Goal: Task Accomplishment & Management: Manage account settings

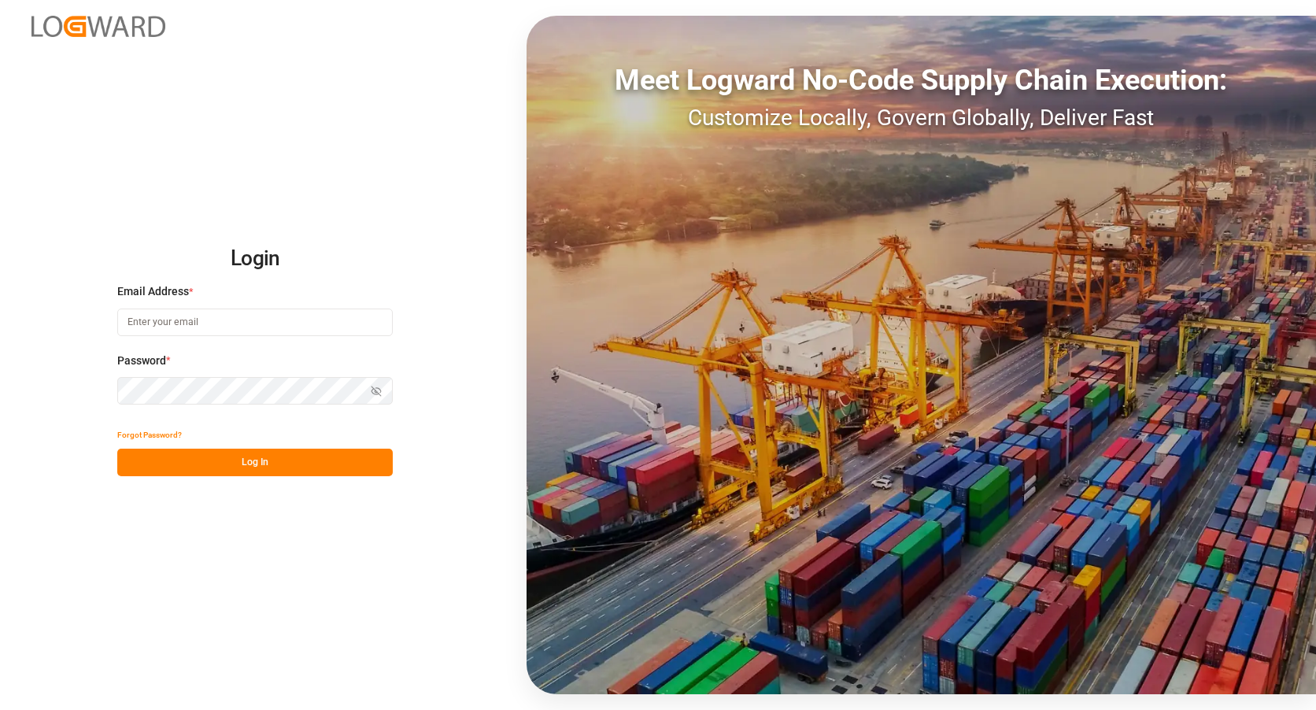
click at [142, 322] on input at bounding box center [254, 322] width 275 height 28
type input "[EMAIL_ADDRESS][DOMAIN_NAME]"
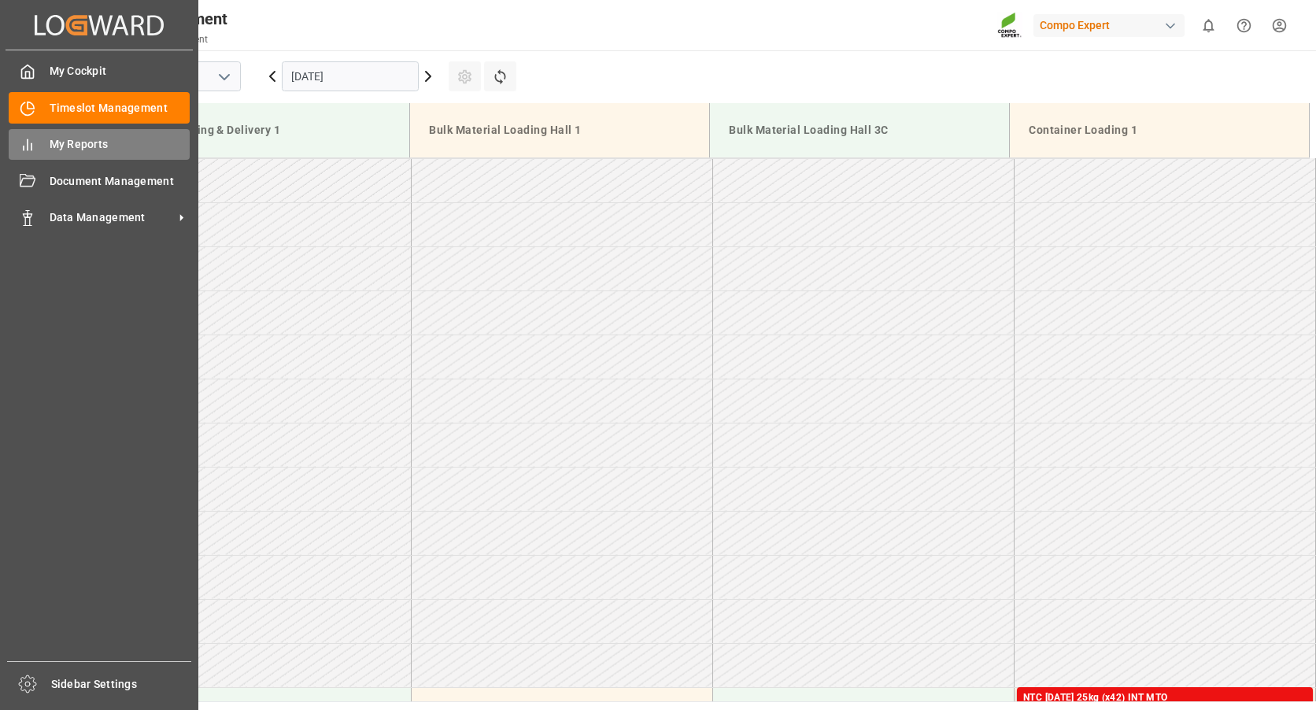
scroll to position [783, 0]
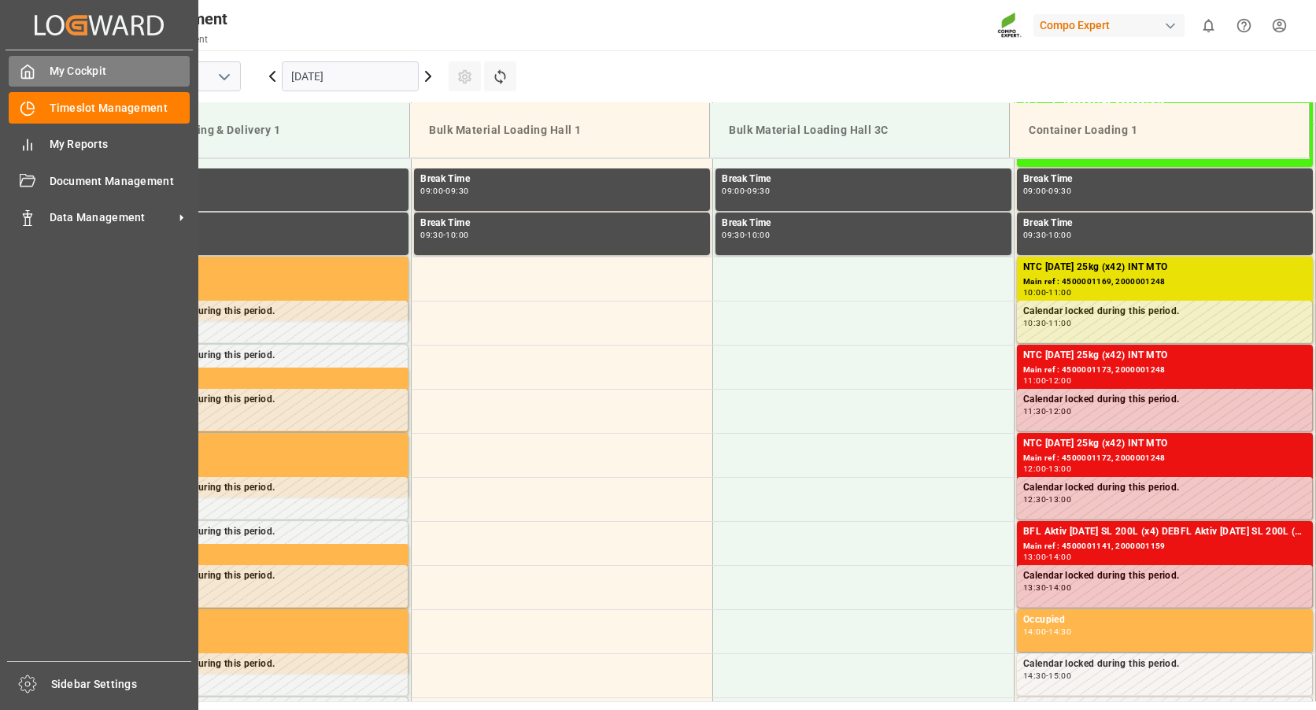
click at [20, 79] on icon at bounding box center [28, 72] width 16 height 16
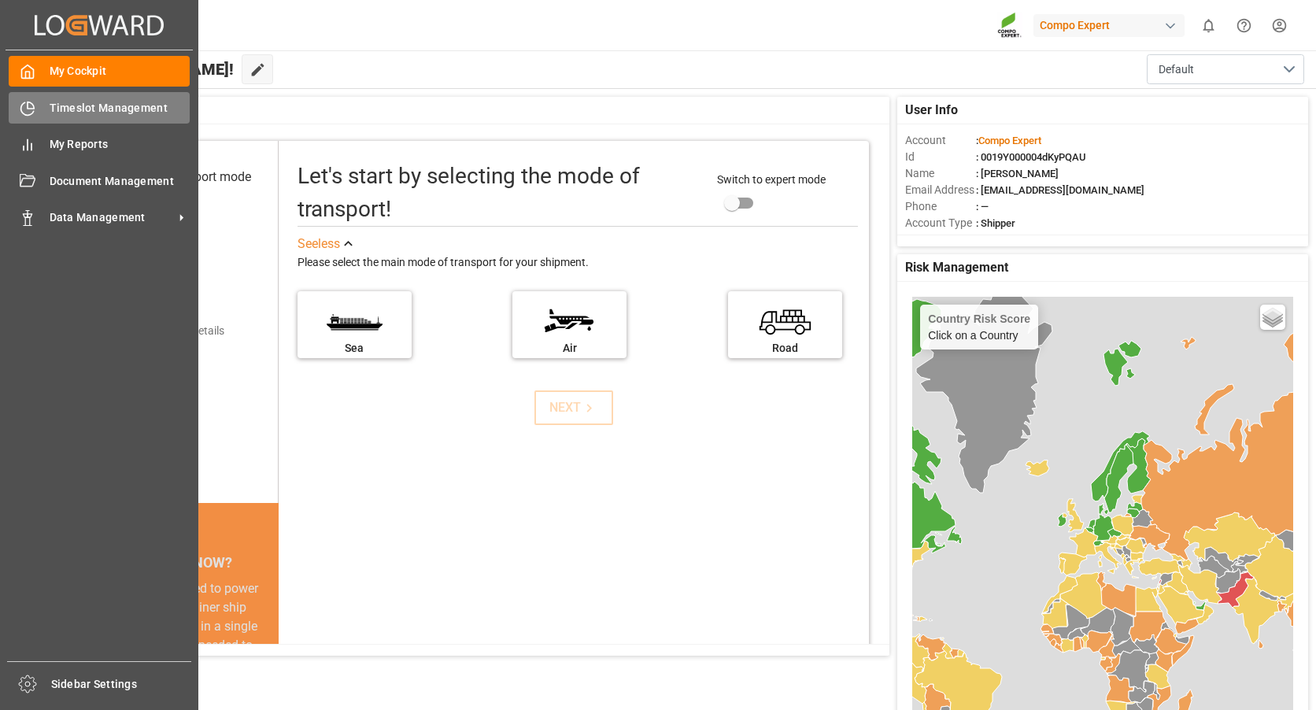
click at [18, 109] on div at bounding box center [22, 108] width 27 height 17
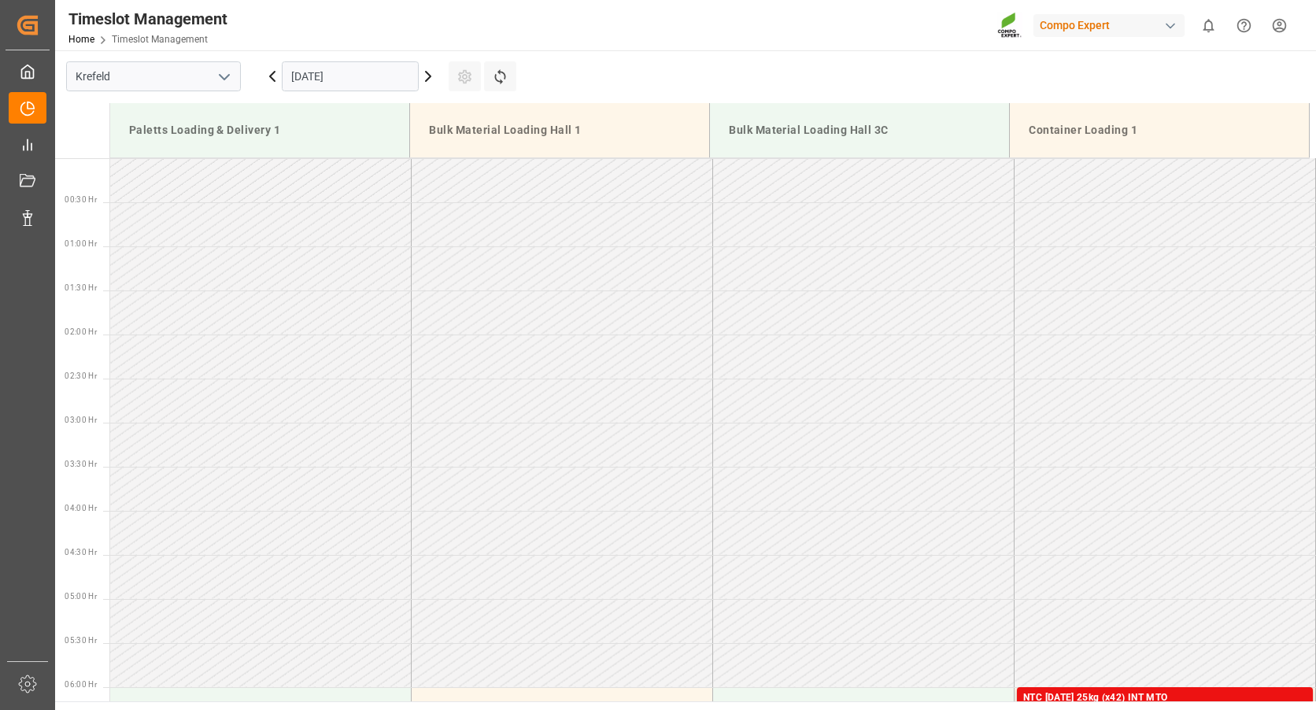
scroll to position [783, 0]
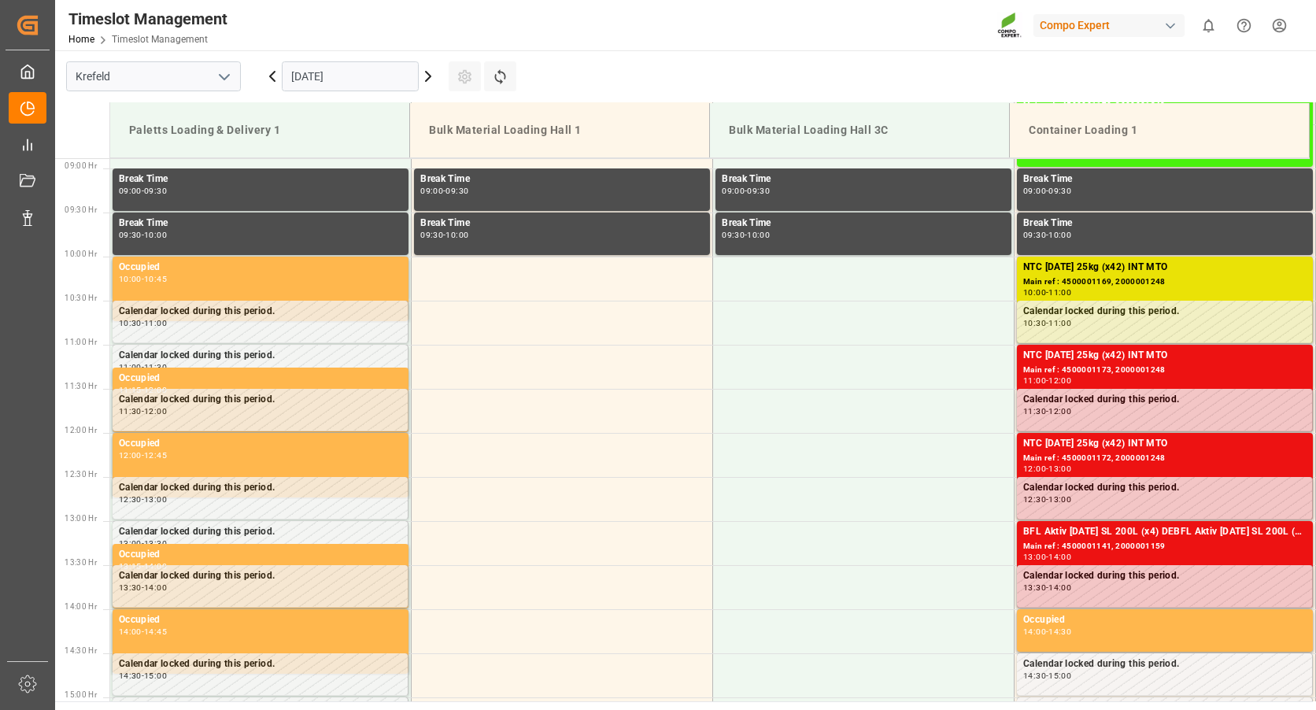
click at [304, 76] on input "[DATE]" at bounding box center [350, 76] width 137 height 30
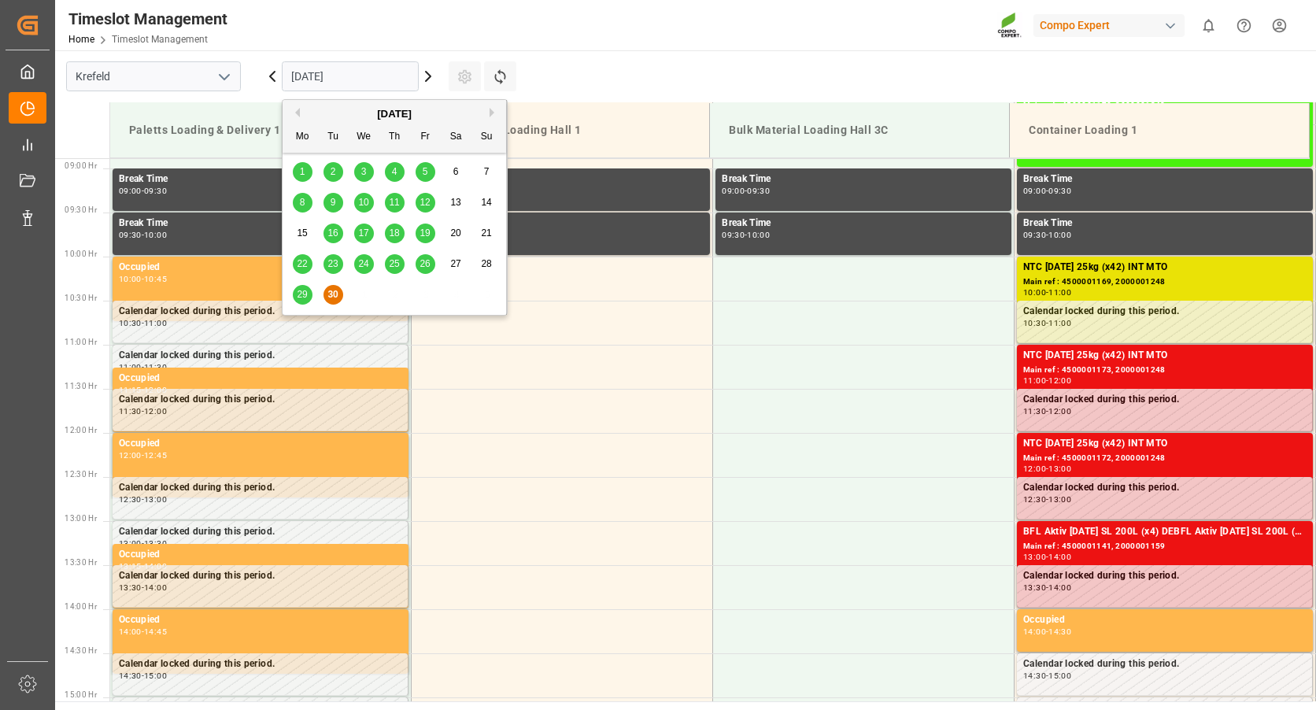
click at [490, 112] on button "Next Month" at bounding box center [493, 112] width 9 height 9
click at [297, 237] on span "13" at bounding box center [302, 232] width 10 height 11
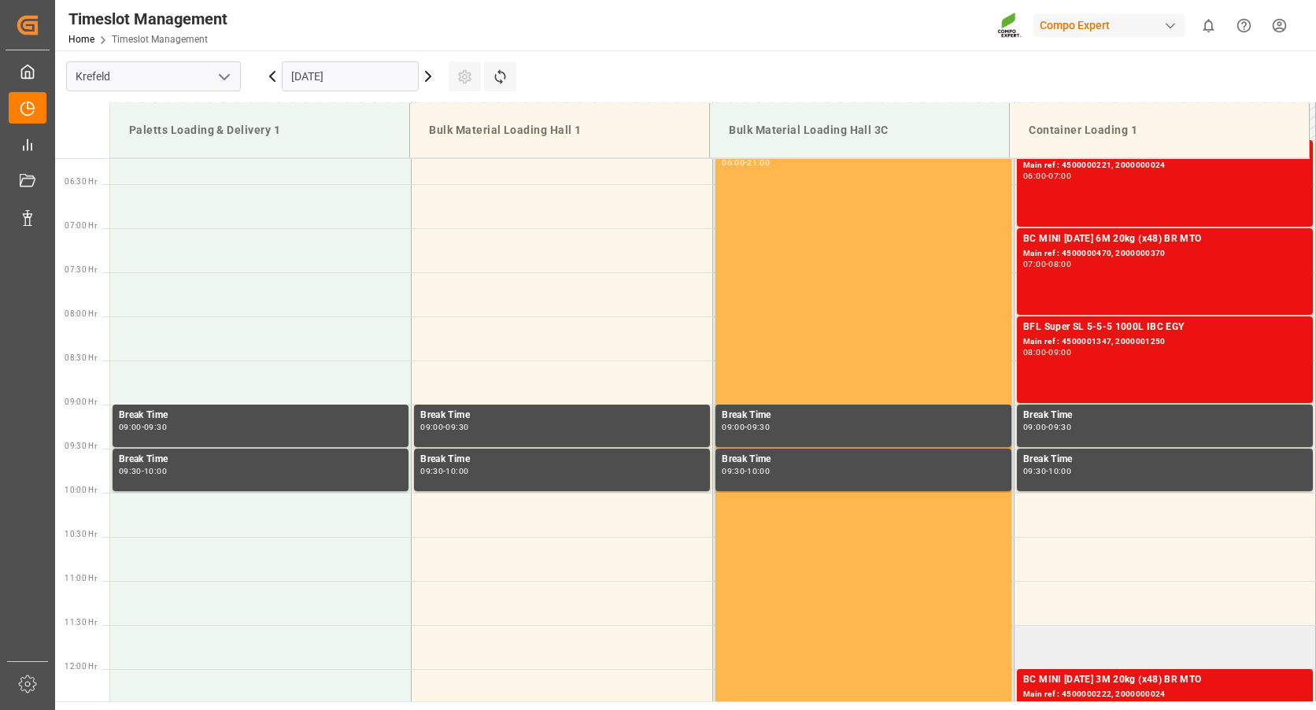
scroll to position [468, 0]
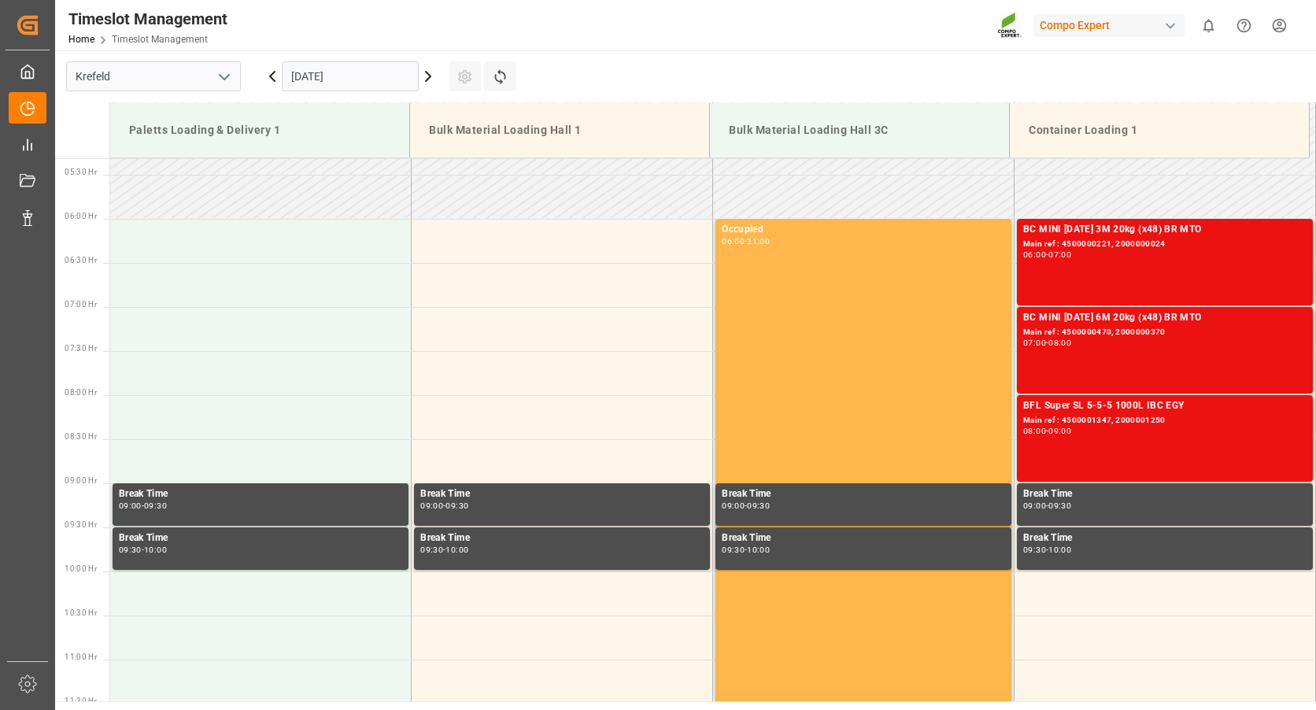
click at [355, 71] on input "[DATE]" at bounding box center [350, 76] width 137 height 30
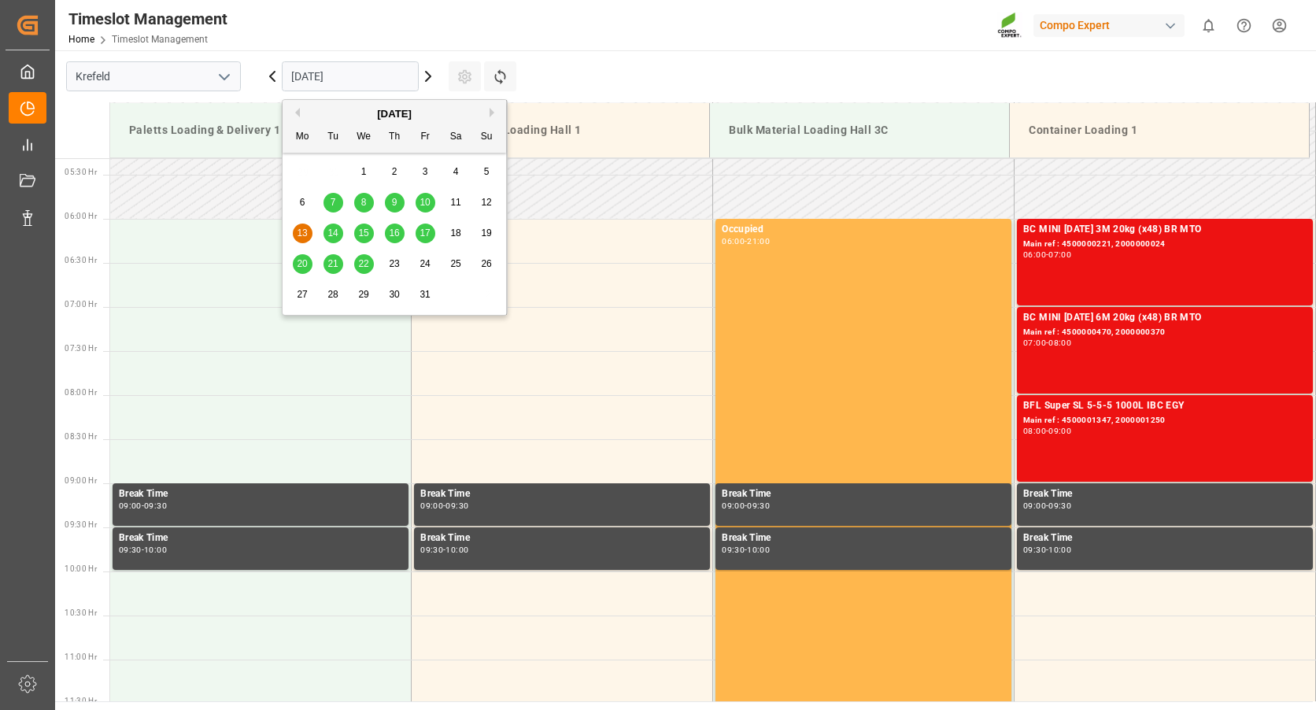
click at [329, 235] on span "14" at bounding box center [332, 232] width 10 height 11
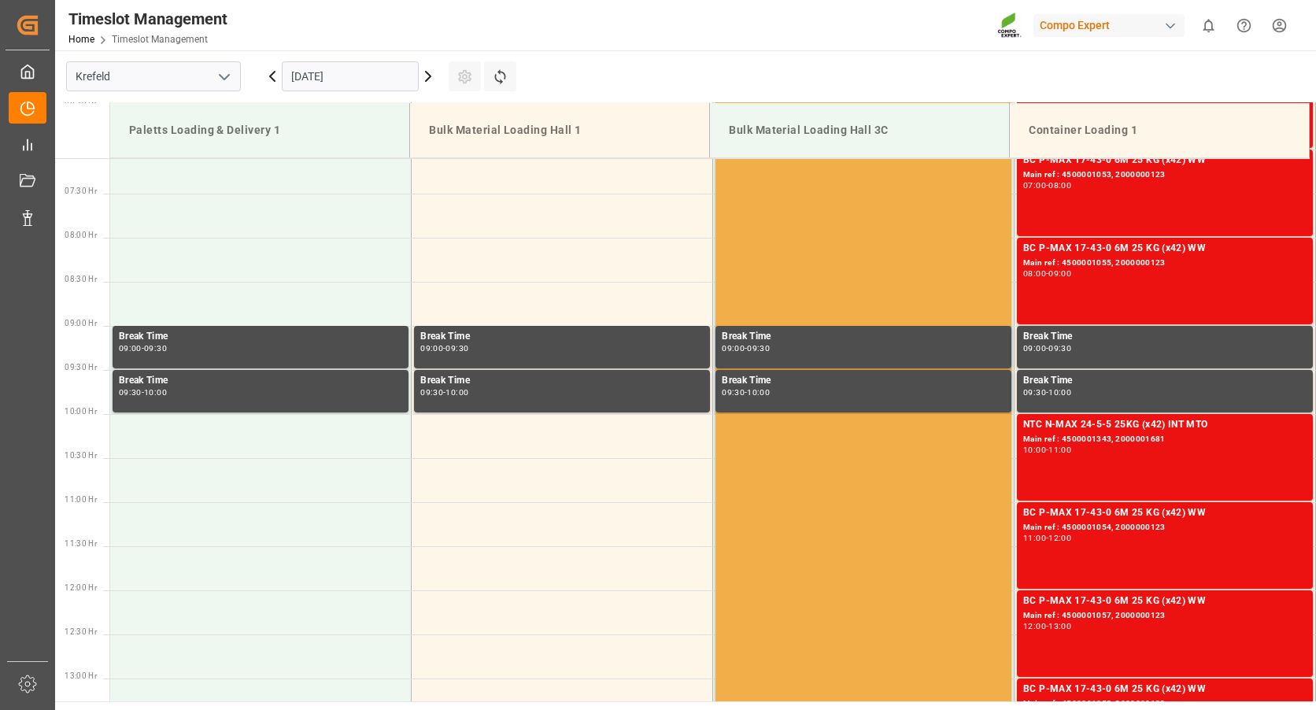
scroll to position [783, 0]
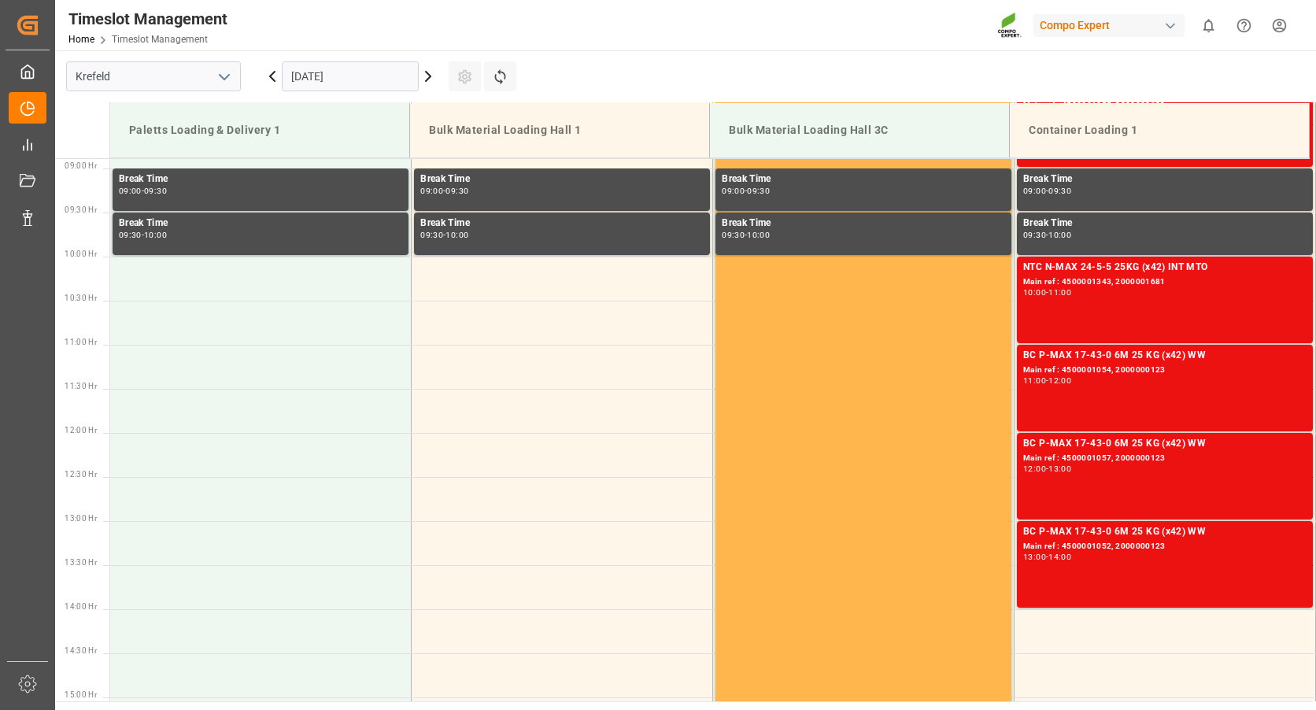
click at [337, 83] on input "14.10.2025" at bounding box center [350, 76] width 137 height 30
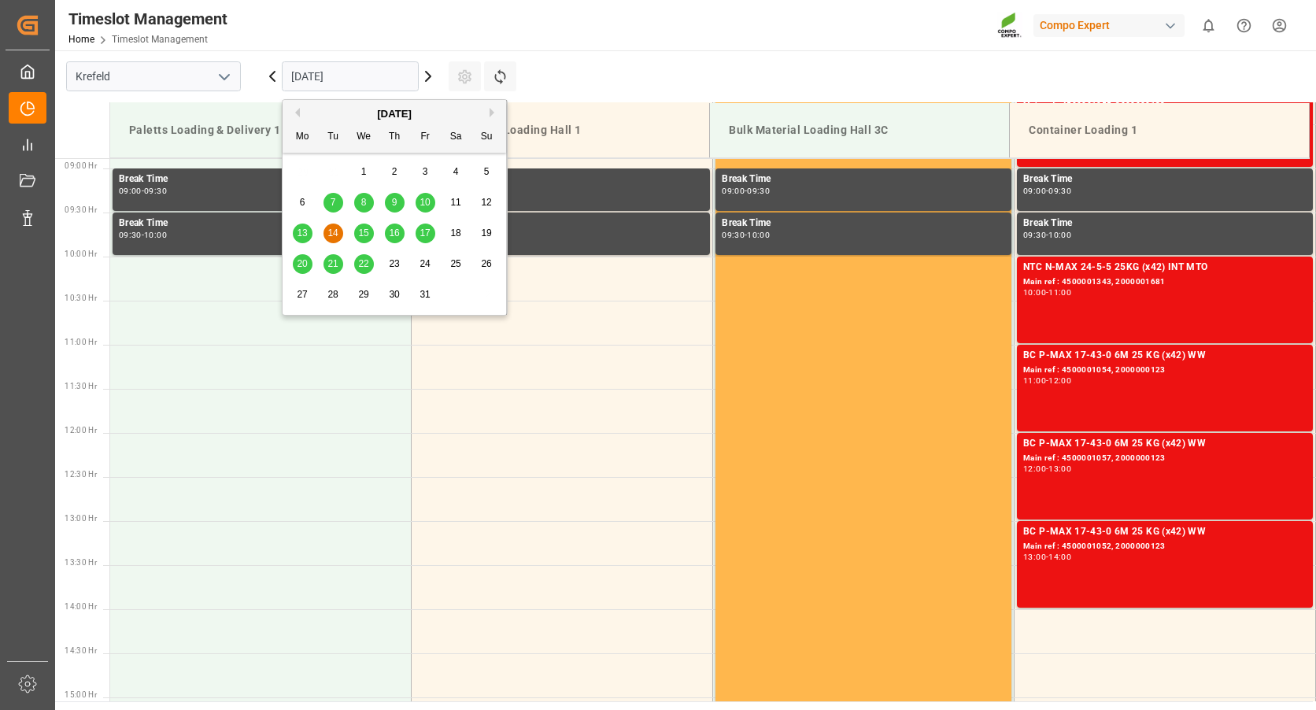
click at [296, 238] on div "13" at bounding box center [303, 233] width 20 height 19
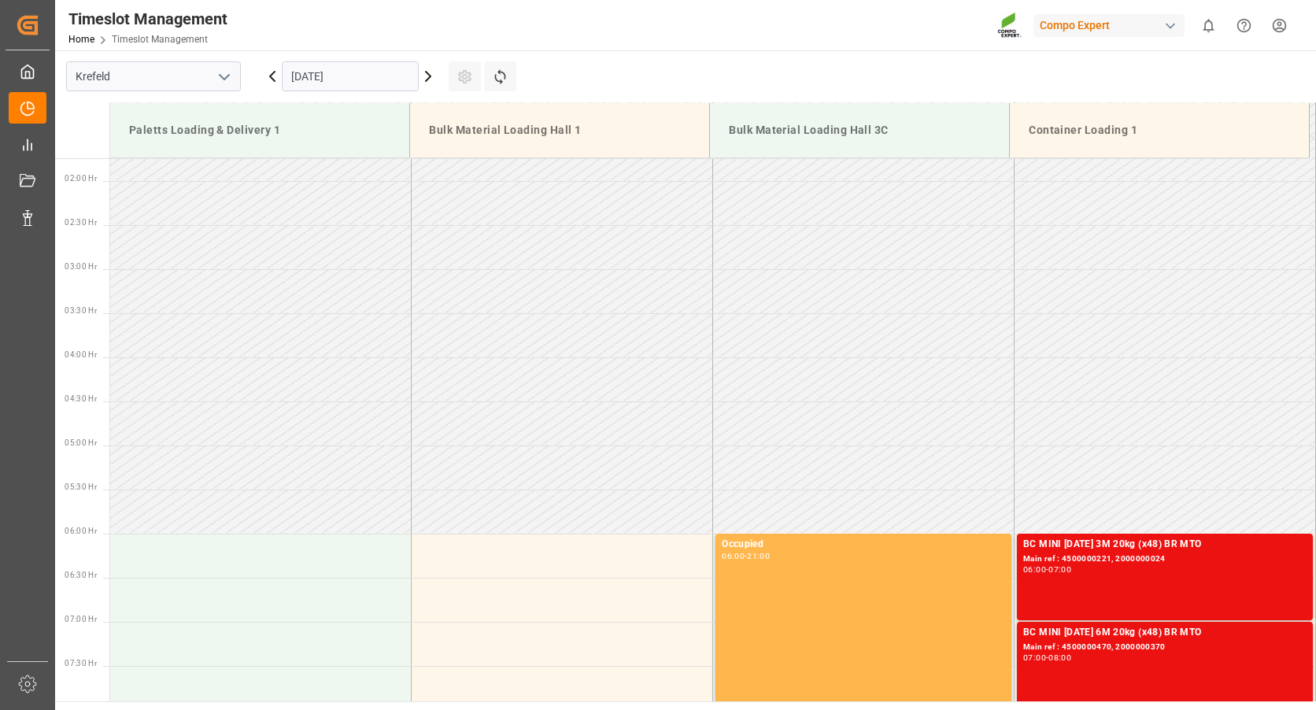
scroll to position [390, 0]
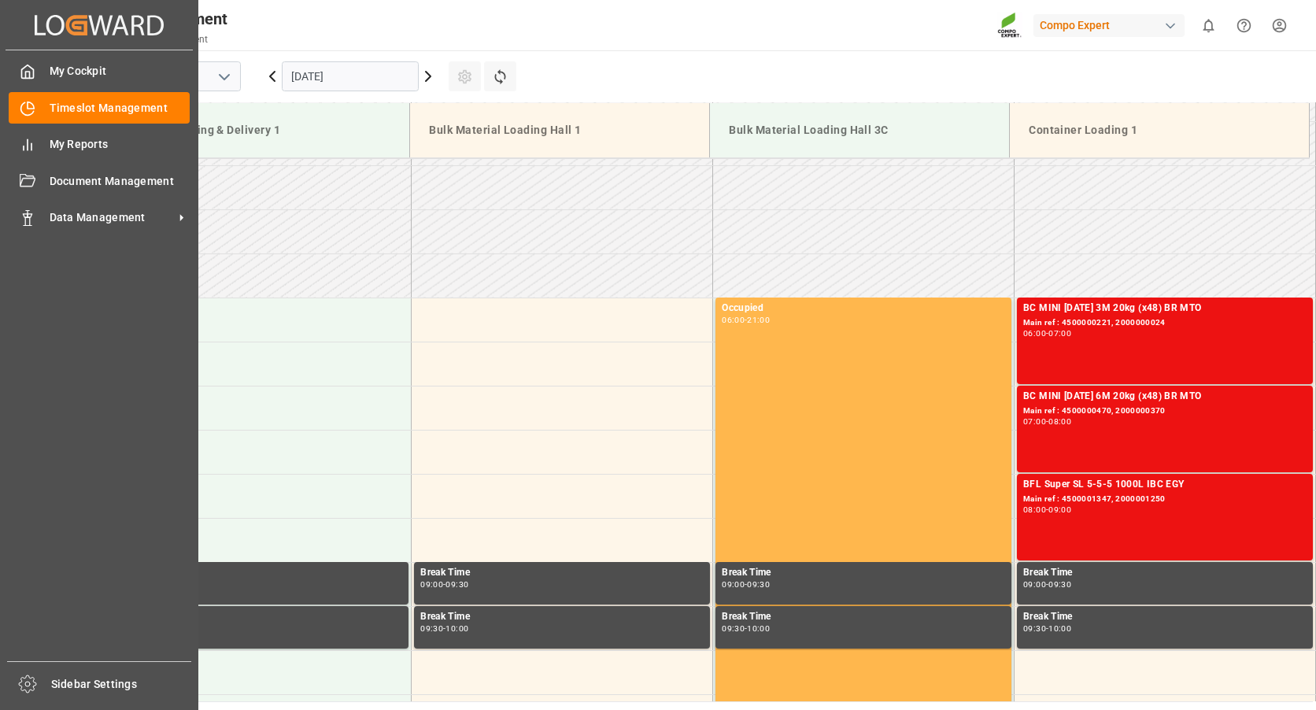
click at [38, 221] on div "Data Management Data Management" at bounding box center [99, 217] width 181 height 31
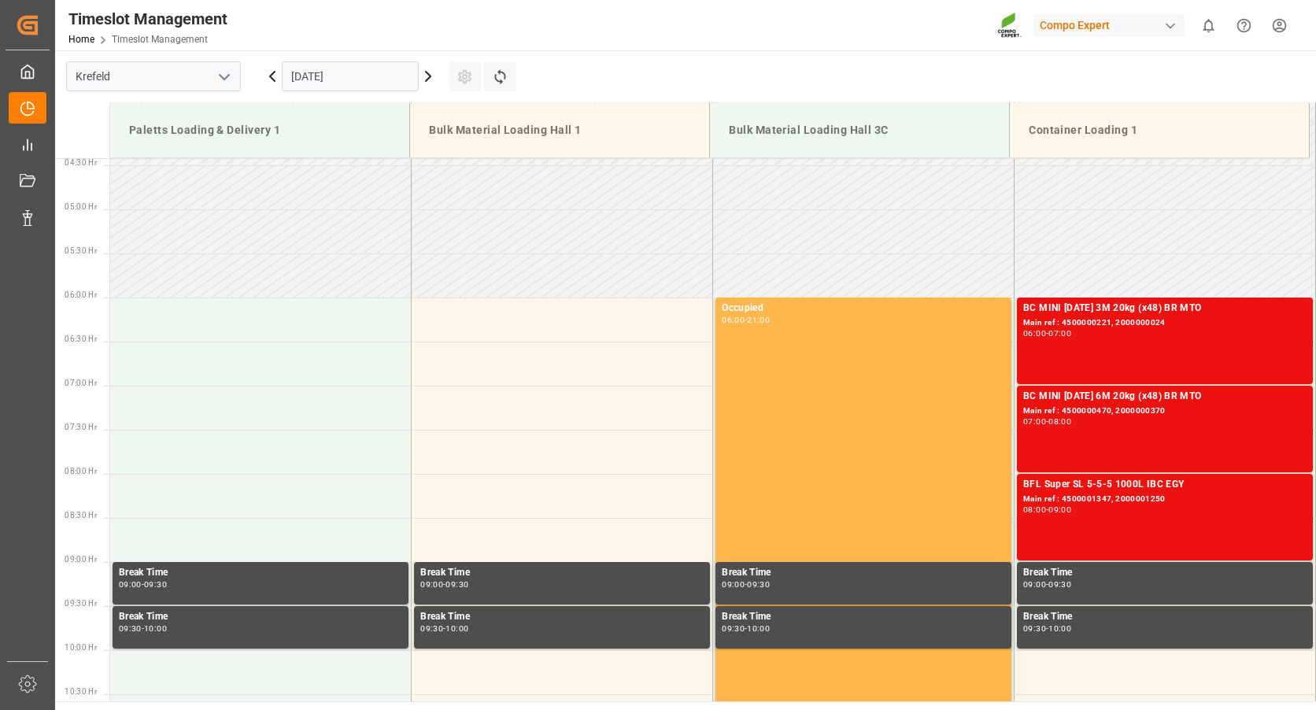
click at [309, 84] on input "[DATE]" at bounding box center [350, 76] width 137 height 30
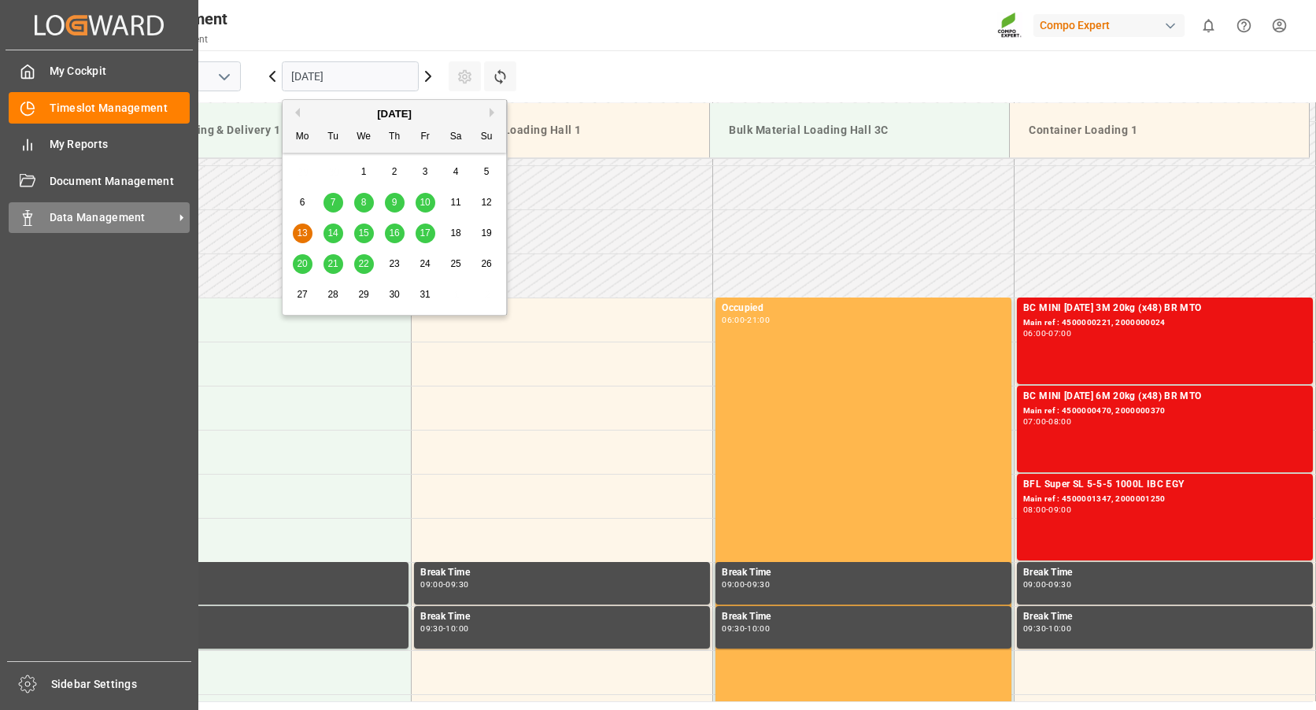
click at [40, 208] on div "Data Management Data Management" at bounding box center [99, 217] width 181 height 31
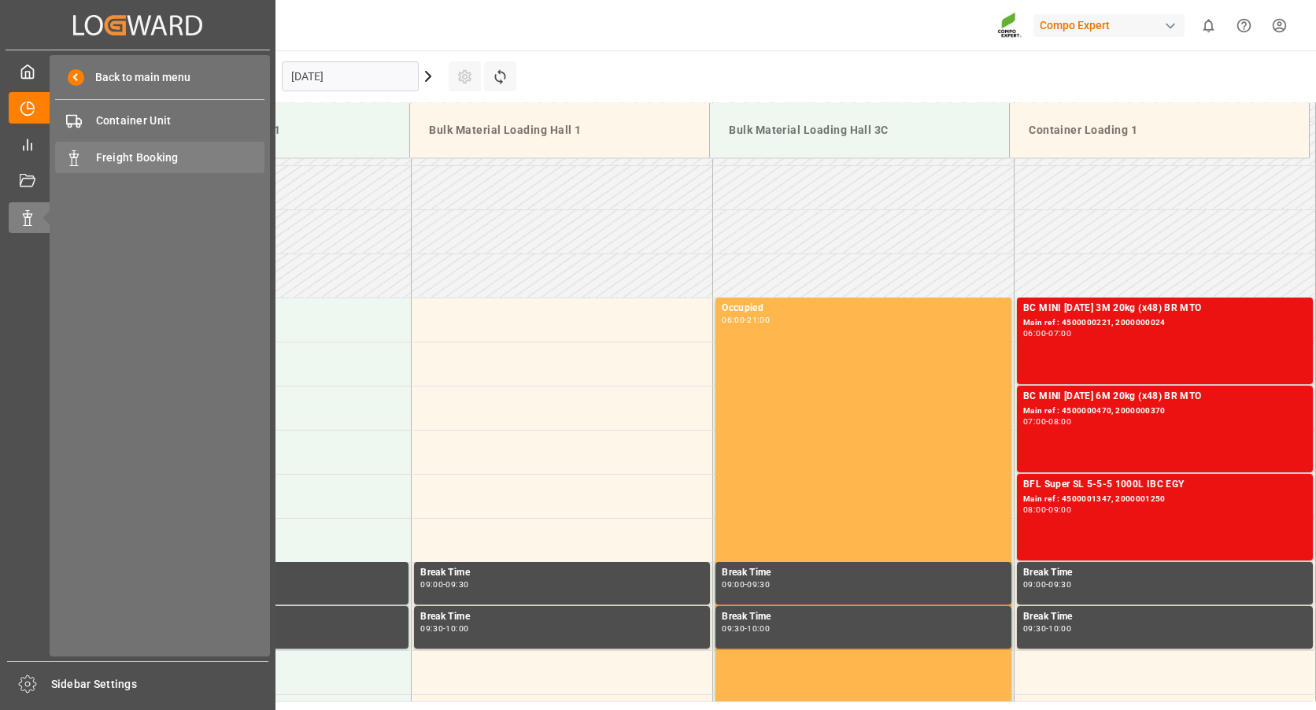
click at [120, 156] on span "Freight Booking" at bounding box center [180, 158] width 169 height 17
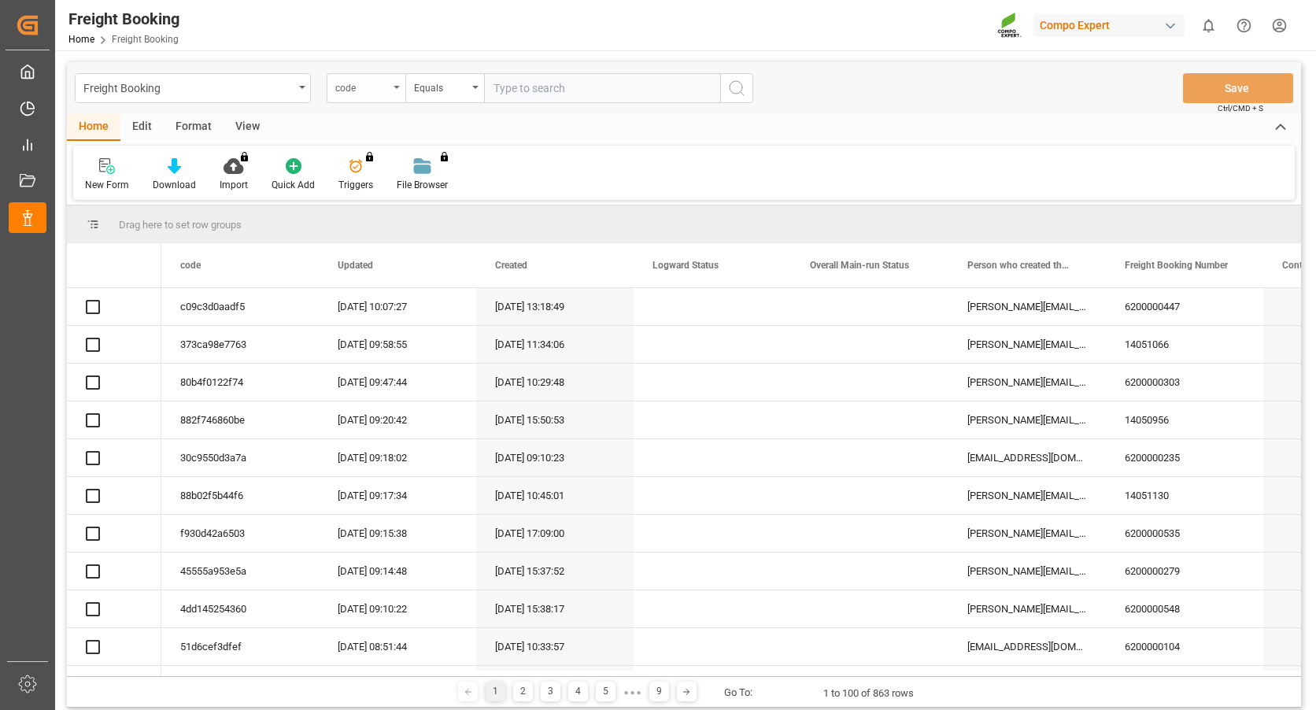
click at [395, 90] on div "code" at bounding box center [366, 88] width 79 height 30
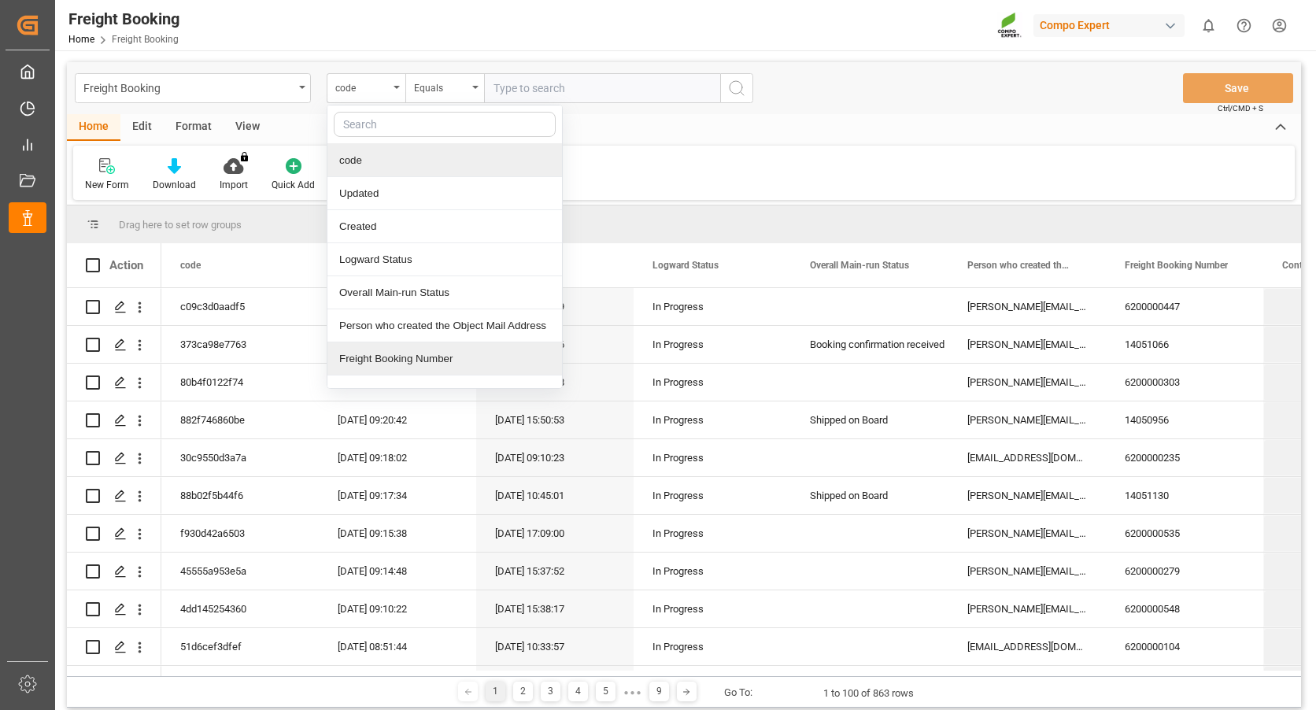
click at [378, 363] on div "Freight Booking Number" at bounding box center [444, 358] width 235 height 33
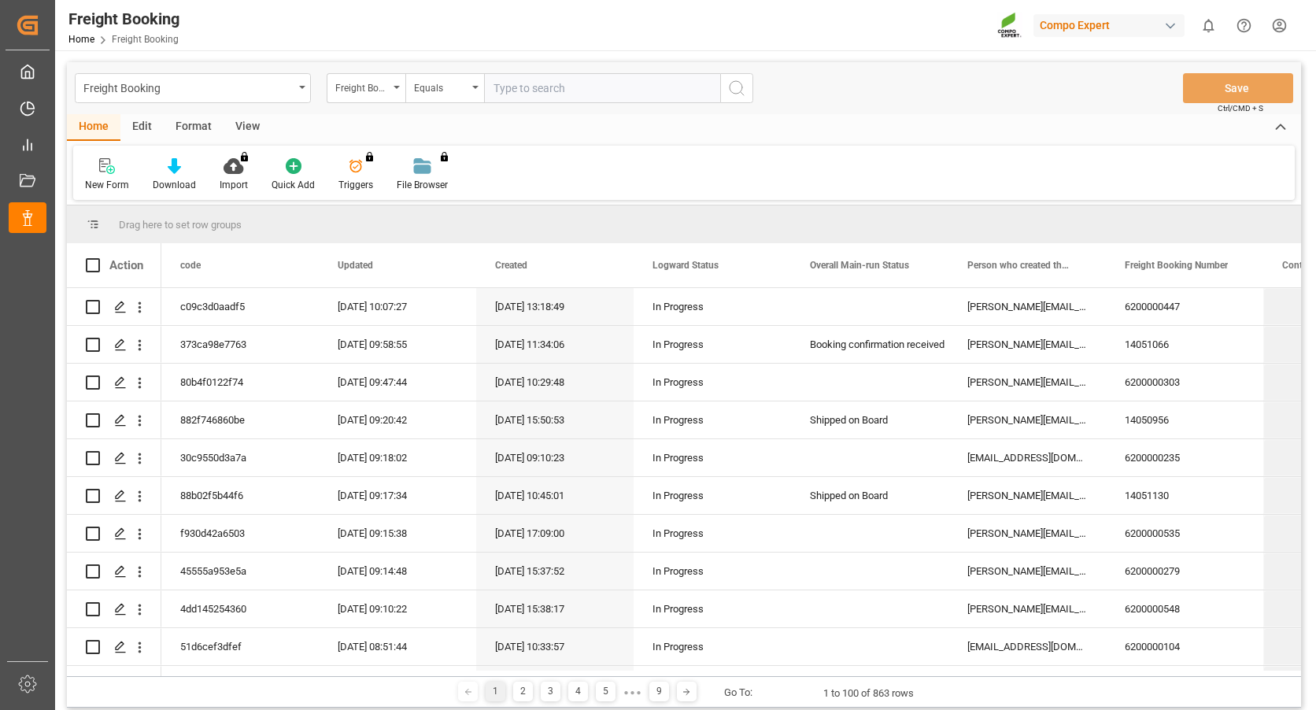
paste input "6200000545"
type input "6200000545"
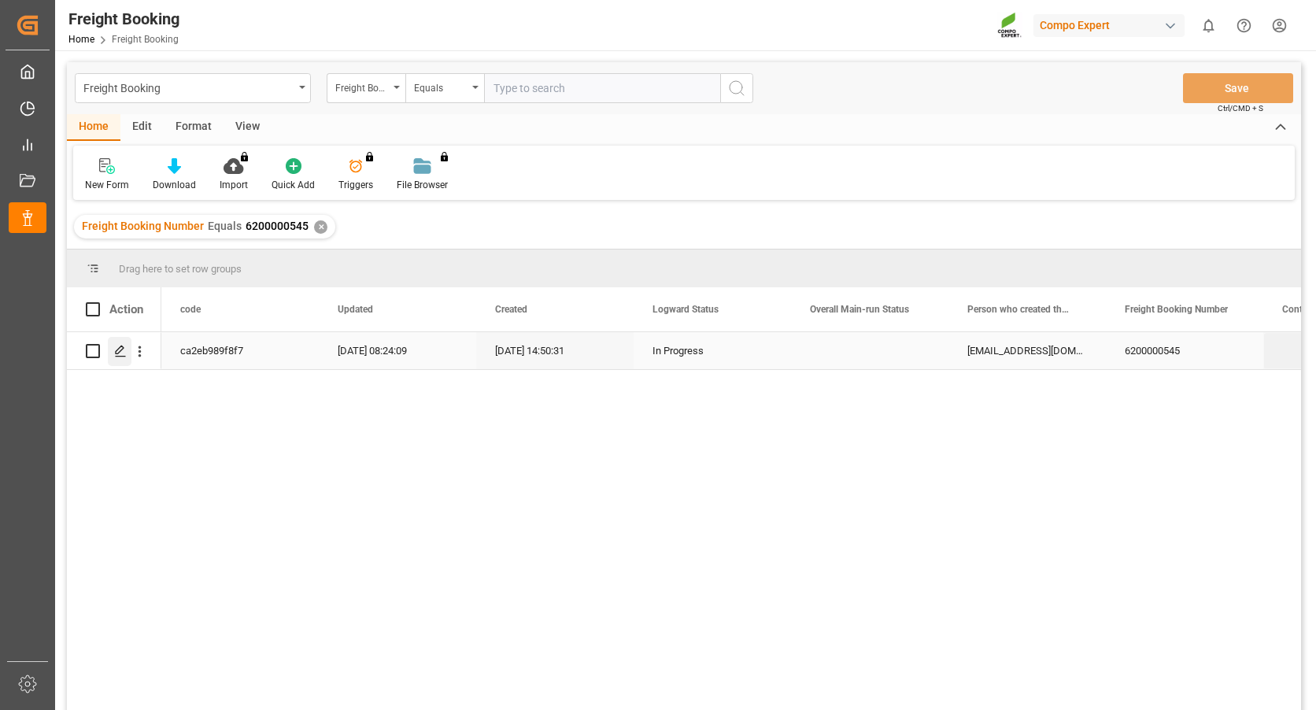
click at [116, 353] on polygon "Press SPACE to select this row." at bounding box center [120, 350] width 8 height 8
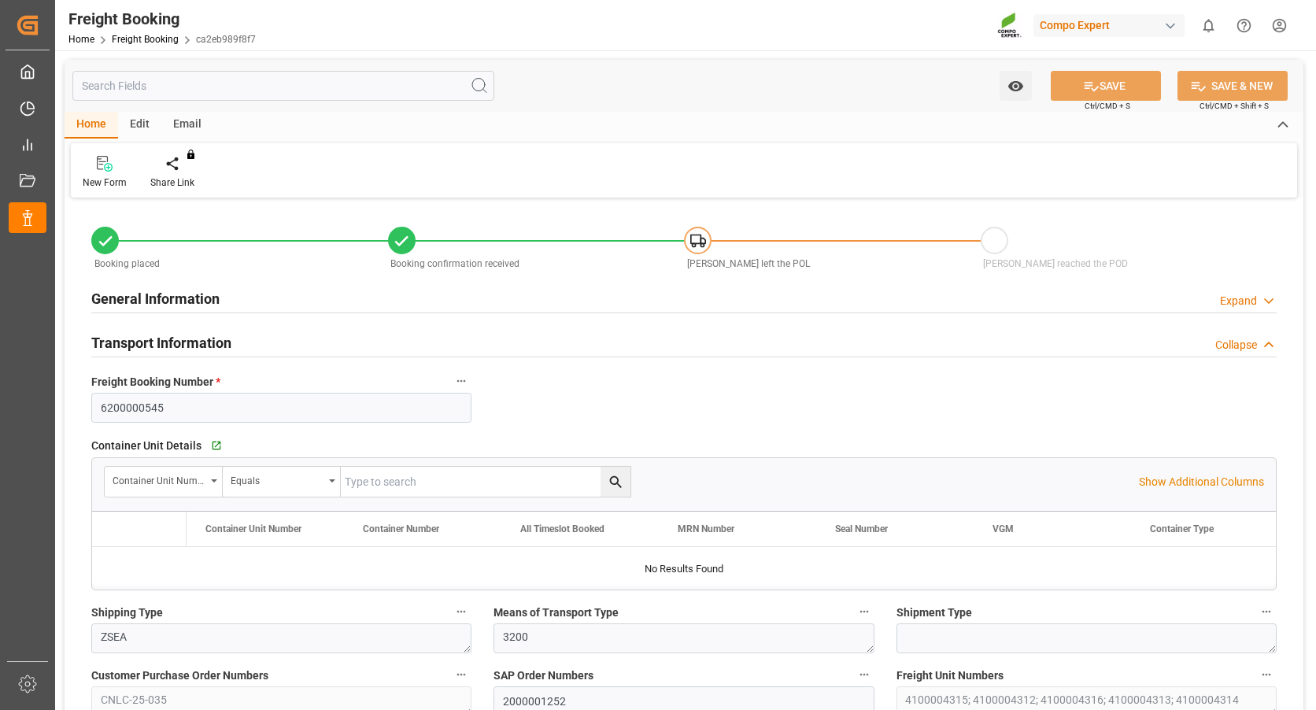
type input "Maersk"
type input "Maersk Line AS"
type input "9632167"
type input "NLRTM"
type input "KRPUS"
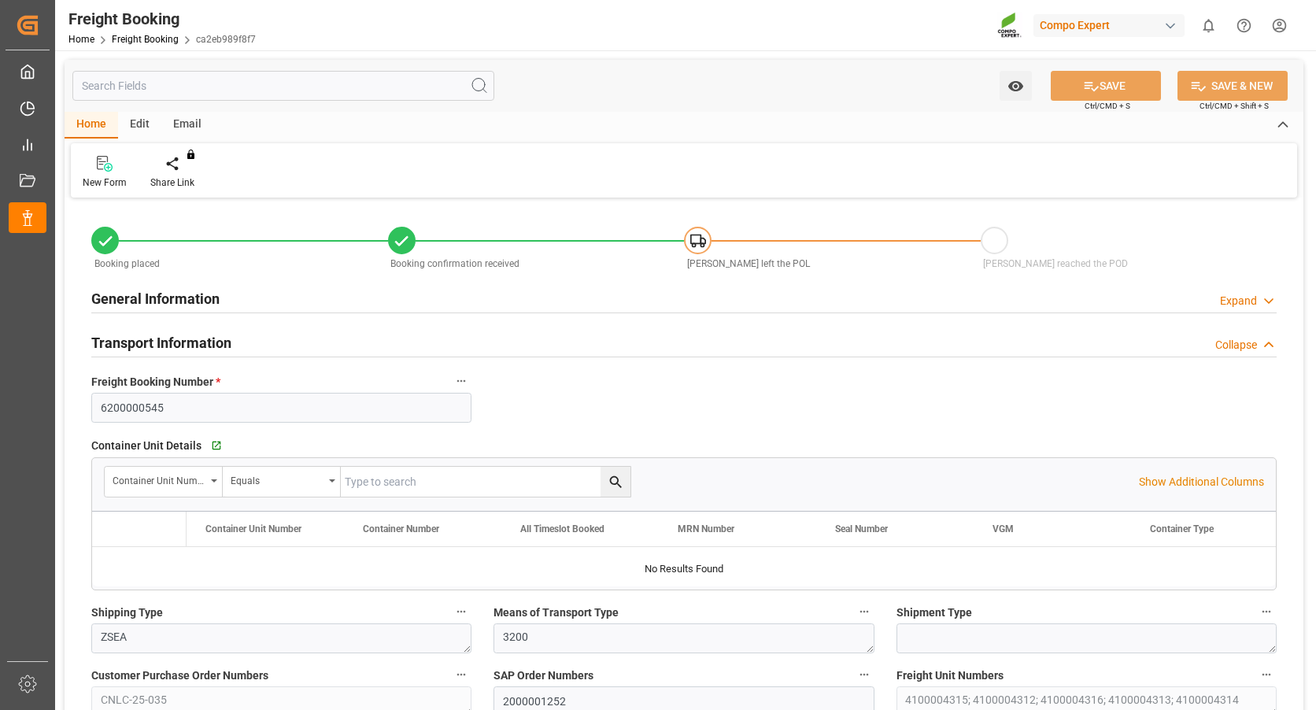
type input "0"
type input "195274.8"
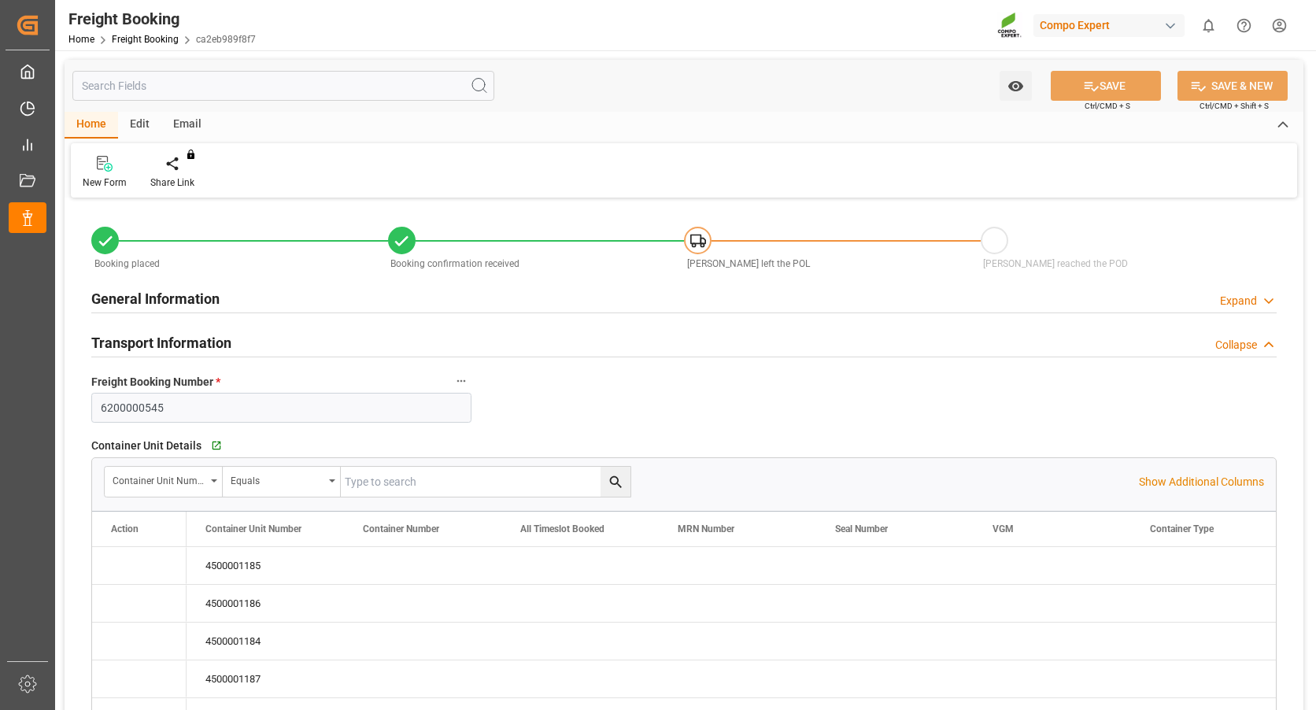
type input "13.10.2025 01:00"
type input "18.10.2025 01:00"
type input "06.12.2025 01:00"
type input "26.08.2025 14:50"
type input "26.08.2025 14:52"
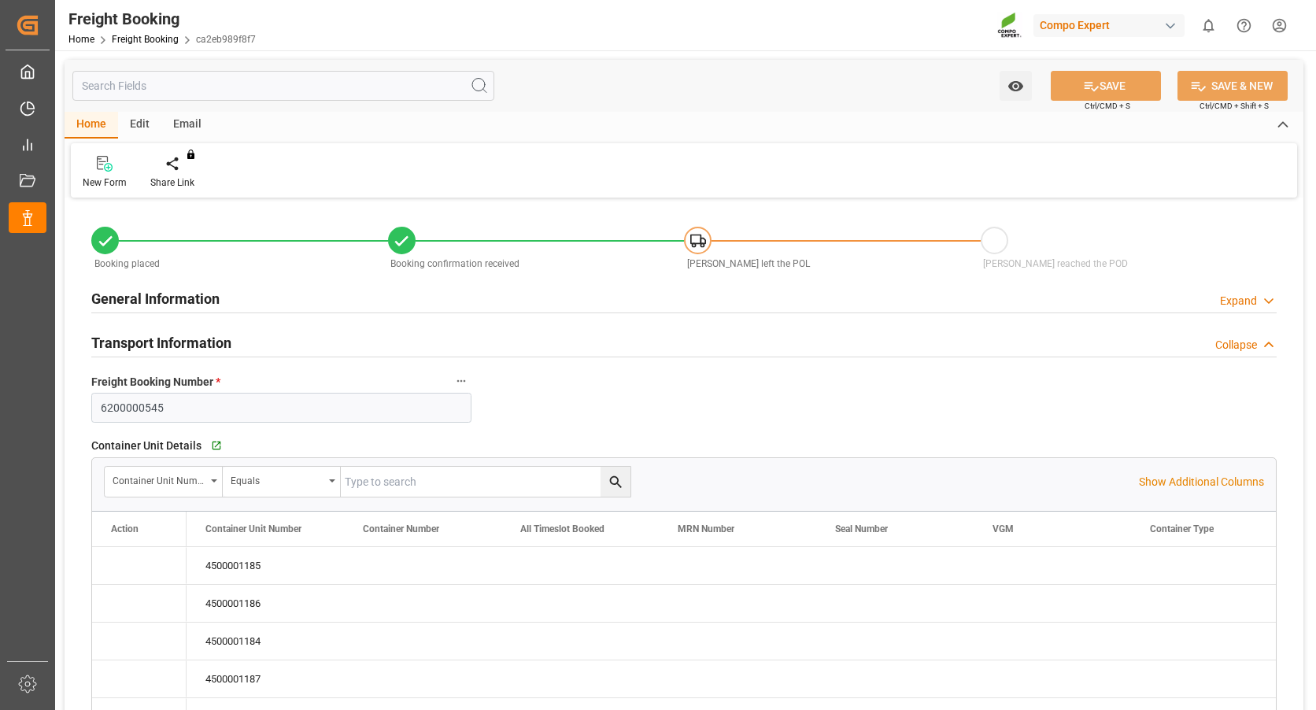
type input "26.08.2025 14:52"
type input "30.09.2025 08:20"
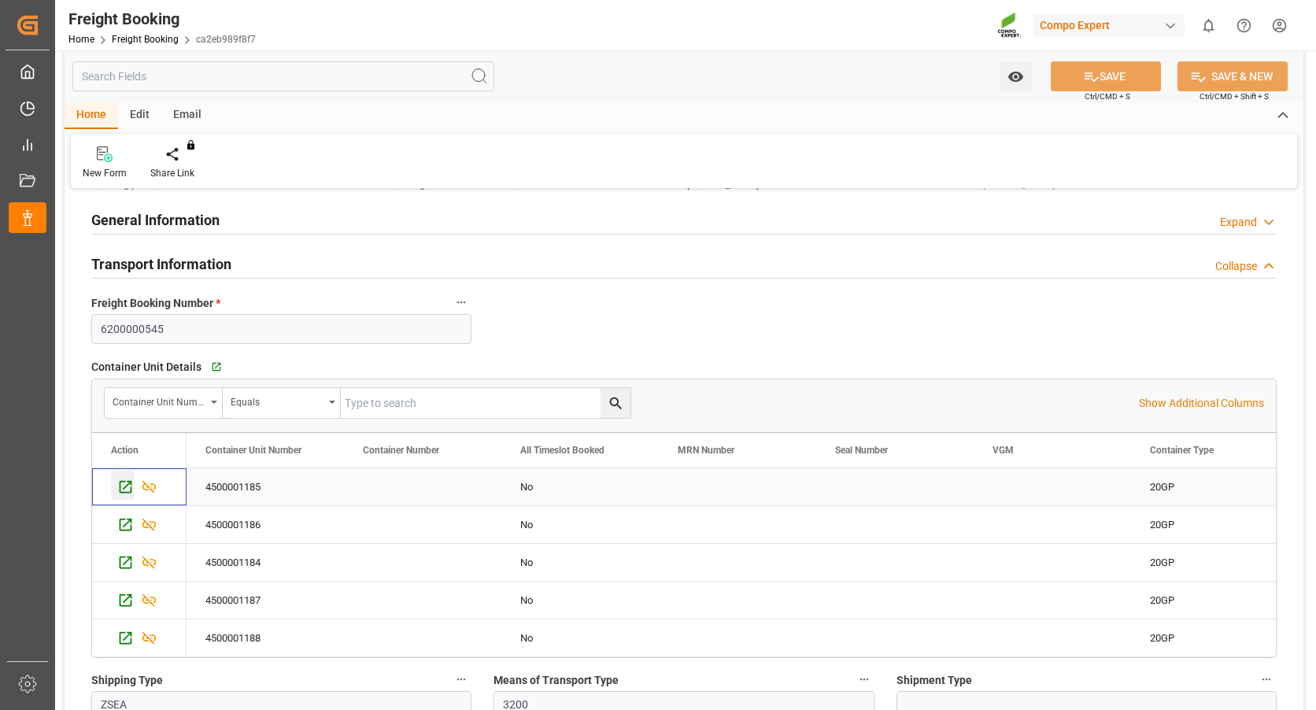
click at [120, 489] on icon "Press SPACE to select this row." at bounding box center [126, 487] width 13 height 13
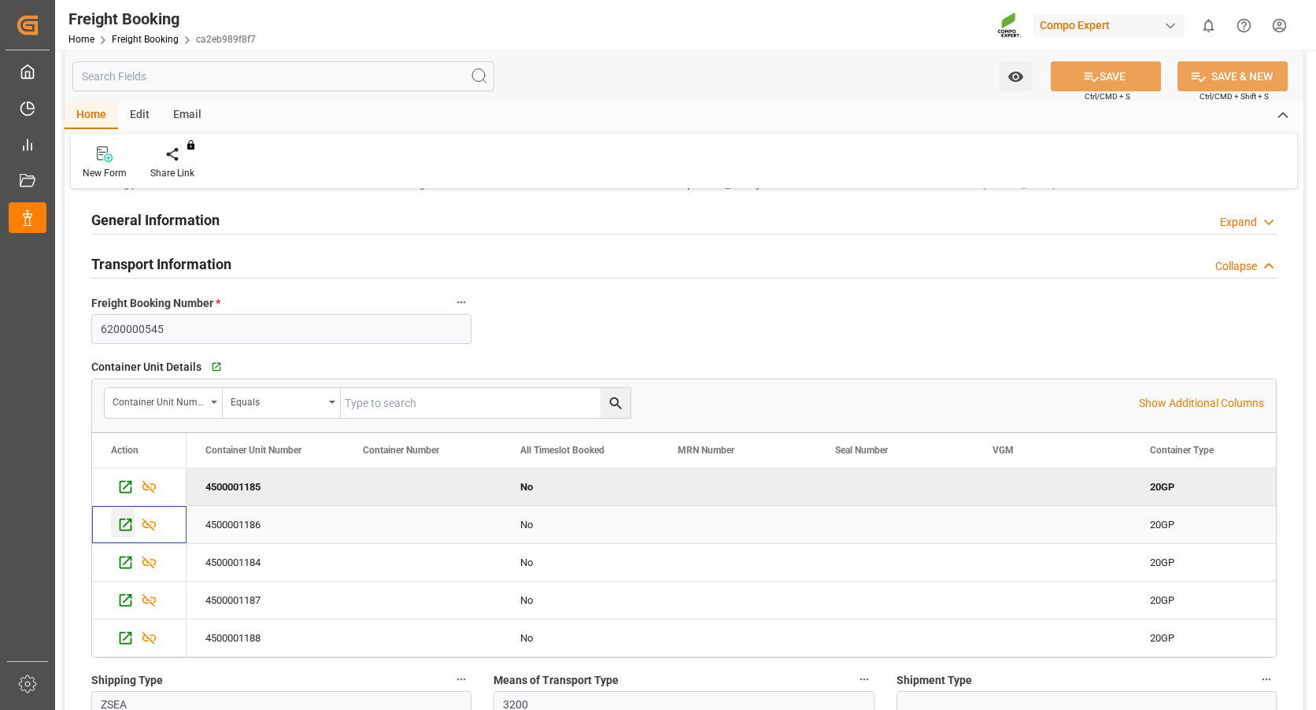
click at [124, 534] on div "Press SPACE to select this row." at bounding box center [123, 522] width 24 height 29
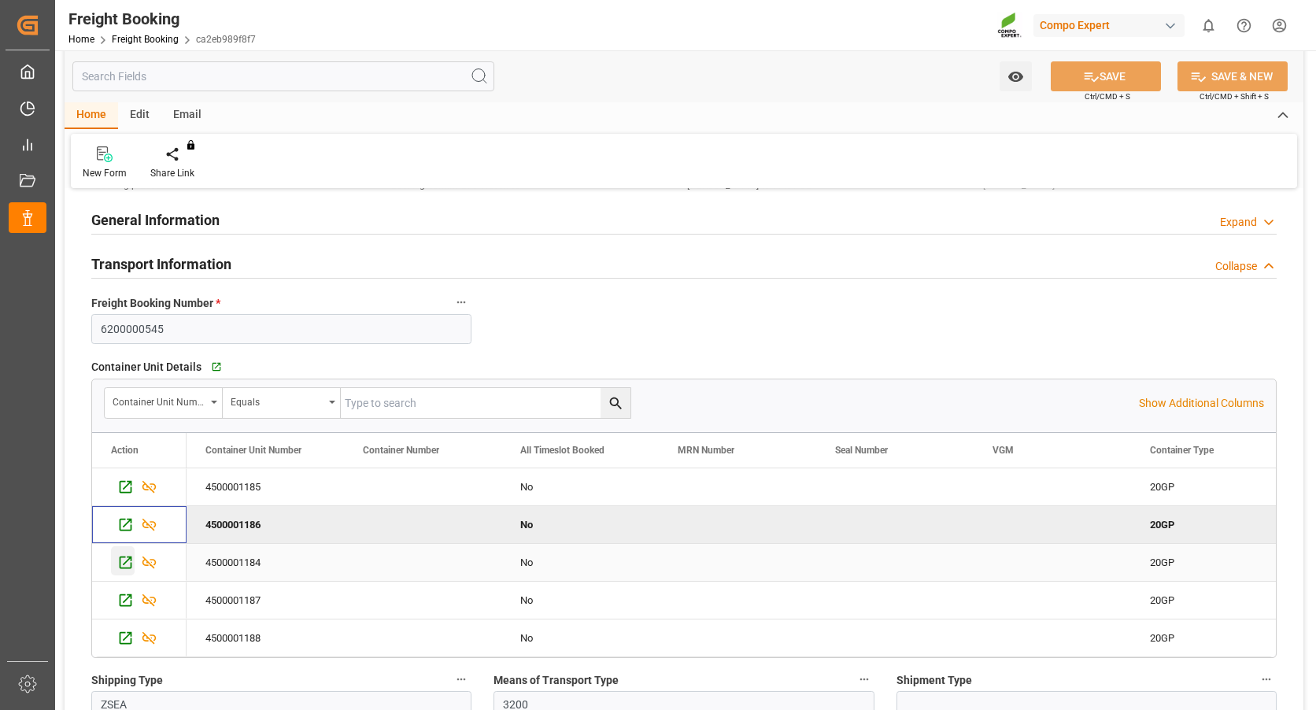
click at [123, 567] on icon "Press SPACE to select this row." at bounding box center [126, 562] width 13 height 13
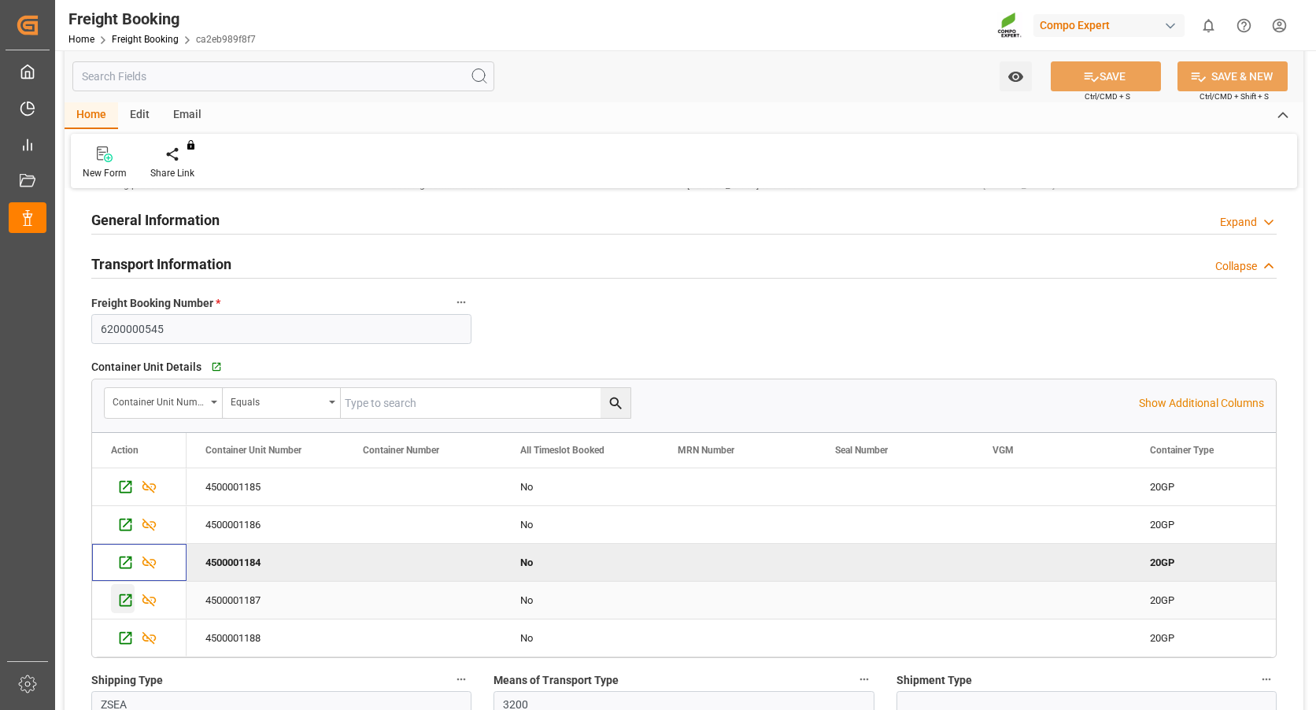
click at [121, 604] on icon "Press SPACE to select this row." at bounding box center [125, 600] width 17 height 17
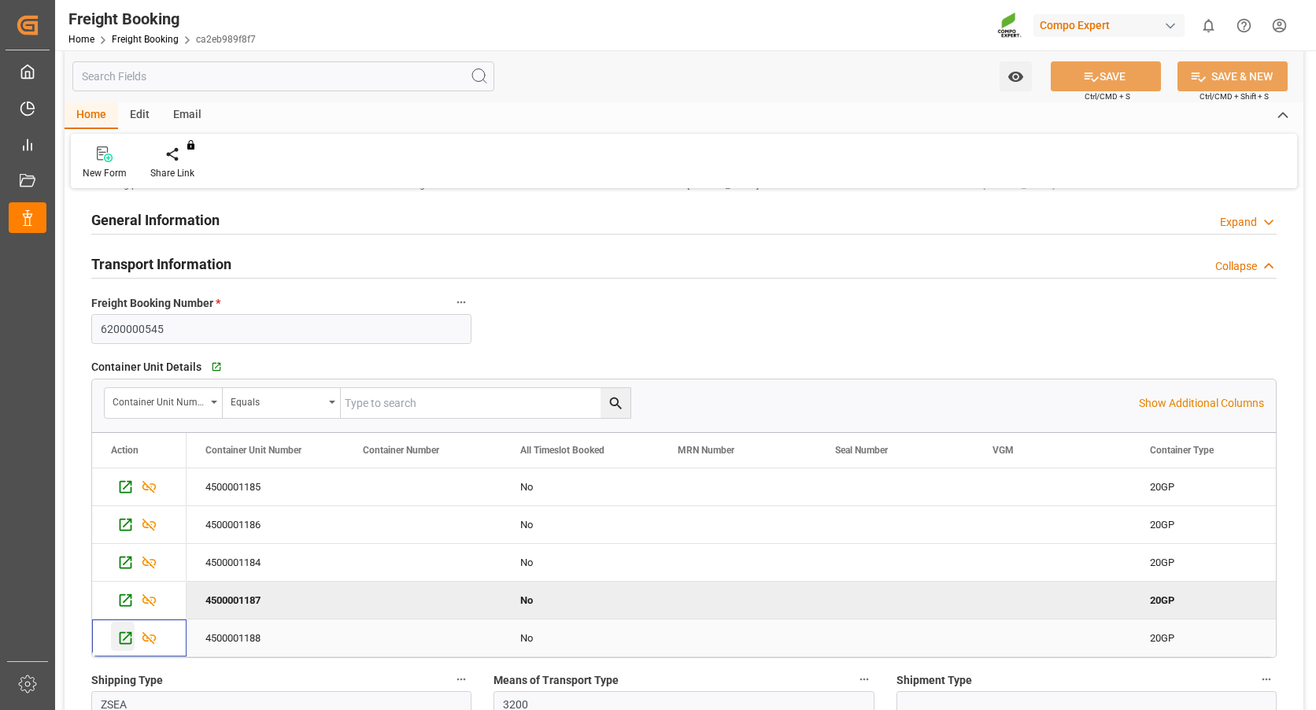
click at [118, 637] on icon "Press SPACE to select this row." at bounding box center [125, 638] width 17 height 17
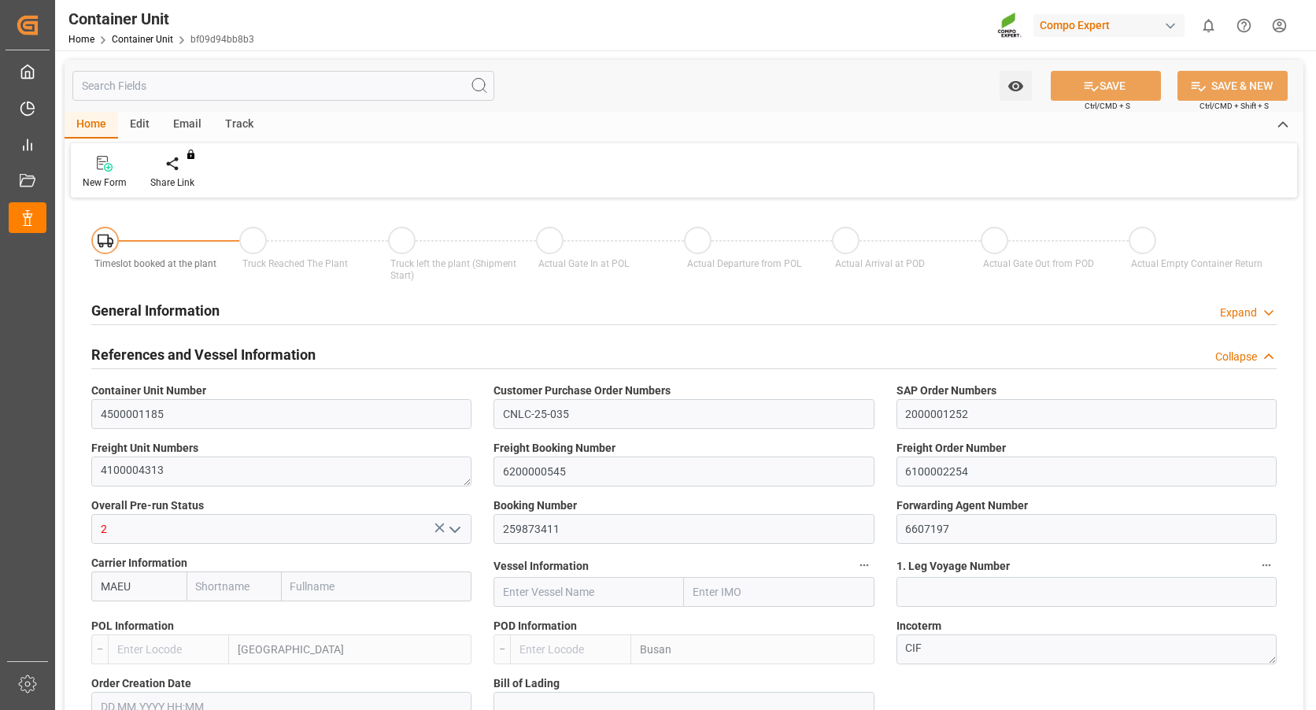
type input "Maersk"
type input "Maersk Line AS"
type input "NLRTM"
type input "KRPUS"
type input "0"
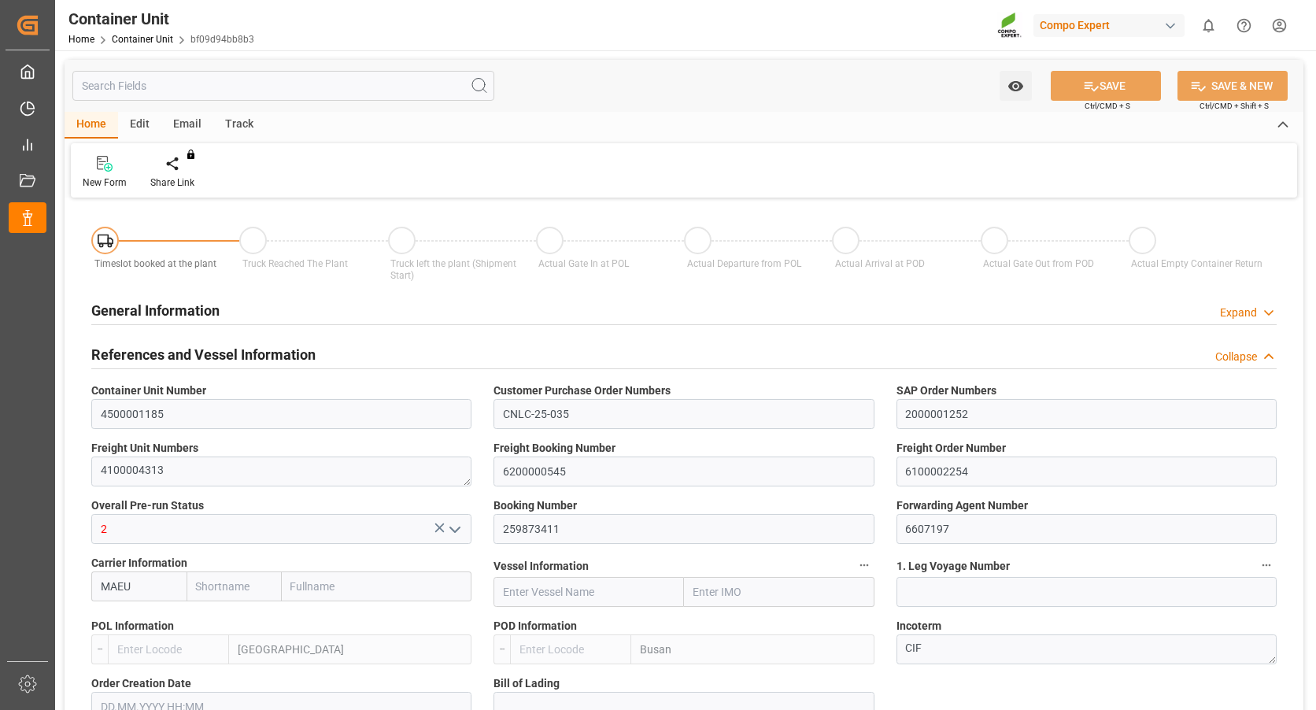
type input "0"
type input "21697.2"
type input "30.09.2025 08:22"
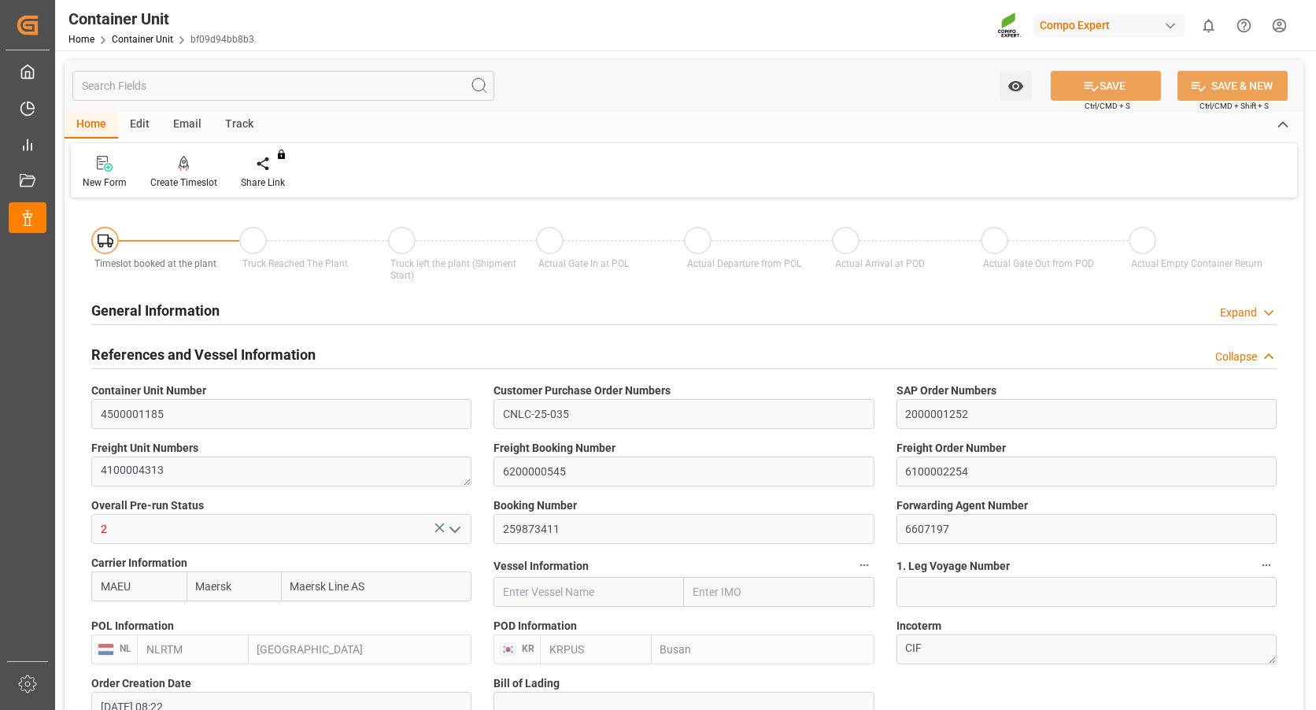
type input "[DATE]"
click at [187, 185] on div "Create Timeslot" at bounding box center [183, 182] width 67 height 14
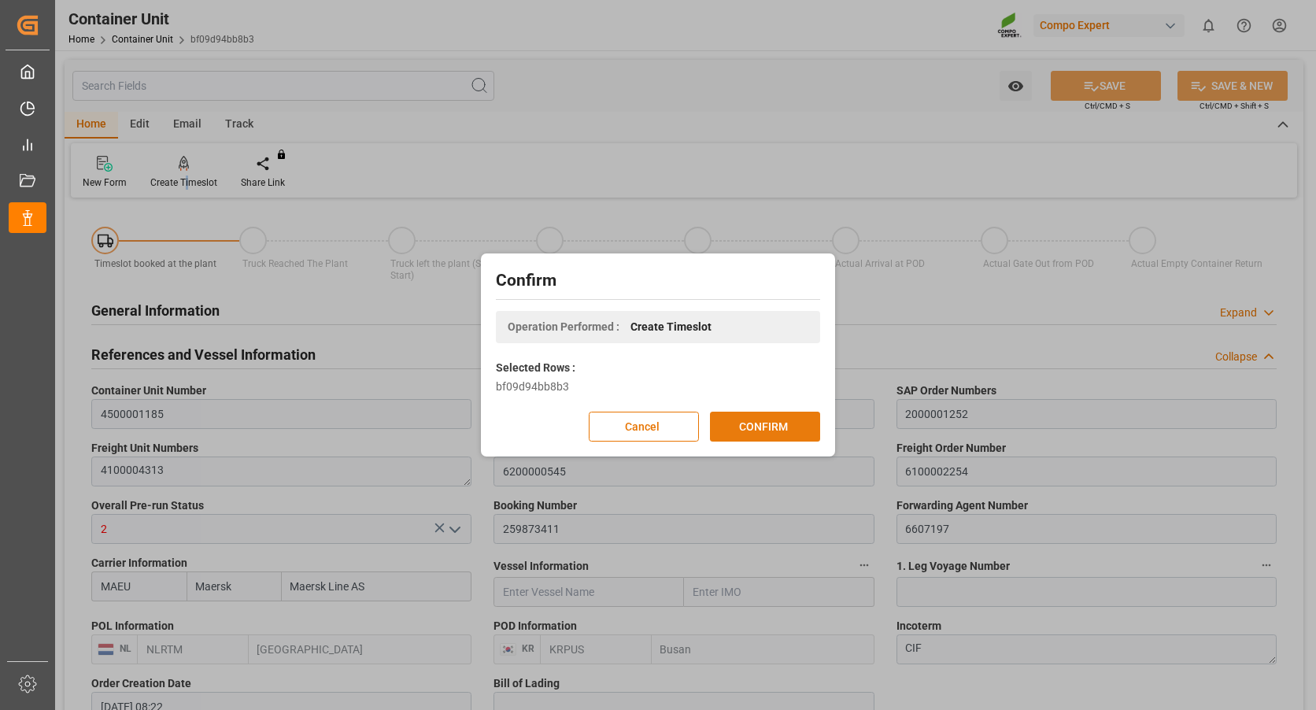
click at [801, 423] on button "CONFIRM" at bounding box center [765, 427] width 110 height 30
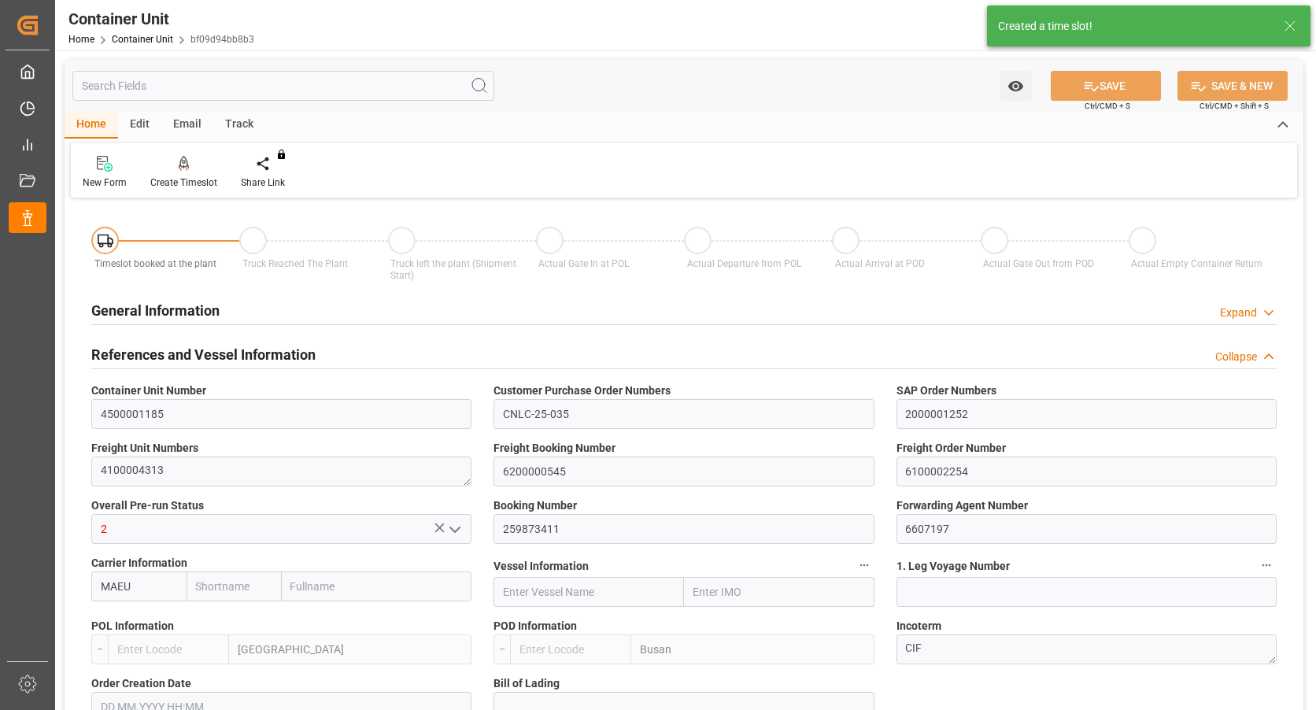
type input "Maersk"
type input "Maersk Line AS"
type input "NLRTM"
type input "KRPUS"
type input "0"
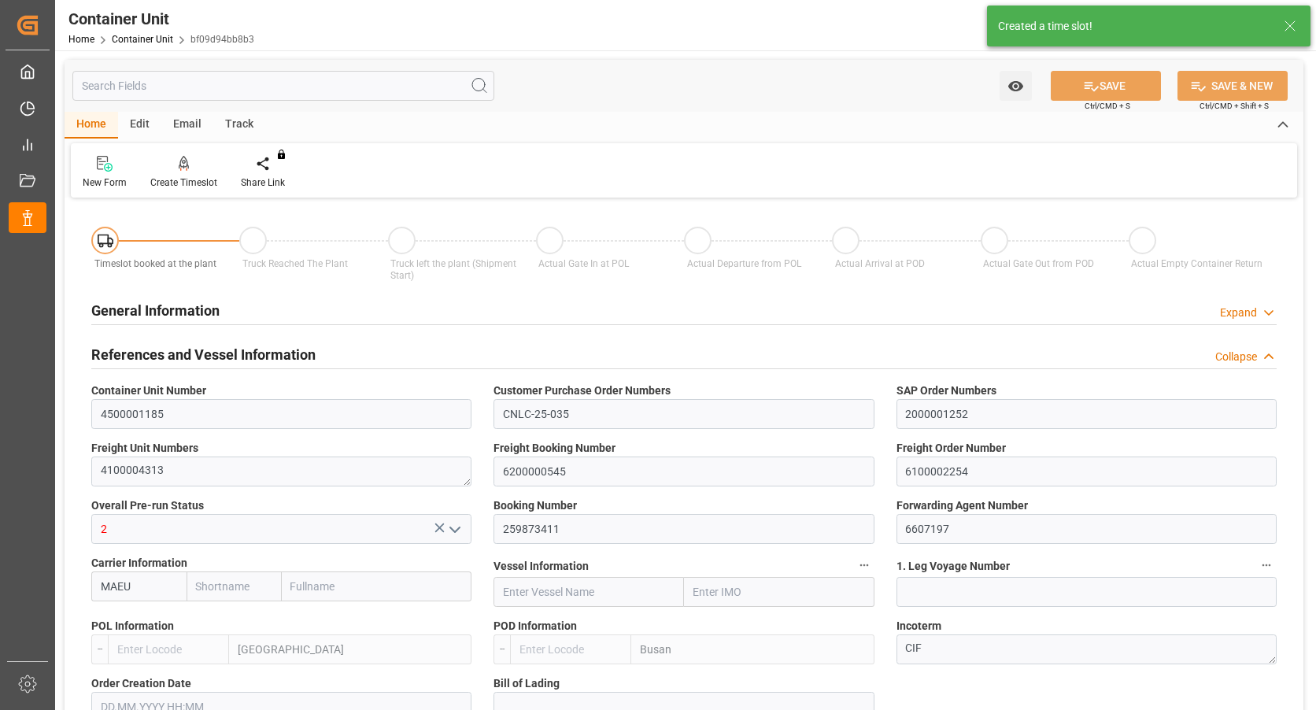
type input "0"
type input "21697.2"
type input "[DATE] 08:22"
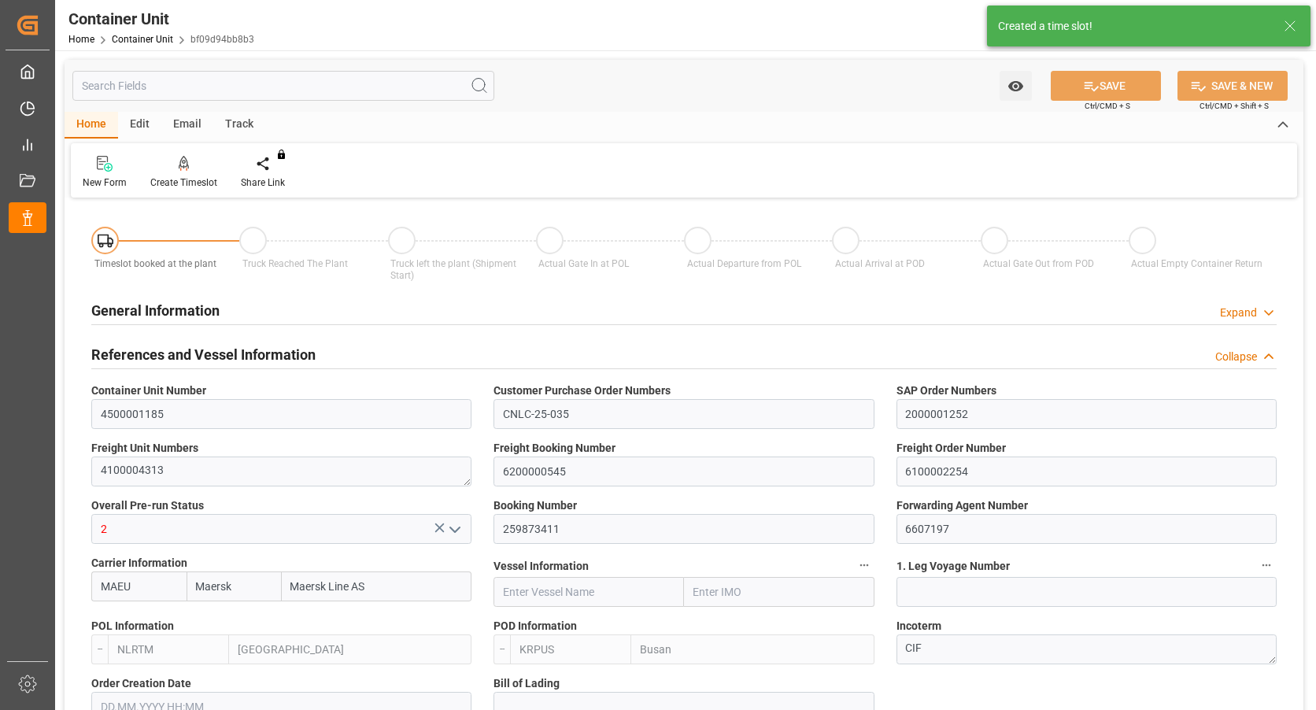
type input "[DATE]"
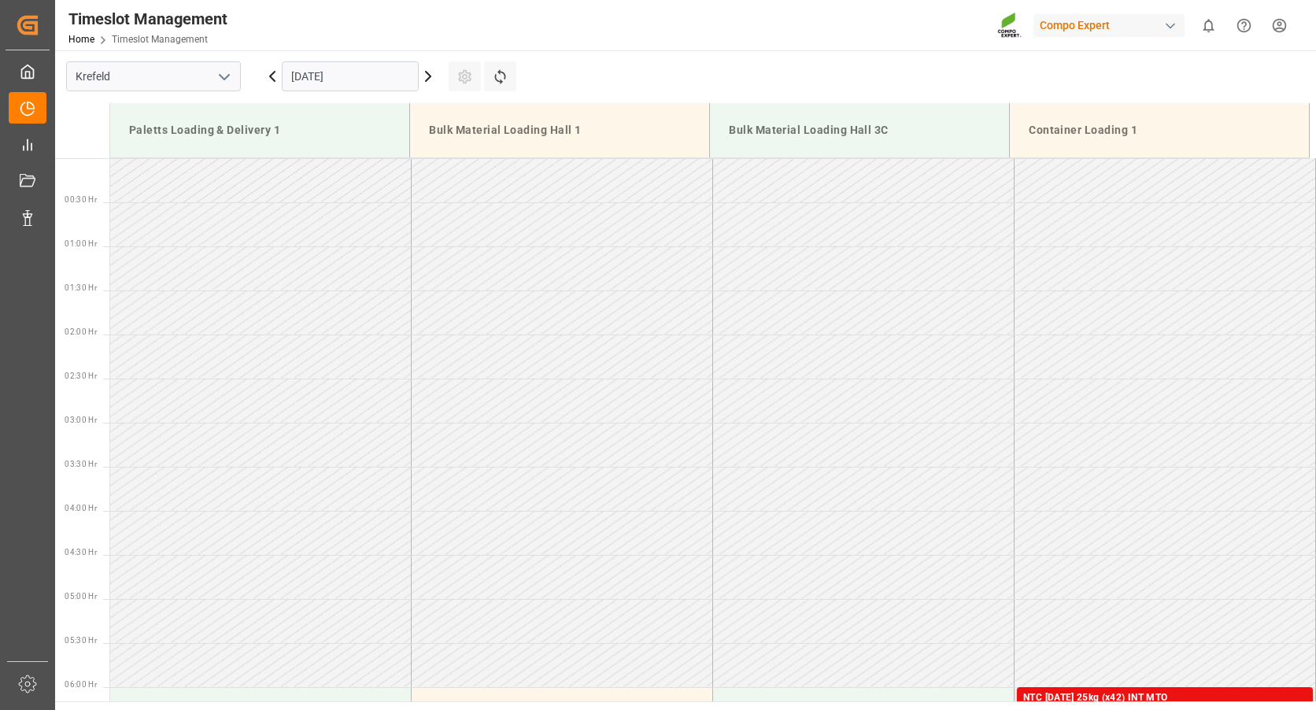
scroll to position [783, 0]
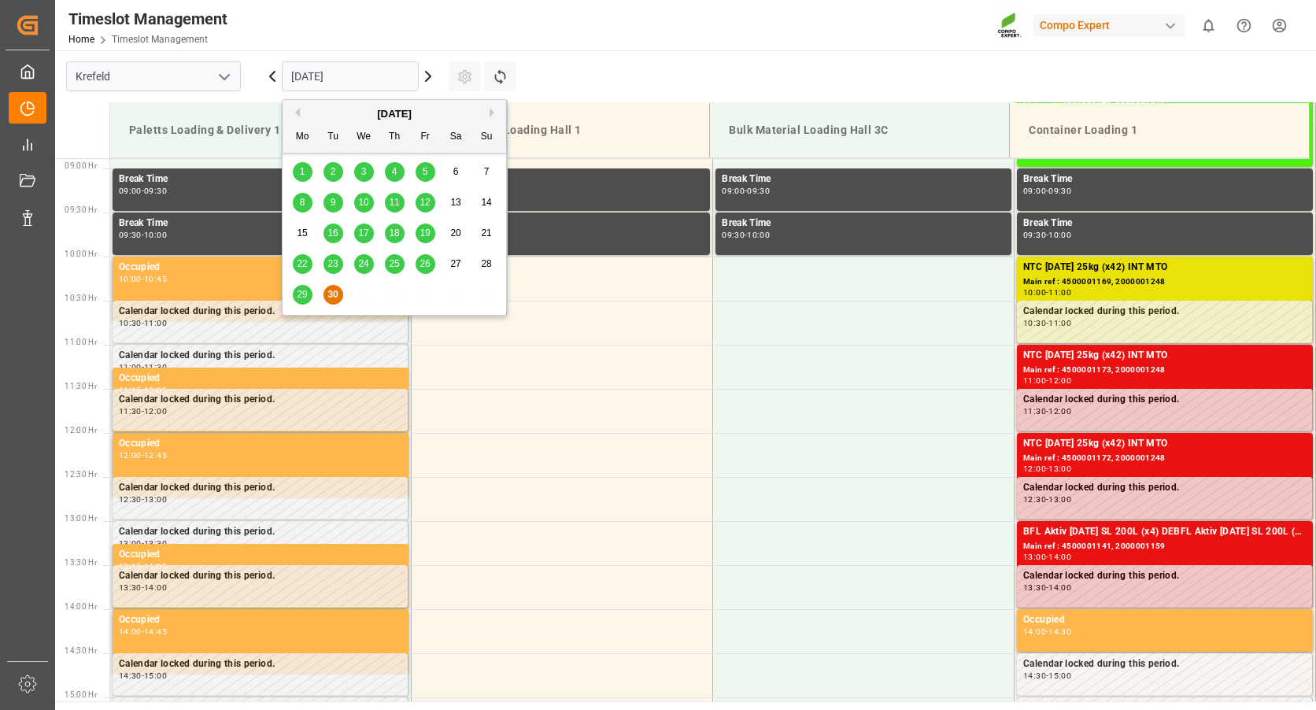
click at [290, 84] on input "[DATE]" at bounding box center [350, 76] width 137 height 30
click at [492, 107] on div "[DATE]" at bounding box center [394, 114] width 223 height 16
click at [494, 113] on button "Next Month" at bounding box center [493, 112] width 9 height 9
click at [314, 231] on div "13 14 15 16 17 18 19" at bounding box center [394, 233] width 215 height 31
click at [298, 235] on span "13" at bounding box center [302, 232] width 10 height 11
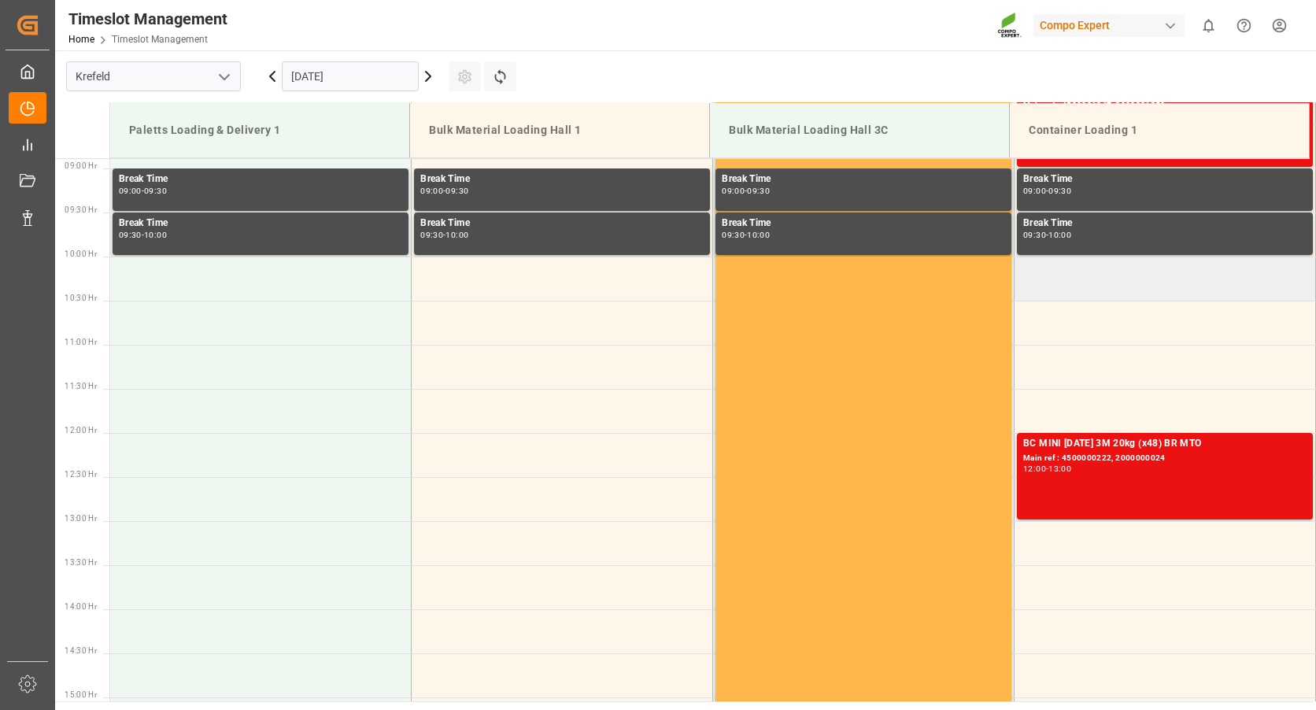
click at [1030, 294] on td at bounding box center [1164, 279] width 301 height 44
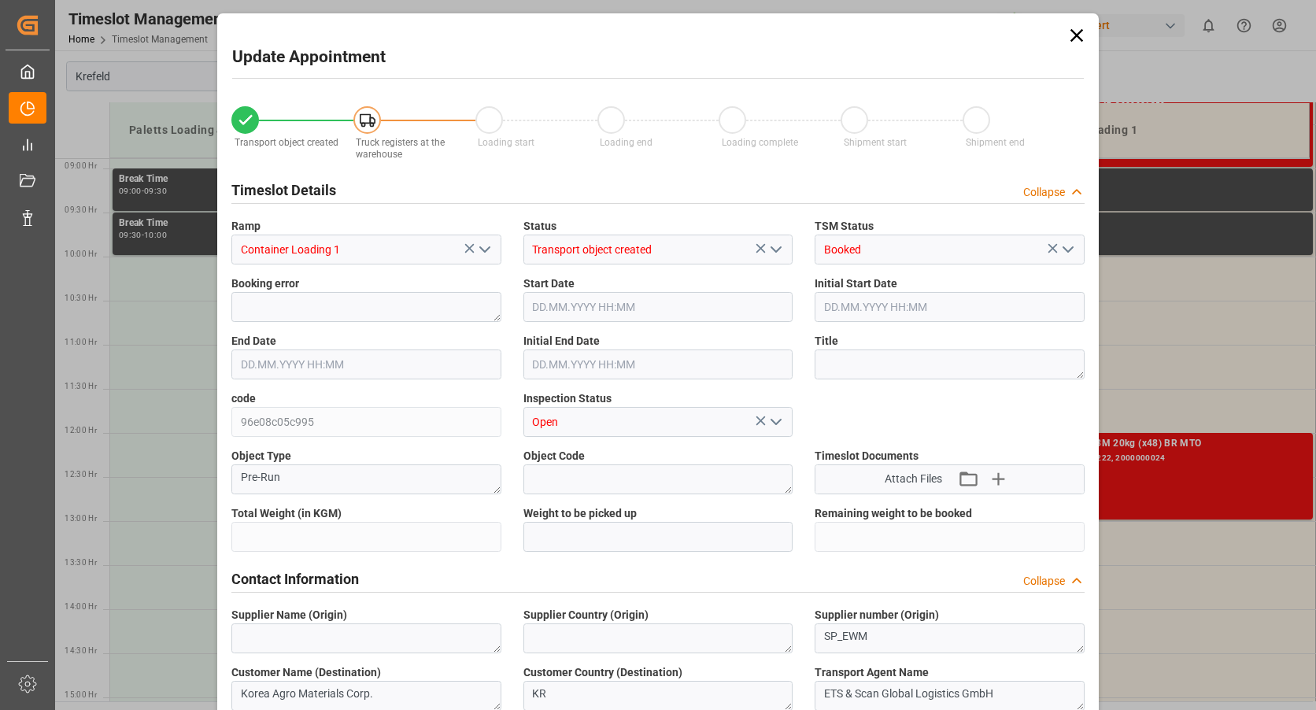
type input "21697.2"
type input "0"
type input "13.10.2025 10:00"
type input "13.10.2025 10:30"
type input "30.09.2025 08:22"
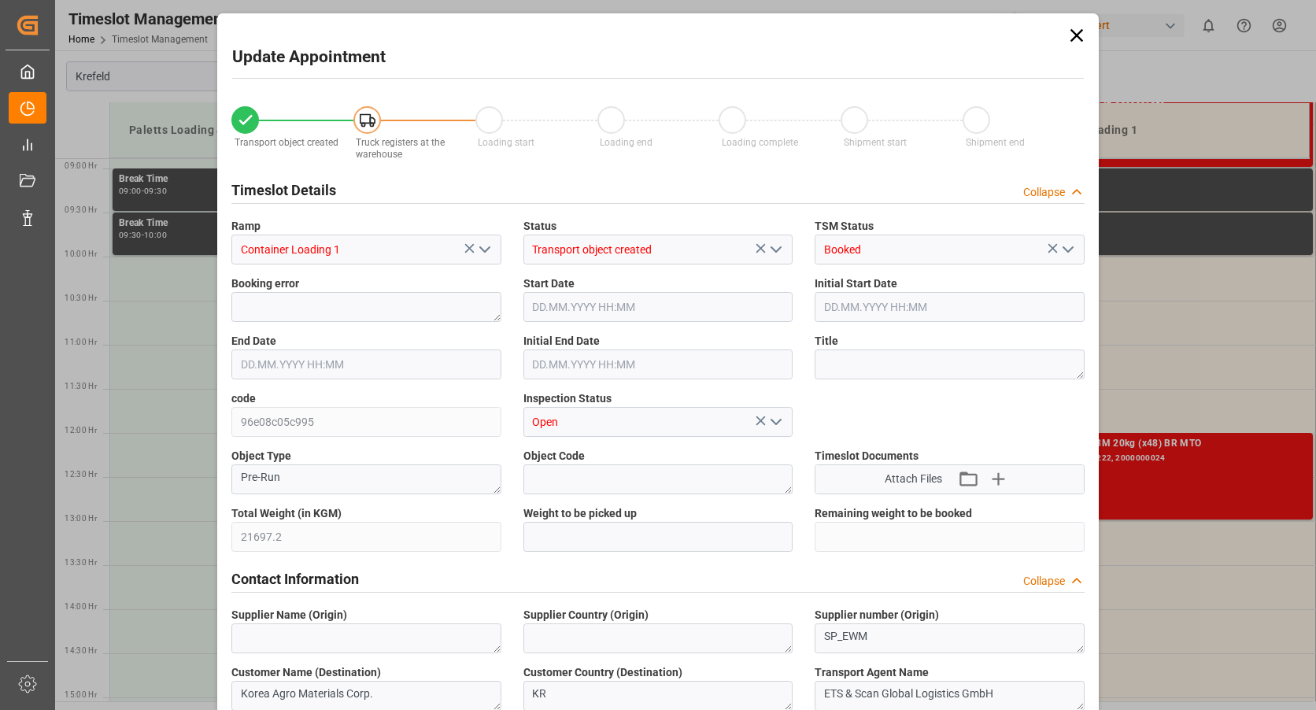
type input "30.09.2025 08:08"
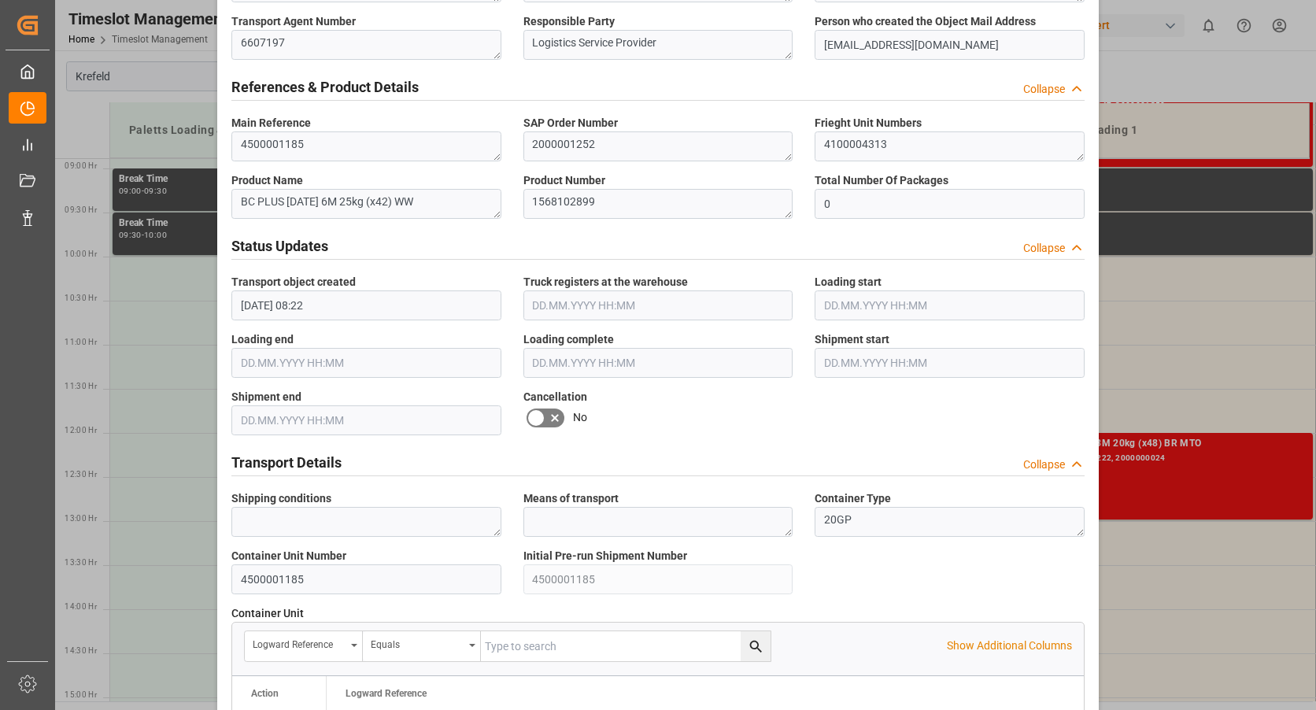
scroll to position [1365, 0]
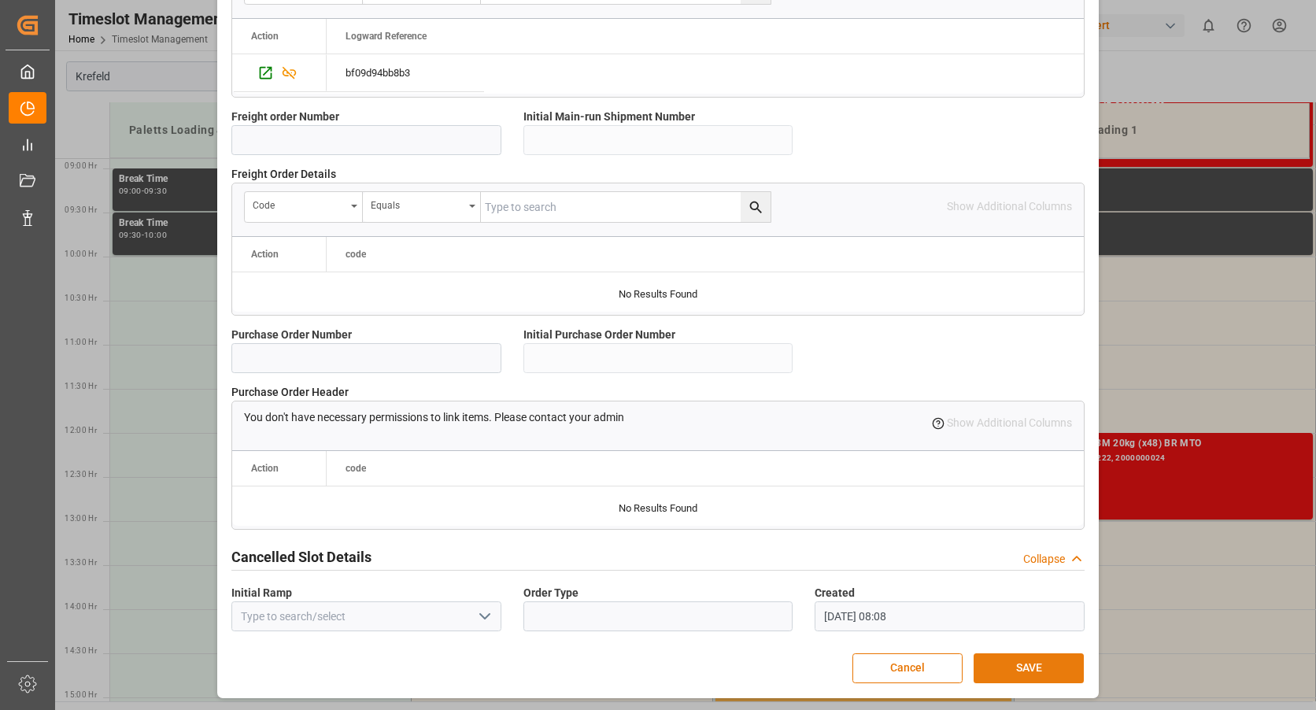
click at [1003, 671] on button "SAVE" at bounding box center [1028, 668] width 110 height 30
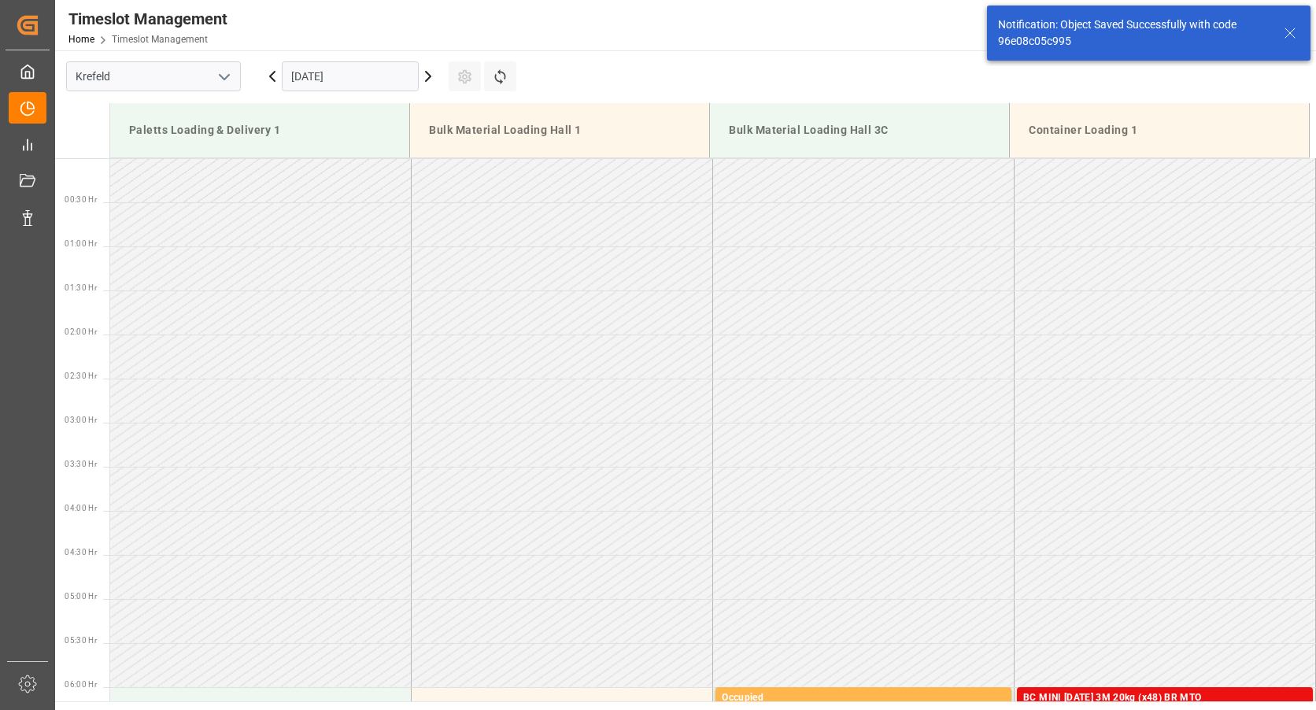
scroll to position [783, 0]
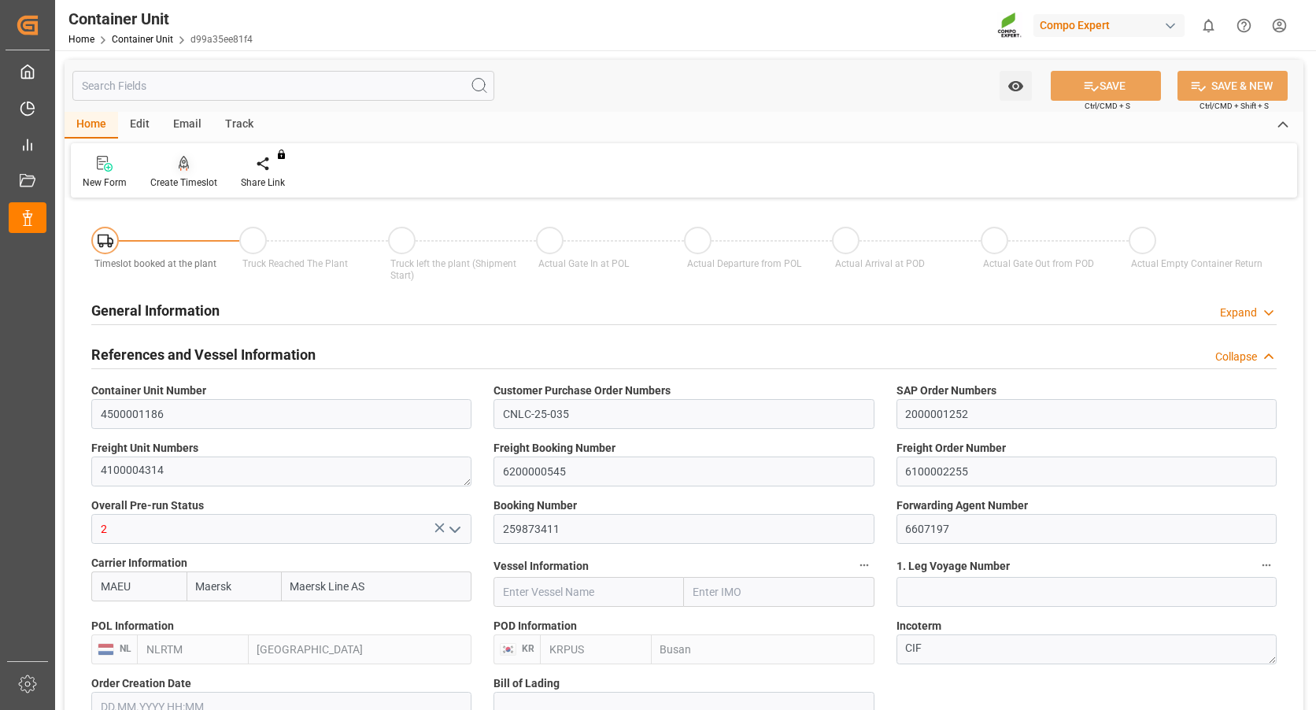
type input "Maersk"
type input "Maersk Line AS"
type input "NLRTM"
type input "KRPUS"
type input "0"
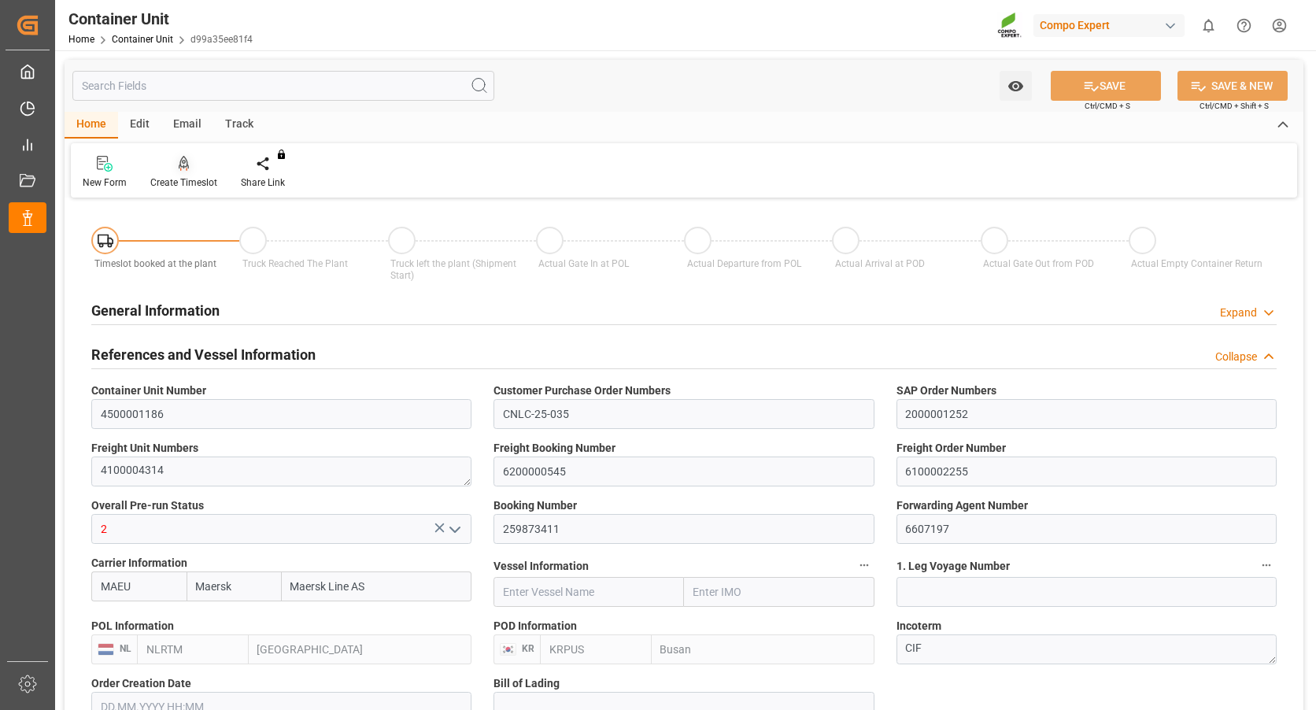
type input "0"
type input "43394.4"
type input "[DATE] 08:22"
type input "30.09.2025 08:22"
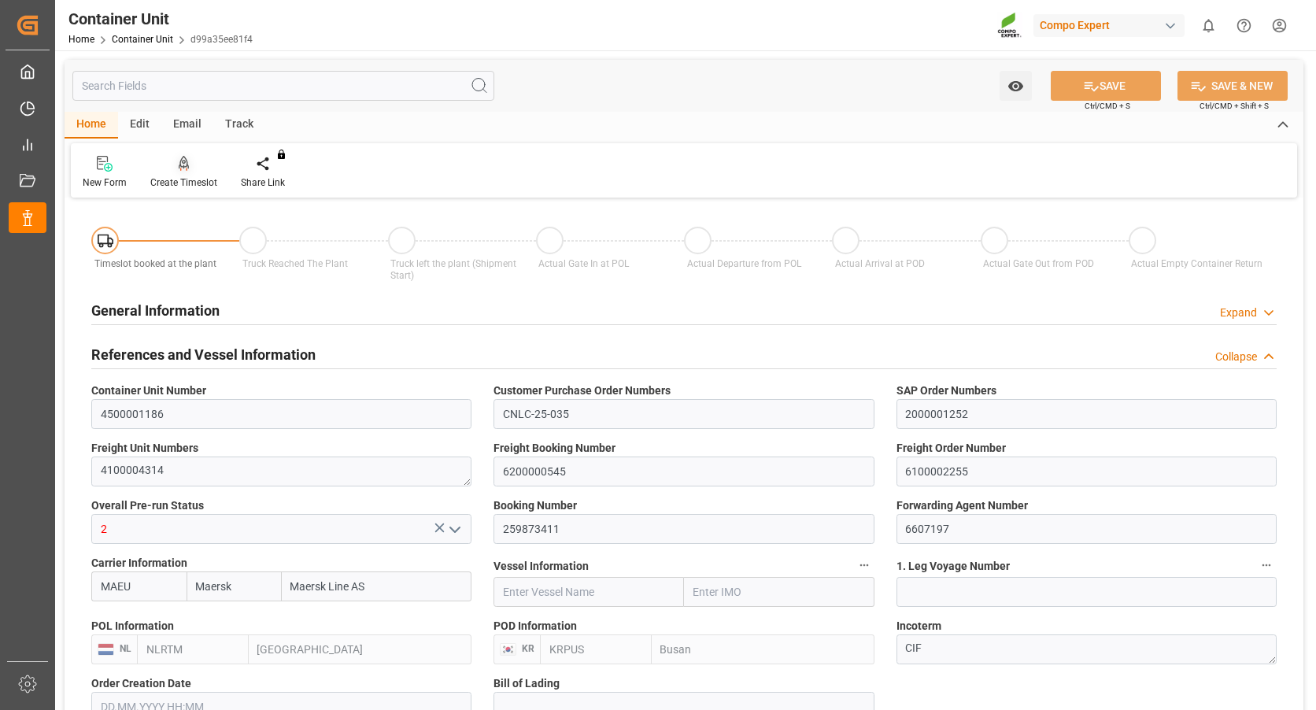
type input "[DATE]"
click at [177, 178] on div "Create Timeslot" at bounding box center [183, 182] width 67 height 14
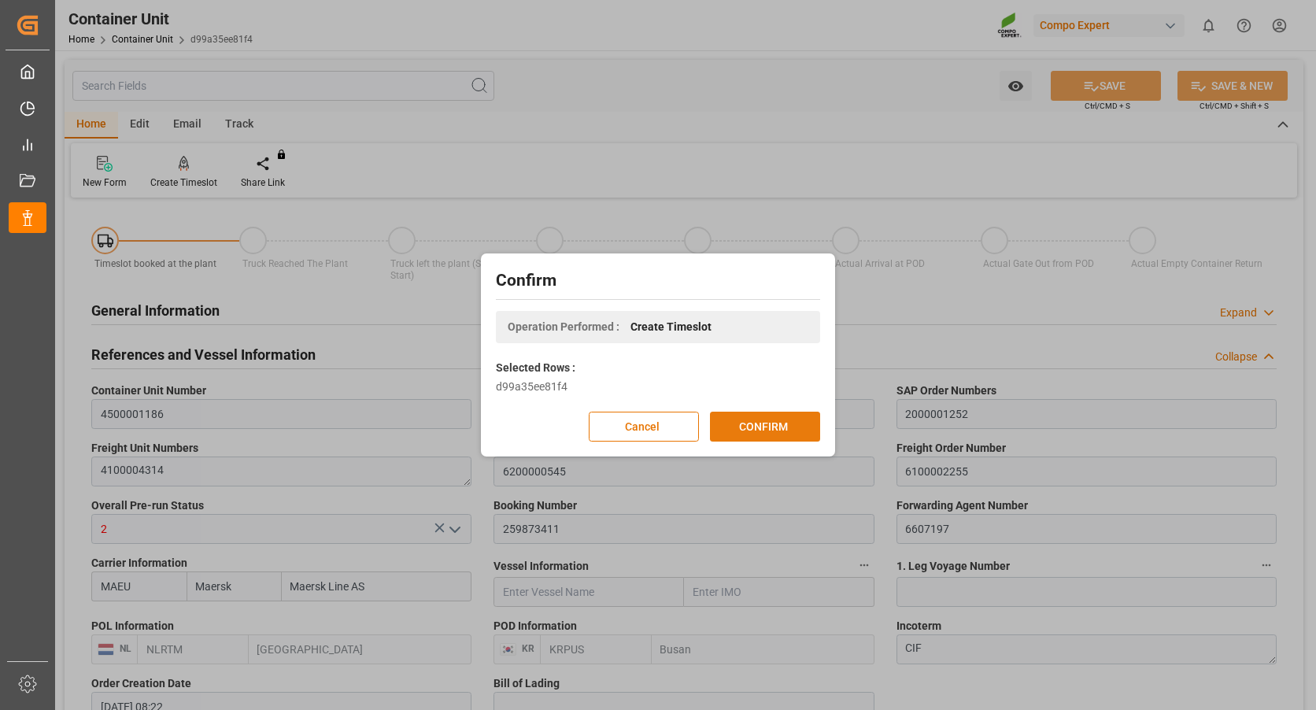
click at [781, 428] on button "CONFIRM" at bounding box center [765, 427] width 110 height 30
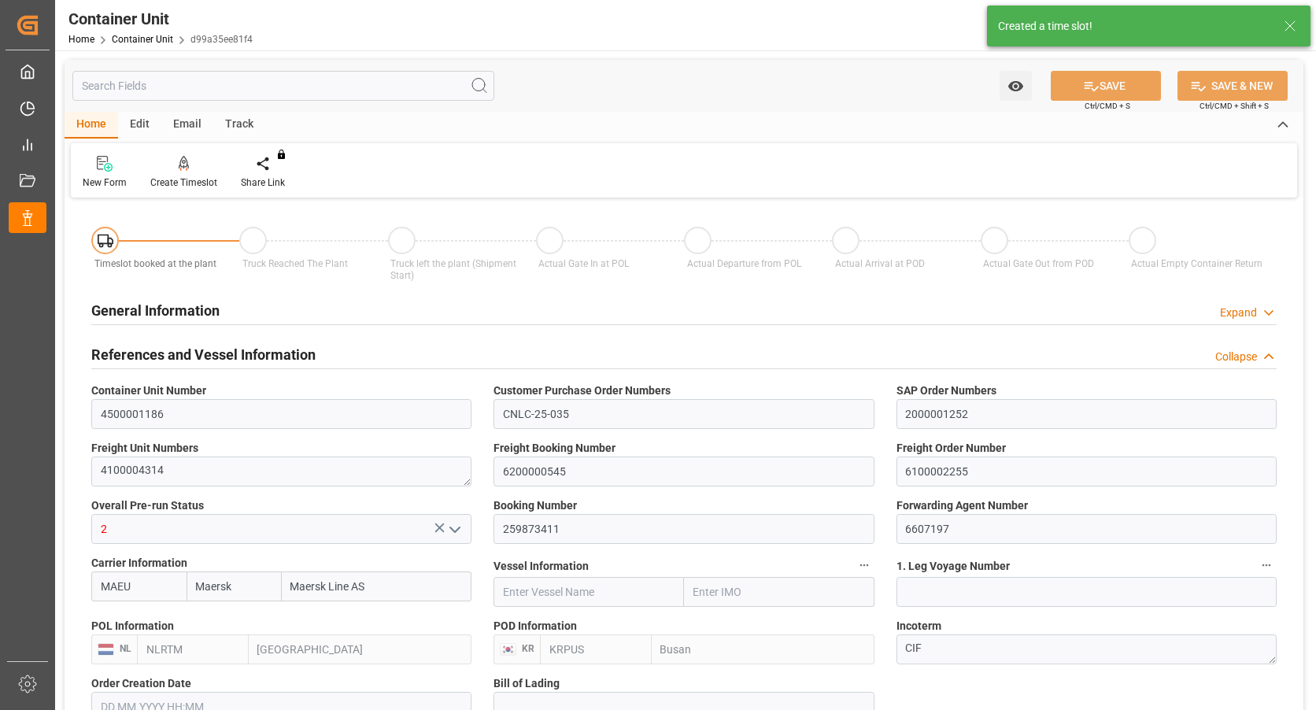
type input "30.09.2025 08:22"
type input "[DATE]"
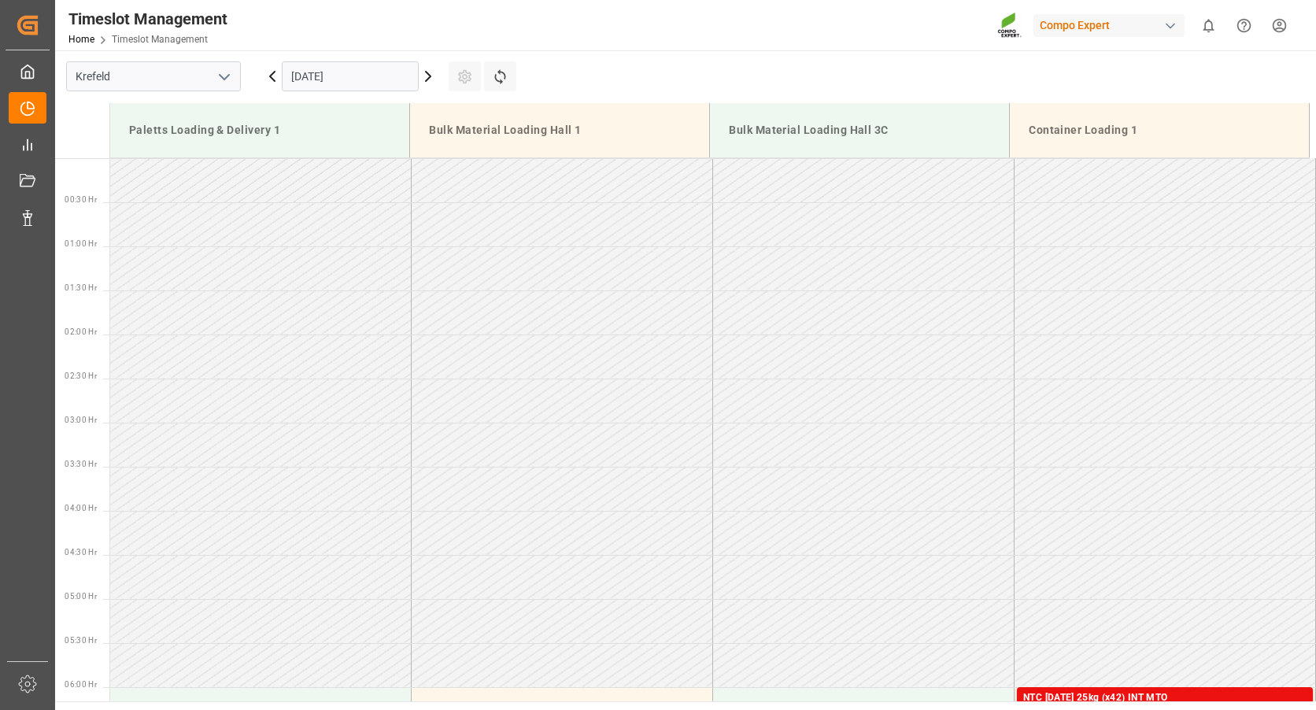
scroll to position [783, 0]
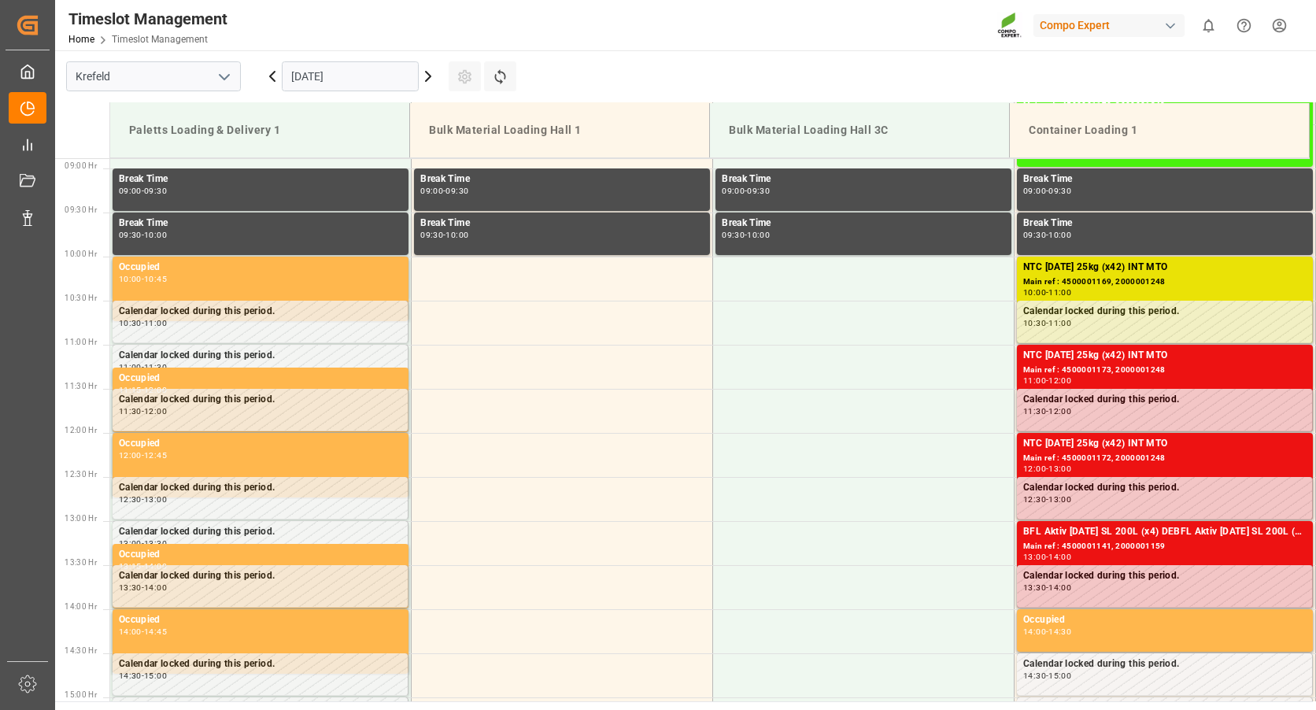
click at [324, 84] on input "[DATE]" at bounding box center [350, 76] width 137 height 30
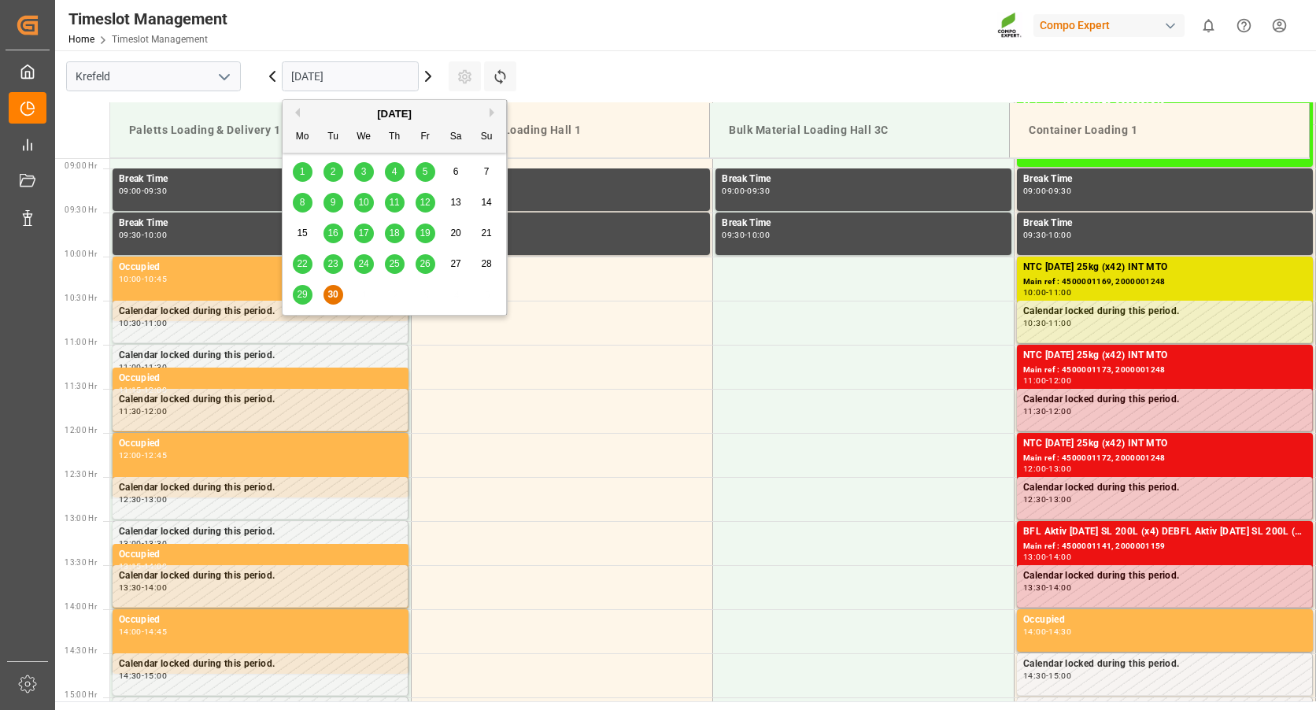
click at [493, 113] on button "Next Month" at bounding box center [493, 112] width 9 height 9
click at [301, 237] on span "13" at bounding box center [302, 232] width 10 height 11
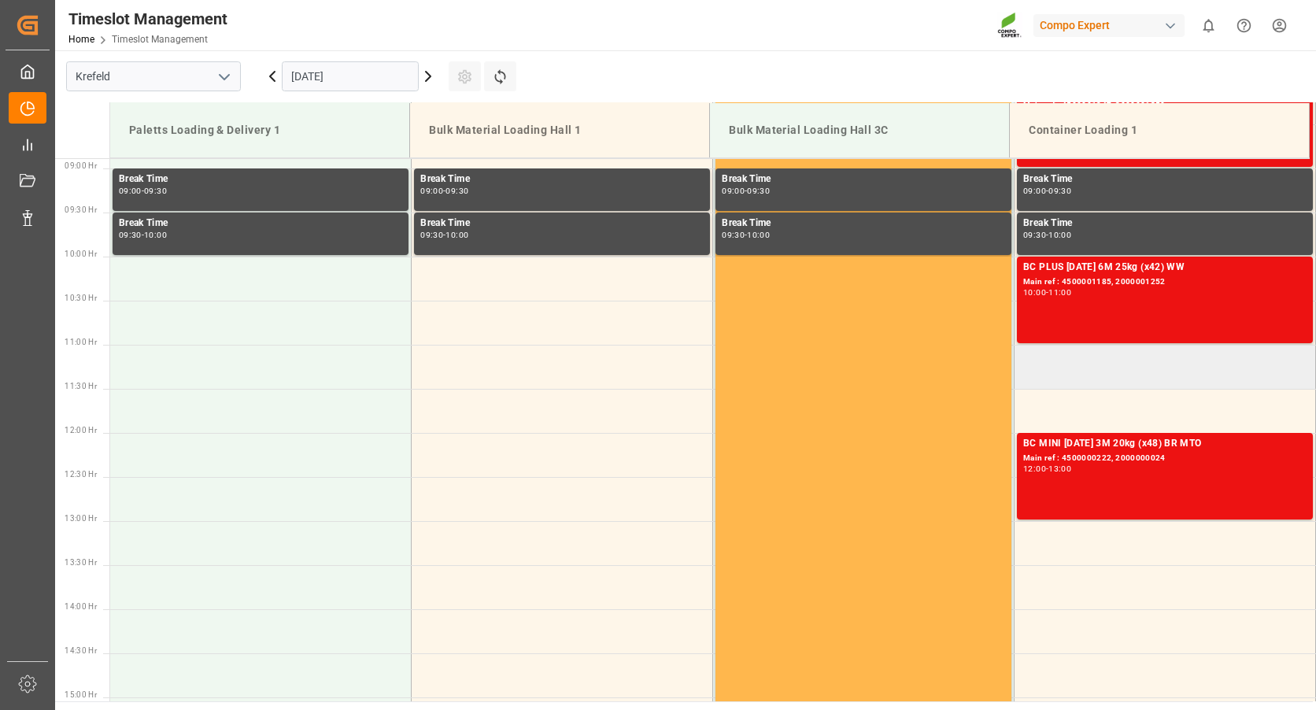
click at [1028, 373] on td at bounding box center [1164, 367] width 301 height 44
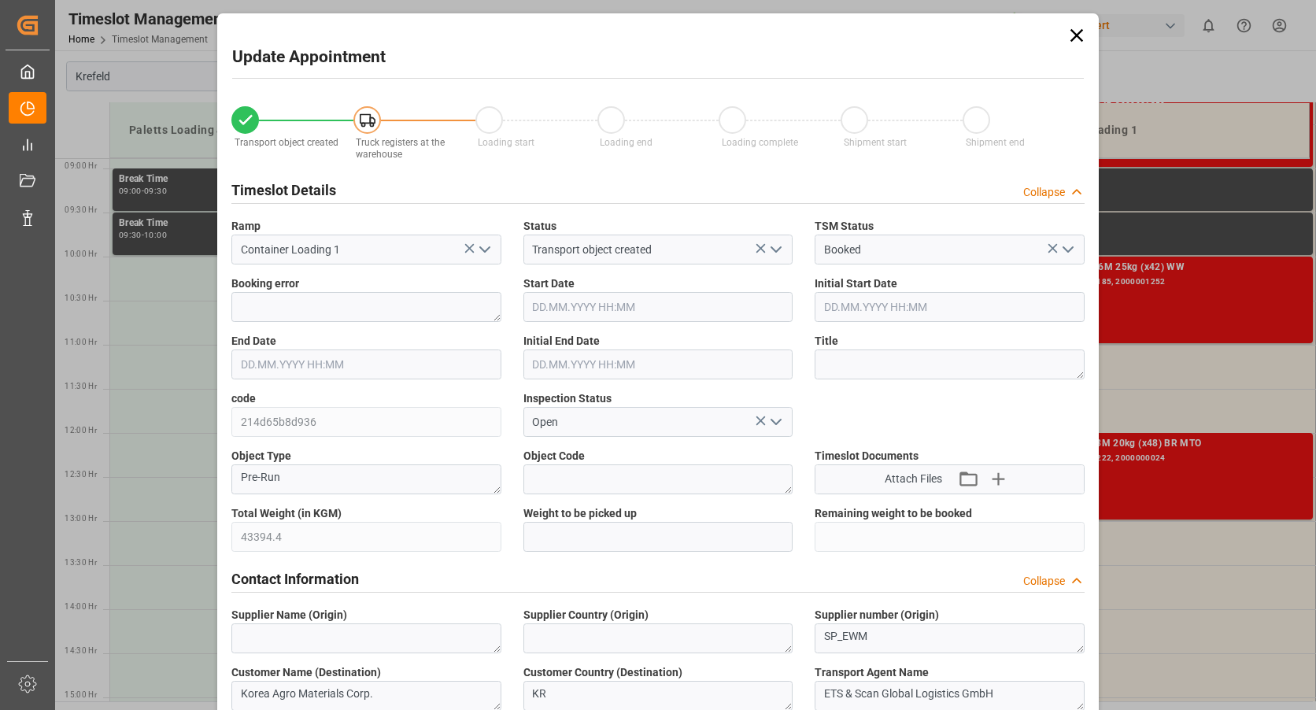
type input "43394.4"
type input "0"
type input "13.10.2025 11:00"
type input "13.10.2025 11:30"
type input "30.09.2025 08:22"
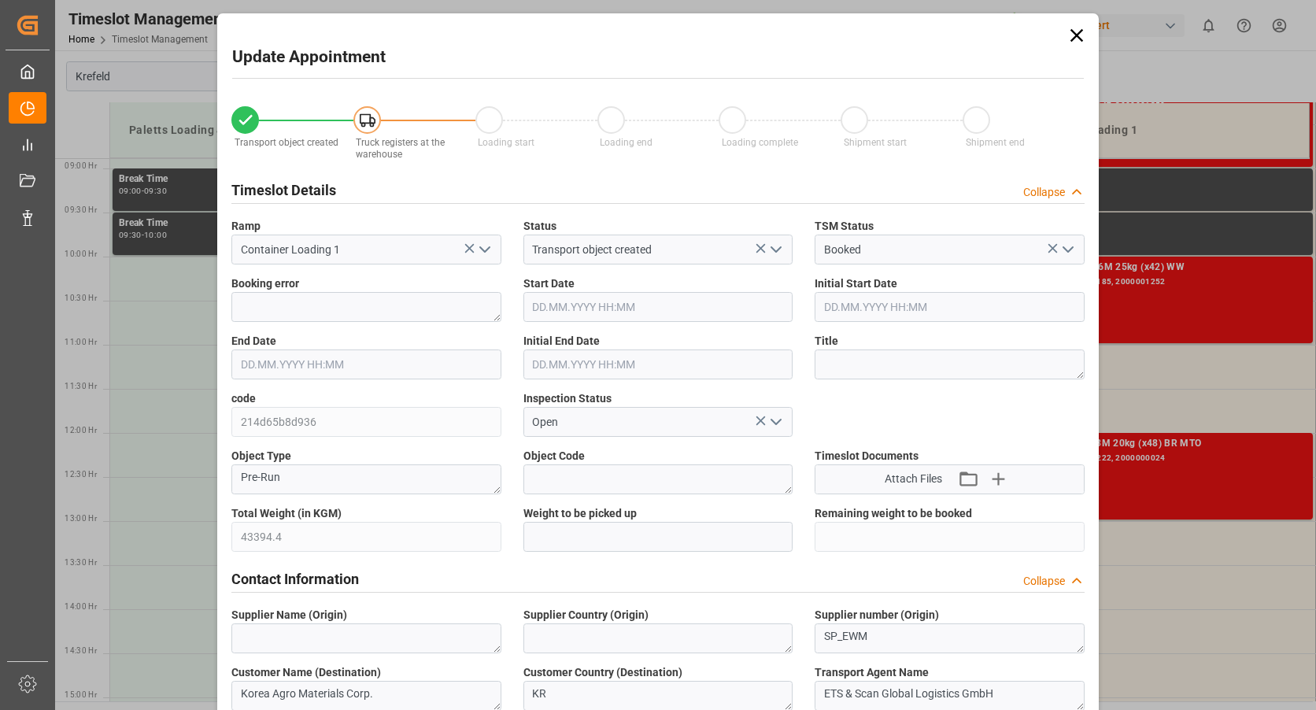
type input "30.09.2025 08:09"
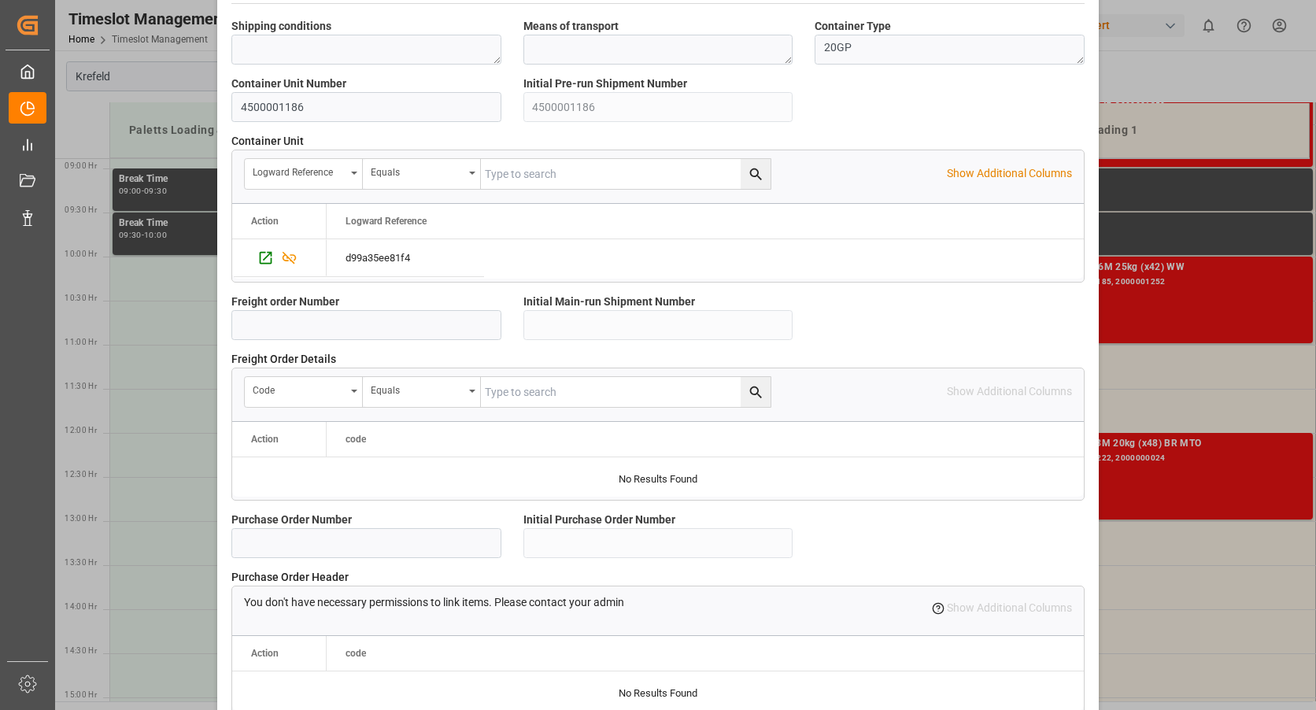
scroll to position [1365, 0]
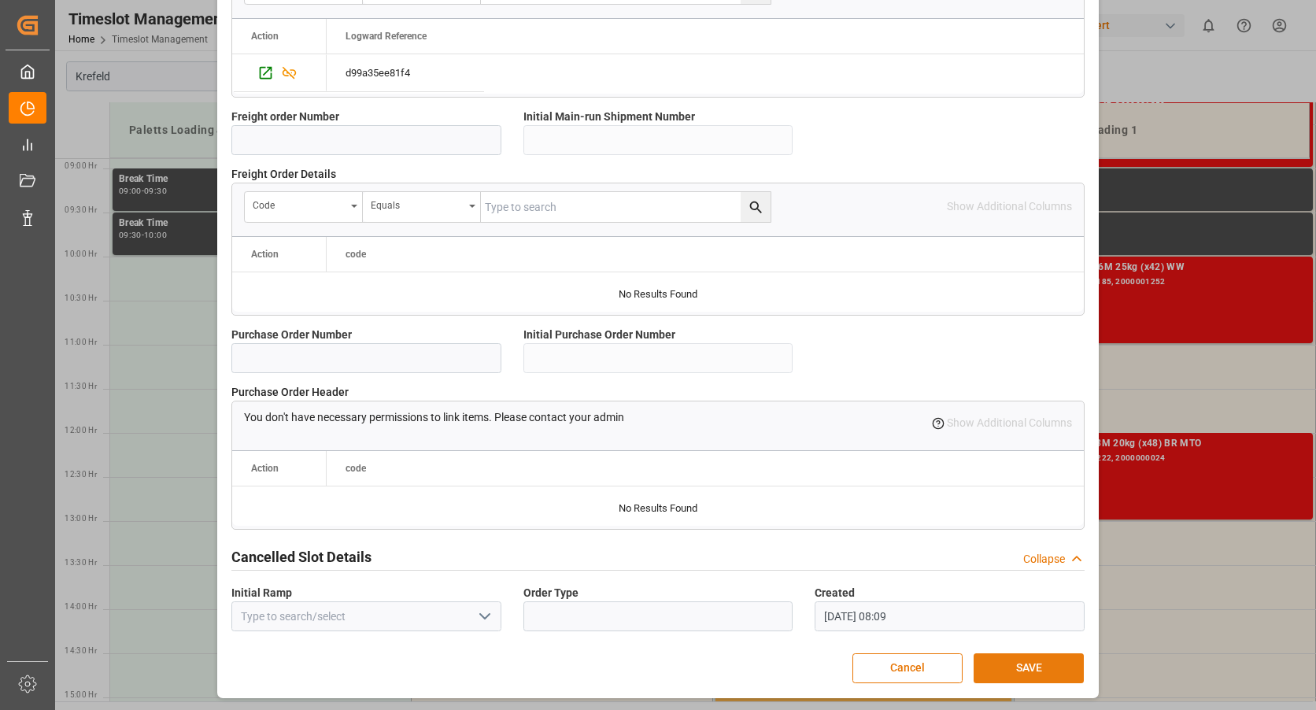
click at [1017, 668] on button "SAVE" at bounding box center [1028, 668] width 110 height 30
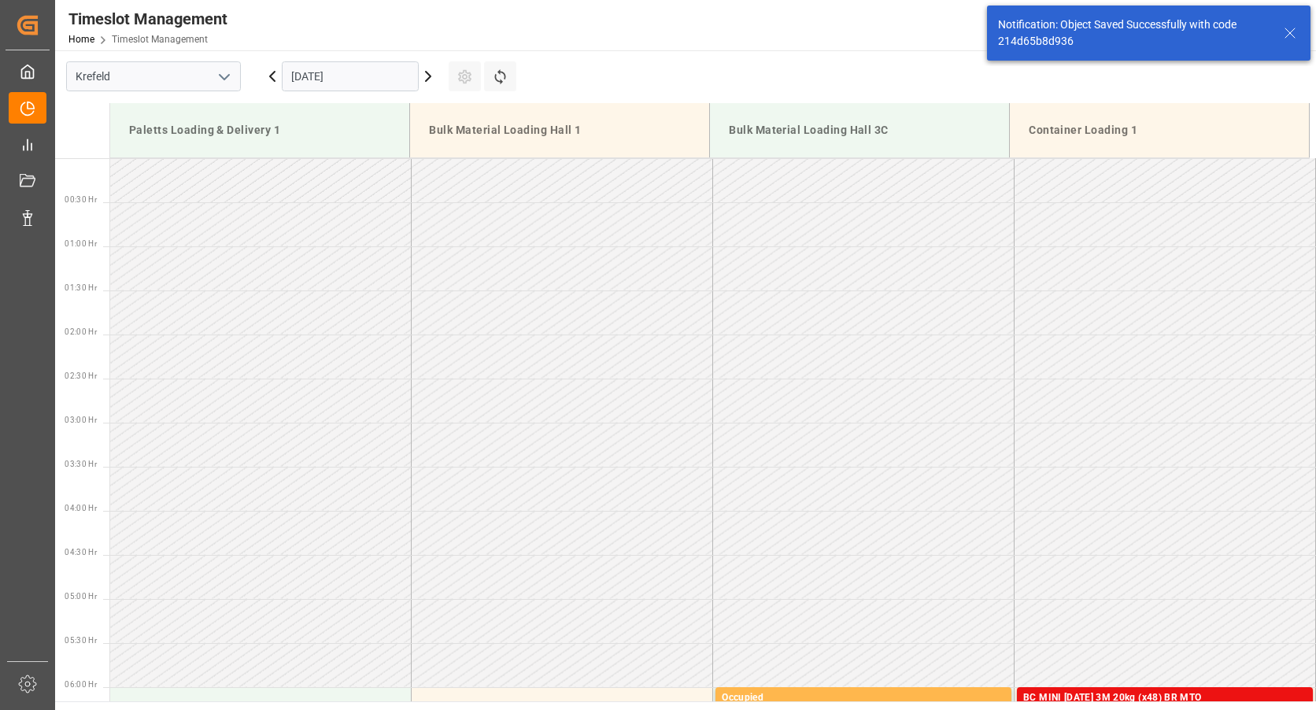
scroll to position [871, 0]
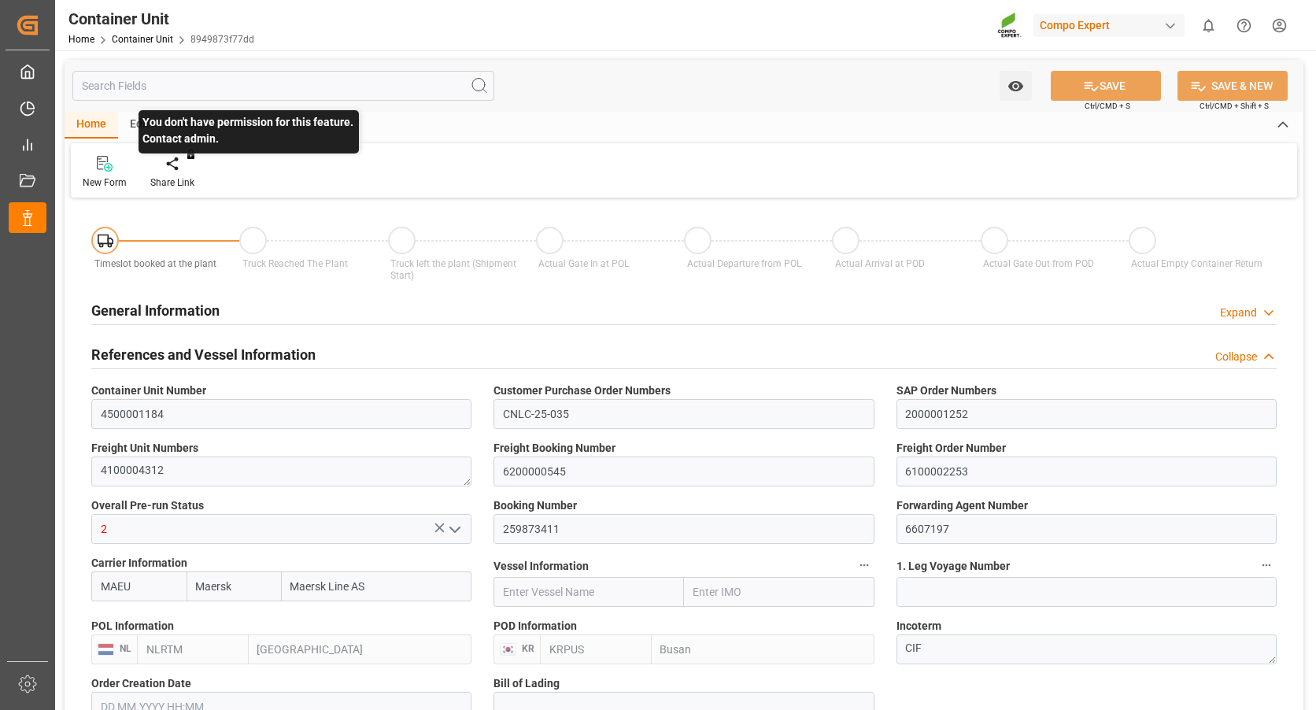
type input "Maersk"
type input "Maersk Line AS"
type input "NLRTM"
type input "KRPUS"
type input "0"
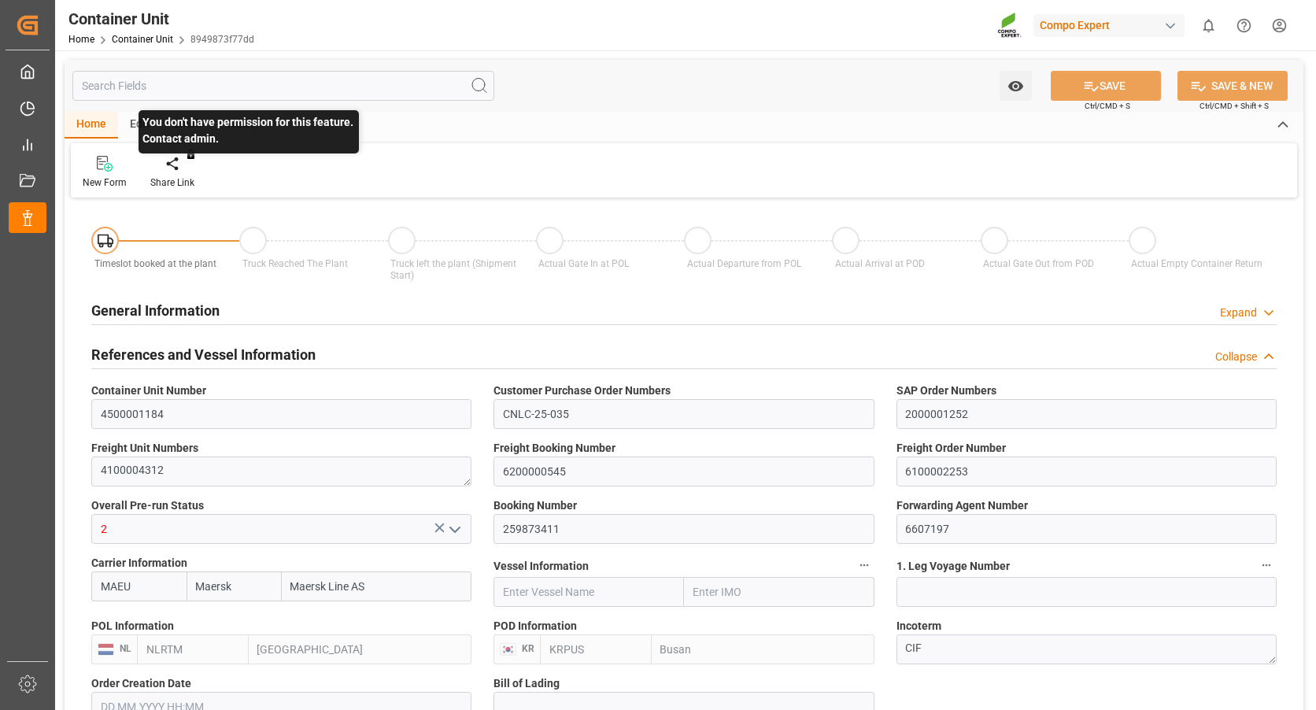
type input "0"
type input "43394.4"
type input "[DATE] 08:21"
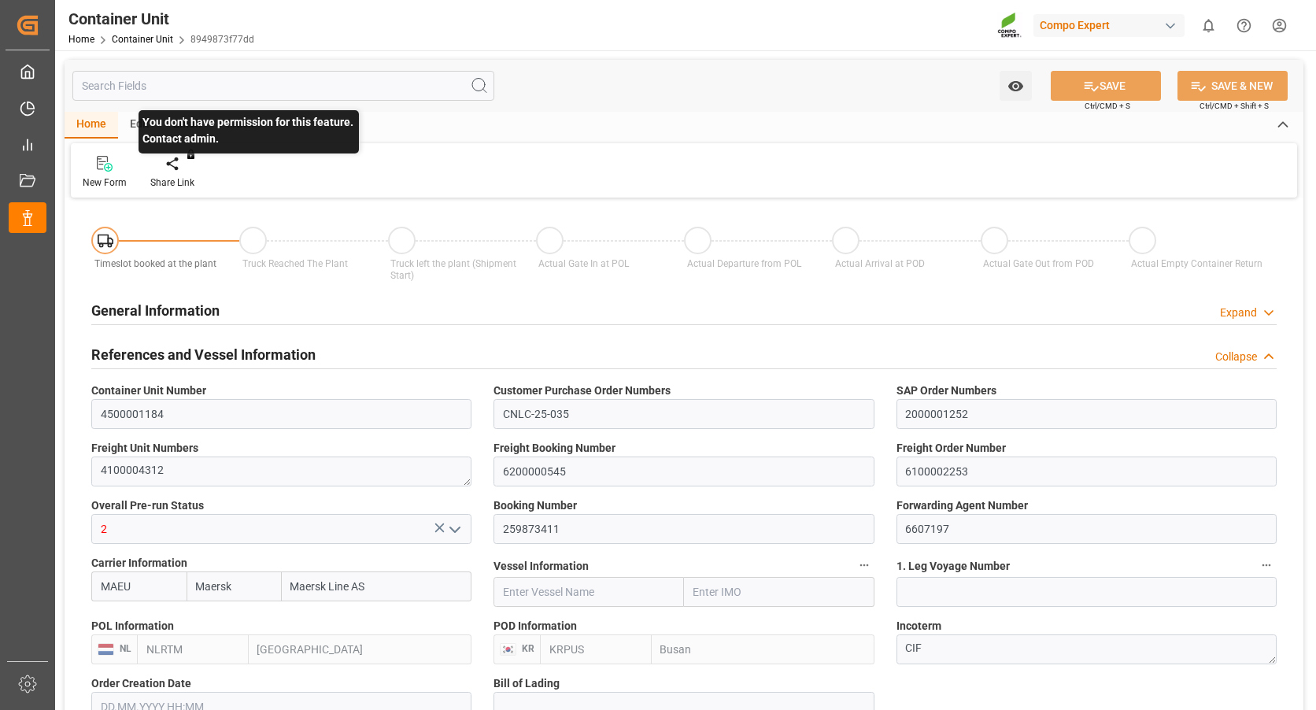
type input "[DATE]"
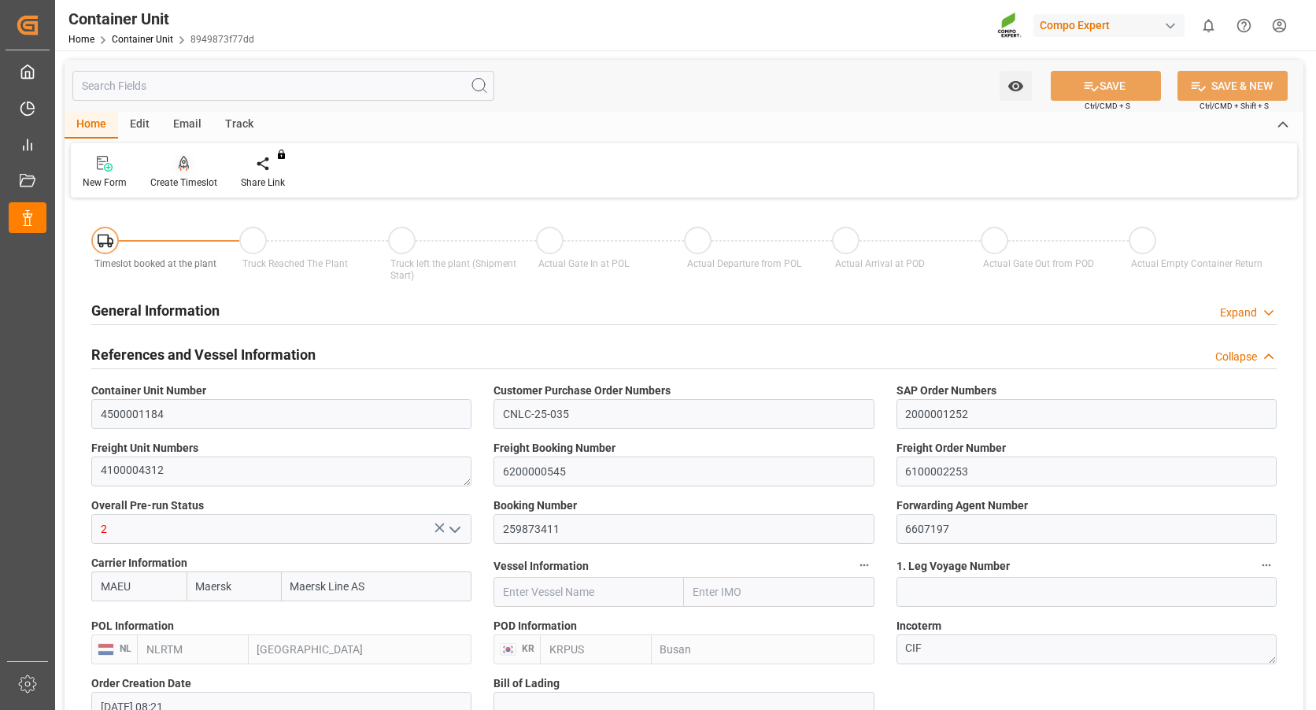
click at [173, 172] on div "Create Timeslot" at bounding box center [183, 172] width 90 height 35
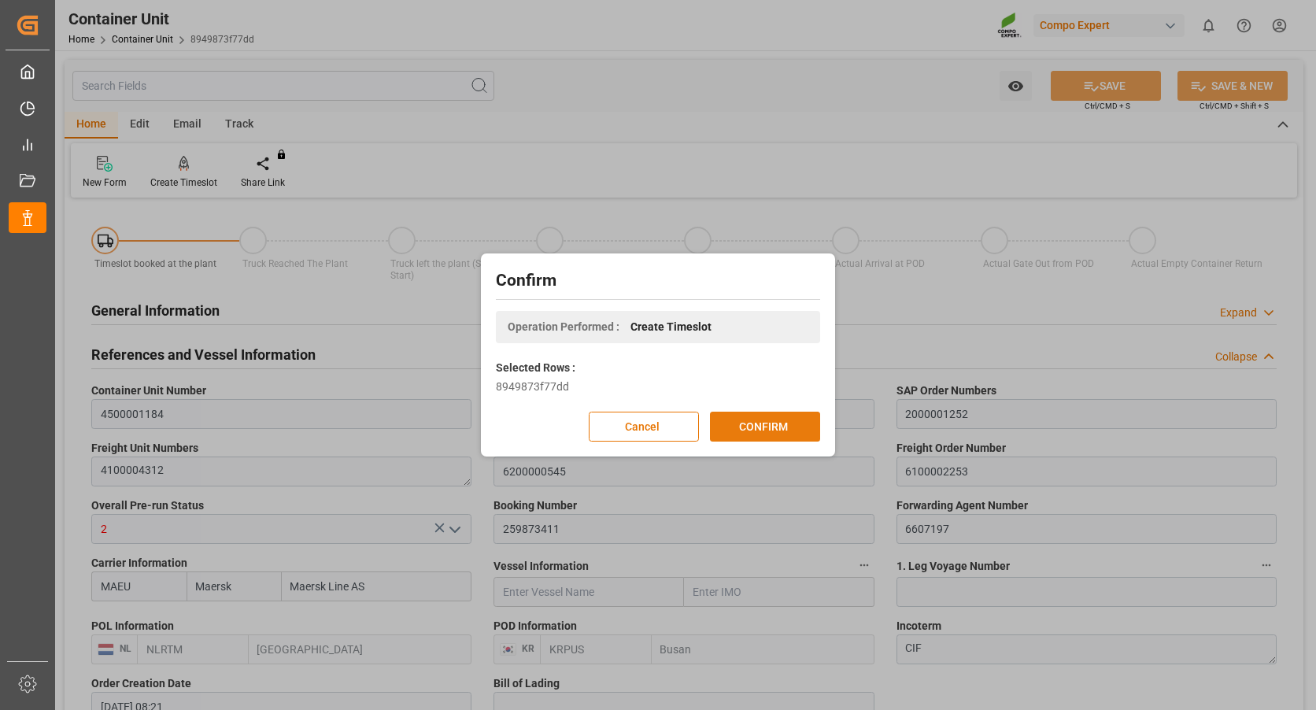
click at [748, 421] on button "CONFIRM" at bounding box center [765, 427] width 110 height 30
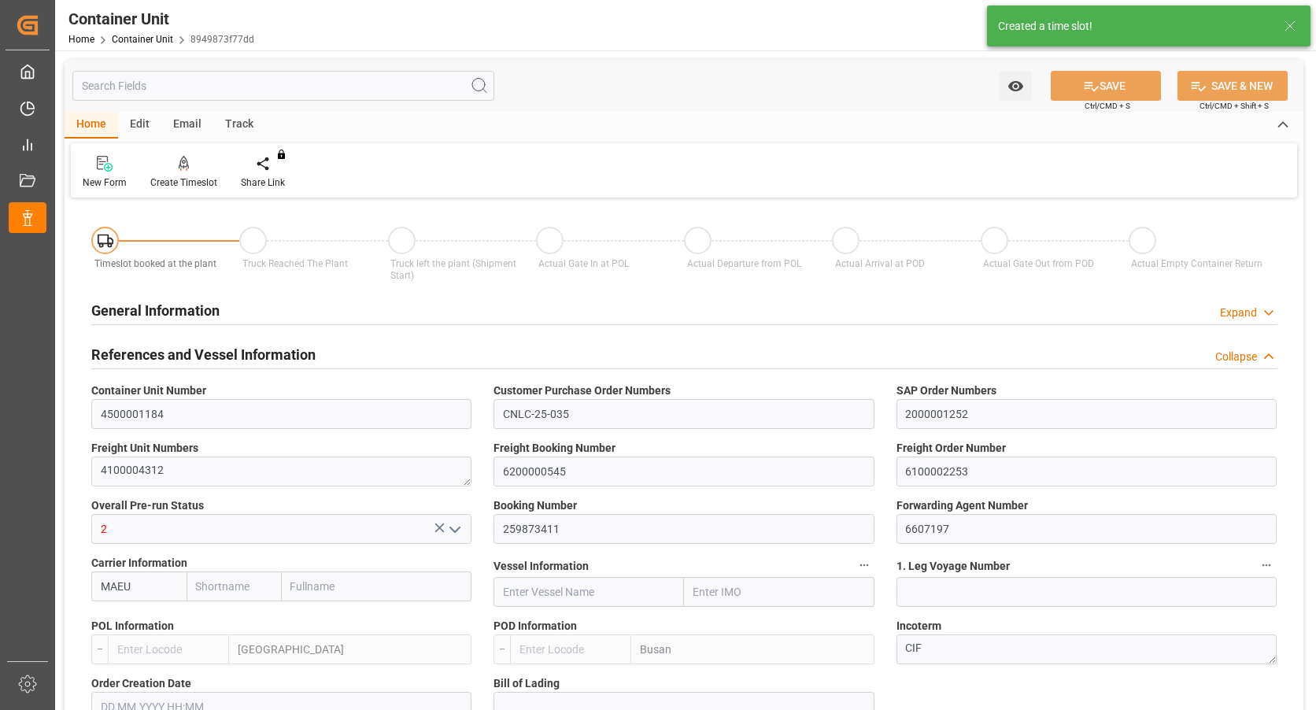
type input "Maersk"
type input "Maersk Line AS"
type input "NLRTM"
type input "KRPUS"
type input "0"
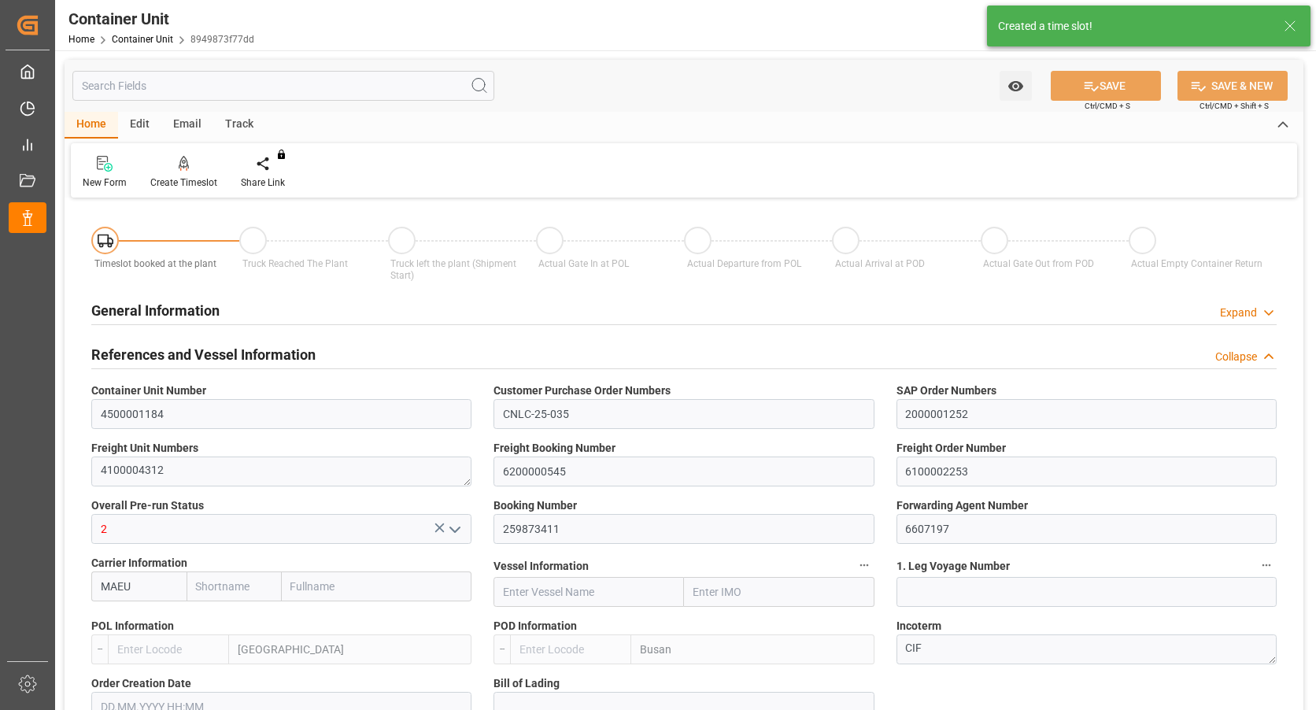
type input "0"
type input "43394.4"
type input "30.09.2025 08:21"
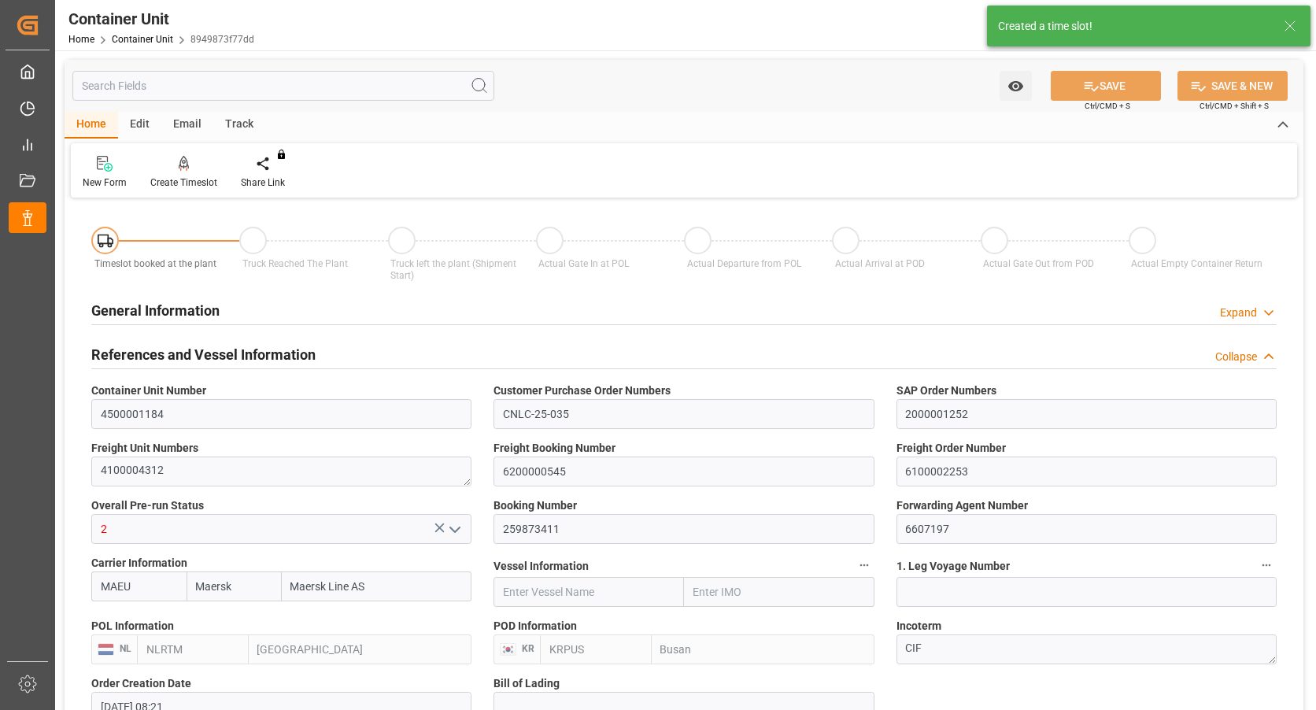
type input "[DATE]"
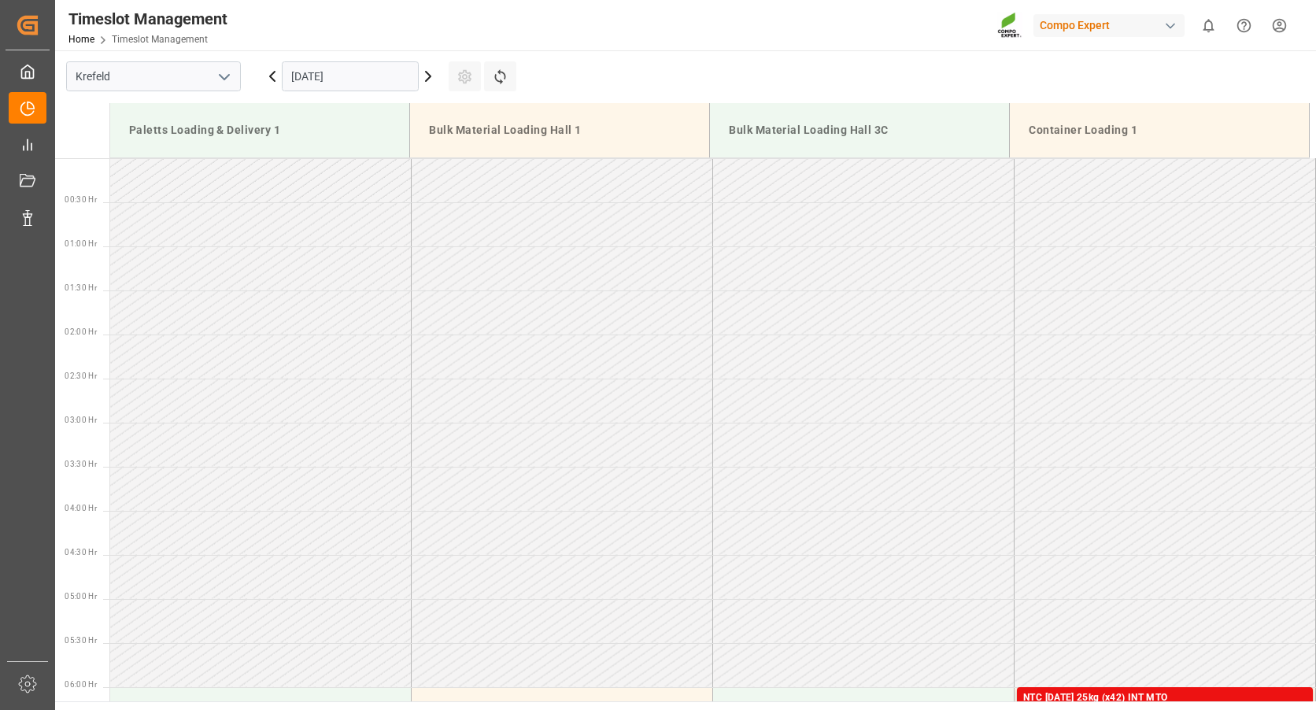
scroll to position [783, 0]
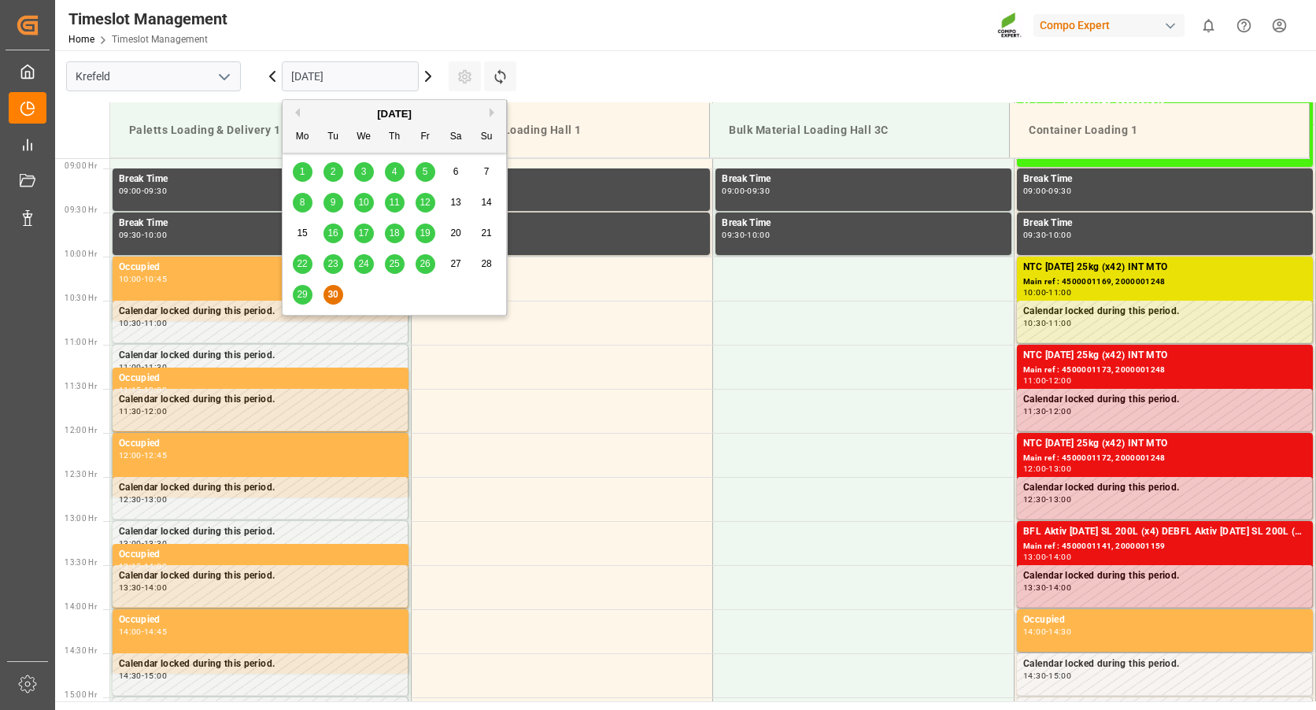
click at [309, 72] on input "[DATE]" at bounding box center [350, 76] width 137 height 30
click at [493, 115] on button "Next Month" at bounding box center [493, 112] width 9 height 9
click at [298, 229] on span "13" at bounding box center [302, 232] width 10 height 11
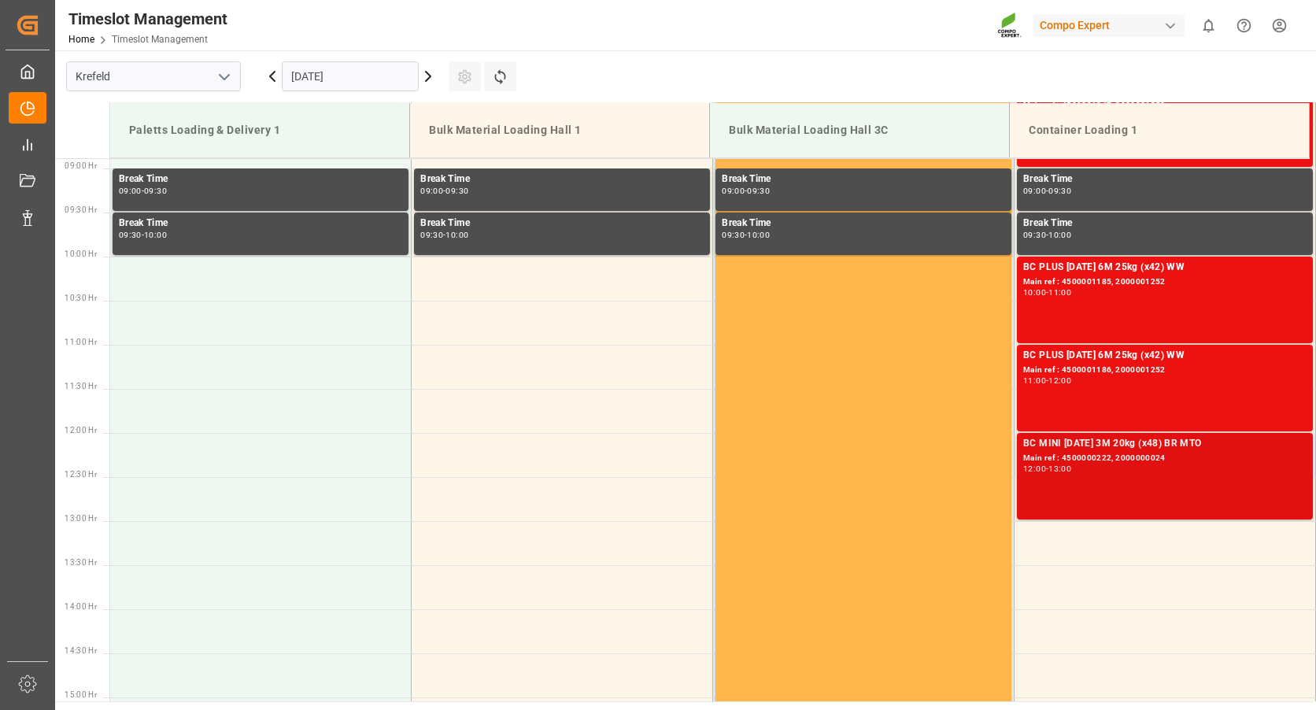
scroll to position [940, 0]
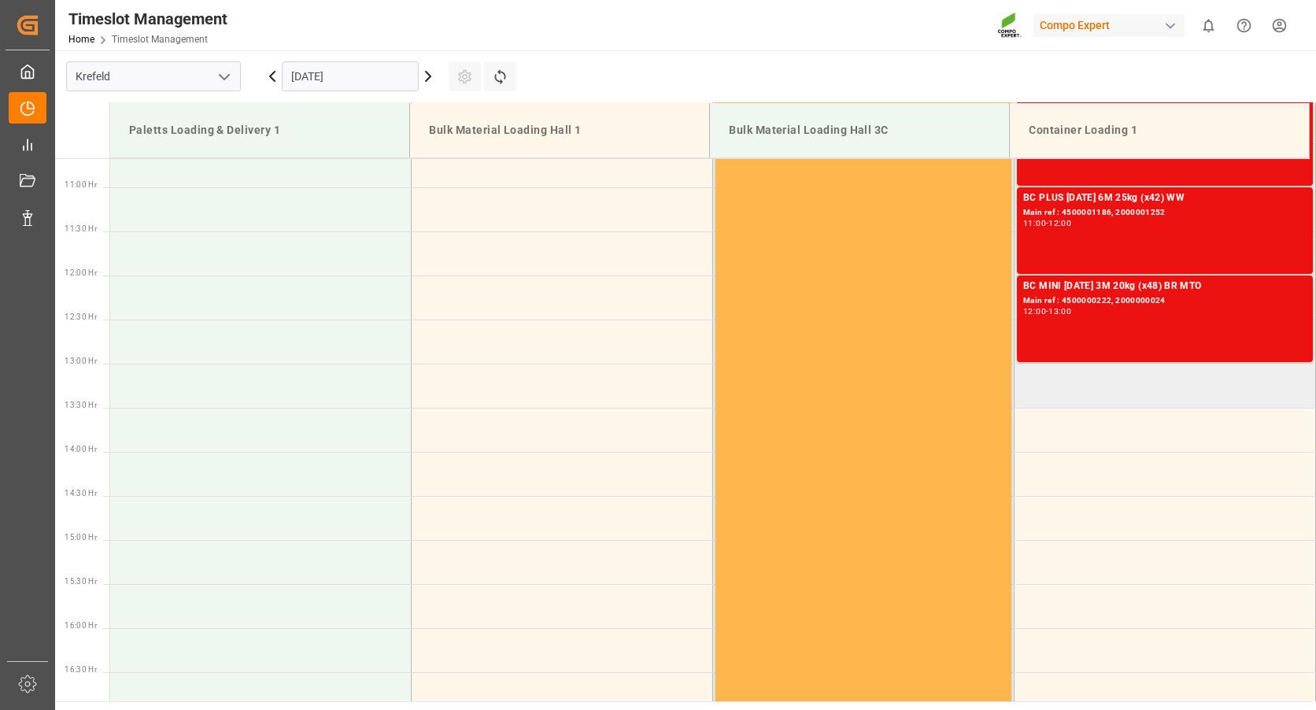
click at [1018, 382] on td at bounding box center [1164, 386] width 301 height 44
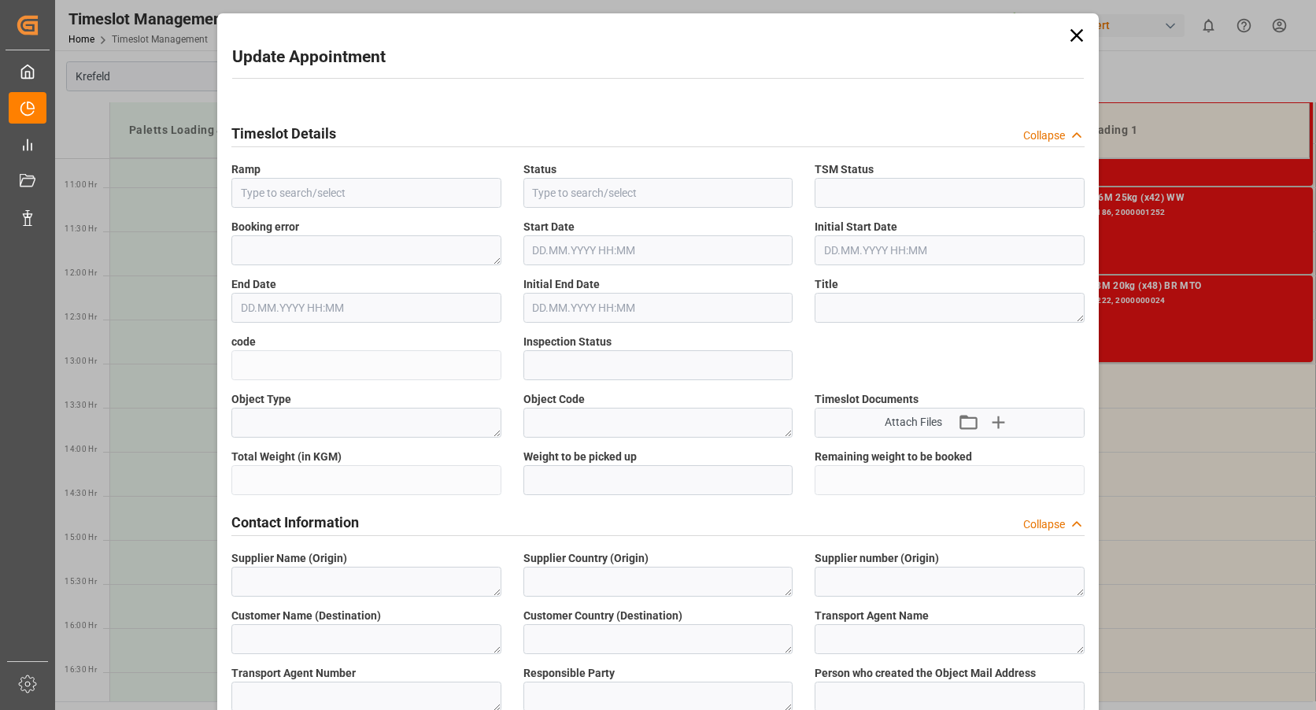
type input "Container Loading 1"
type input "Transport object created"
type input "Booked"
type input "06300c36b1db"
type input "Open"
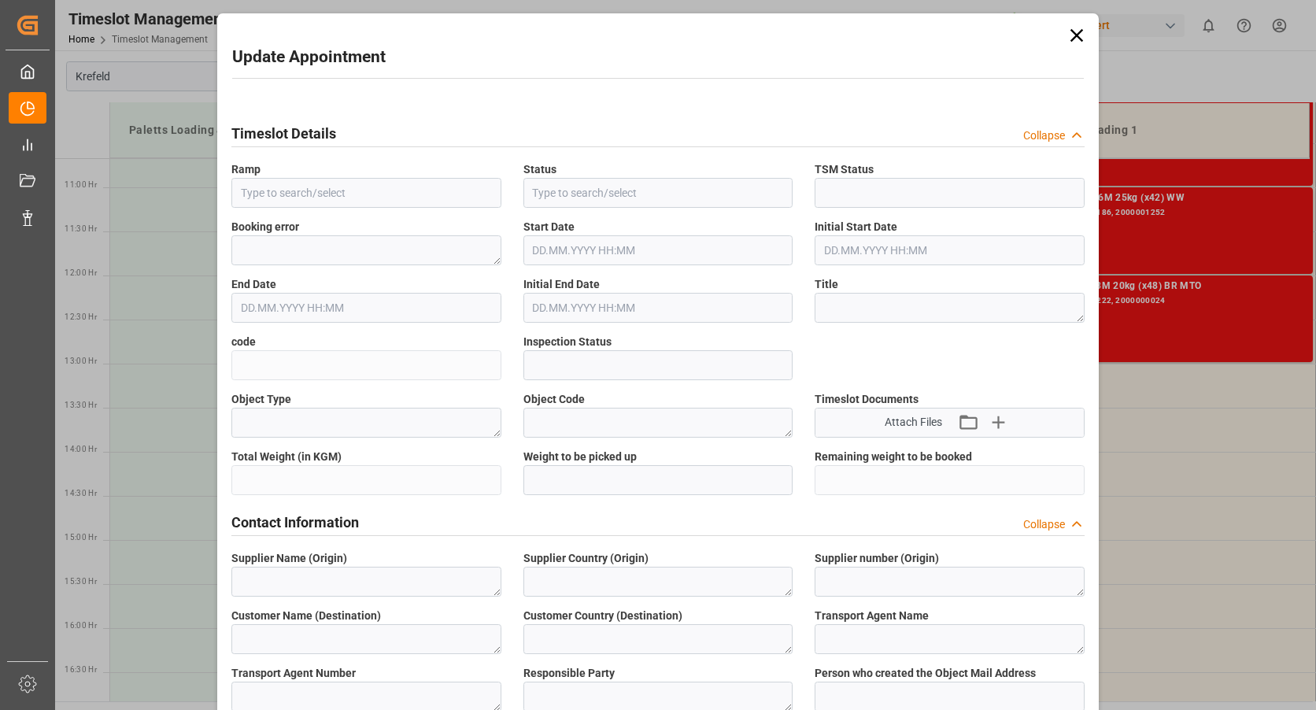
type textarea "Pre-Run"
type textarea "SP_EWM"
type textarea "Korea Agro Materials Corp."
type textarea "KR"
type textarea "ETS & Scan Global Logistics GmbH"
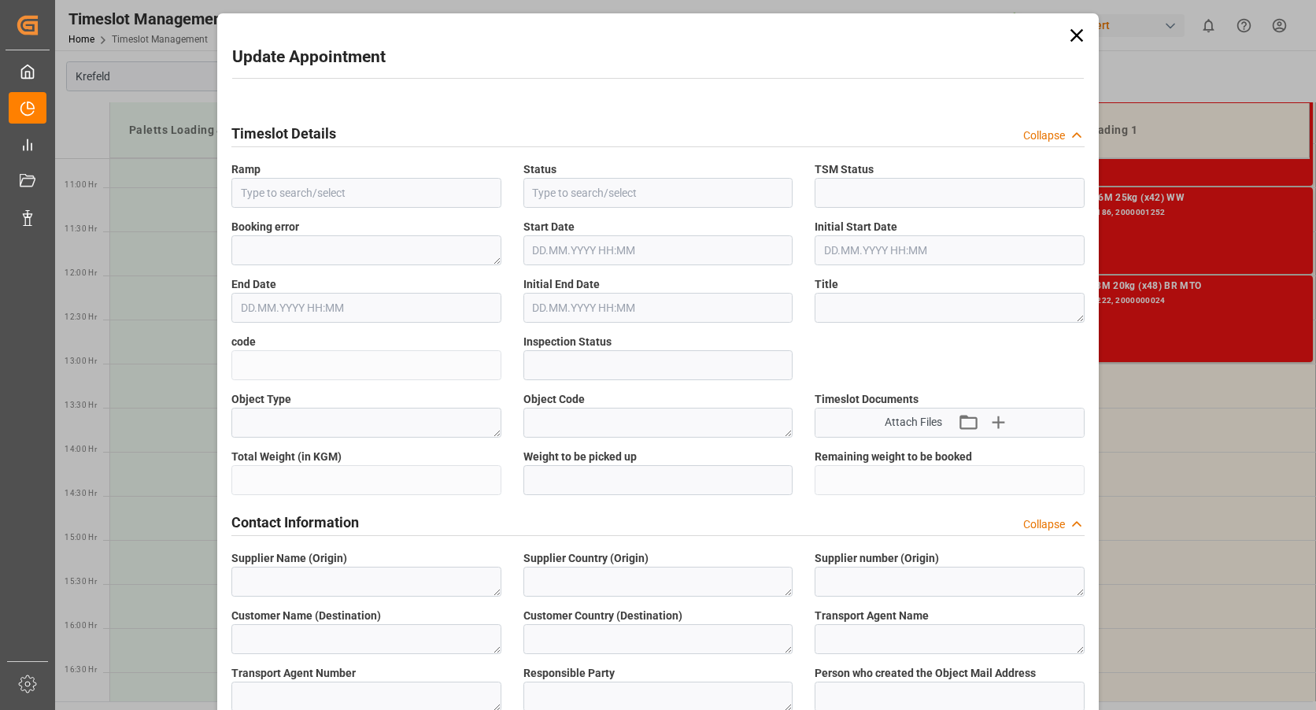
type textarea "6607197"
type textarea "Logistics Service Provider"
type input "[EMAIL_ADDRESS][DOMAIN_NAME]"
type textarea "4500001184"
type textarea "2000001252"
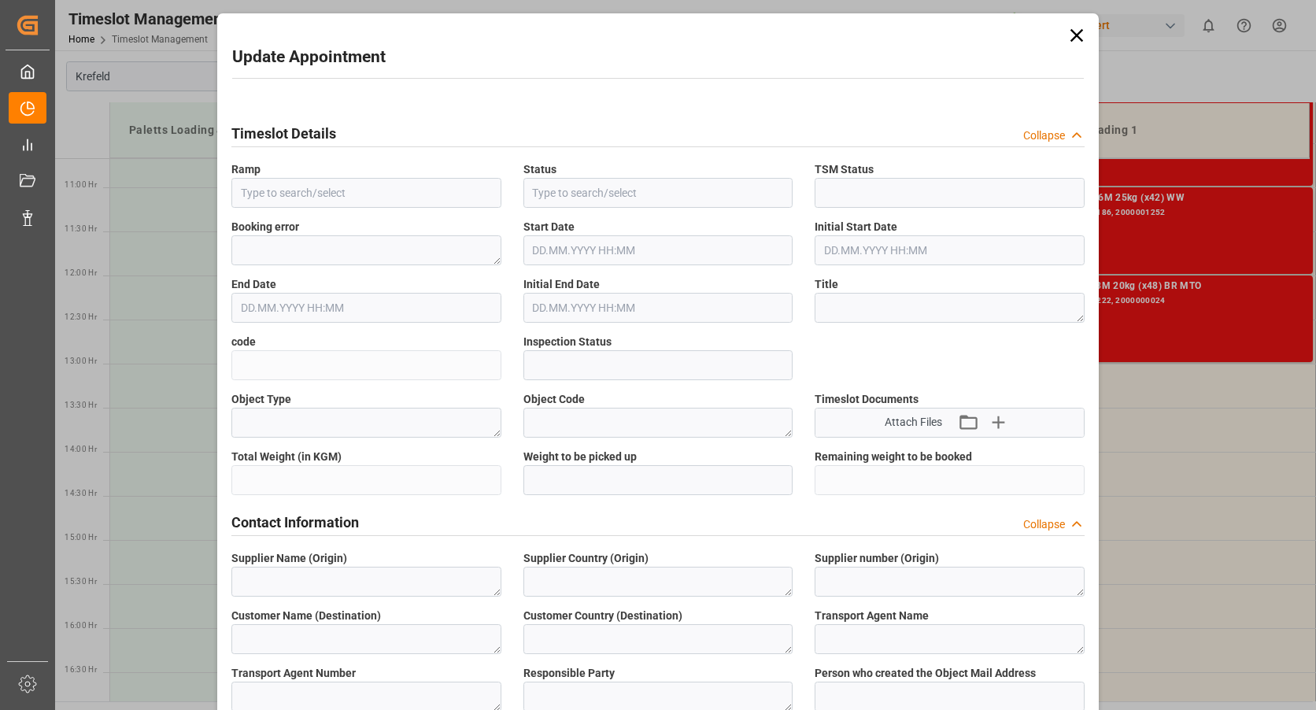
type textarea "4100004312"
type textarea "BC PLUS [DATE] 6M 25kg (x42) WW"
type textarea "1568102899"
type textarea "20GP"
type input "4500001184"
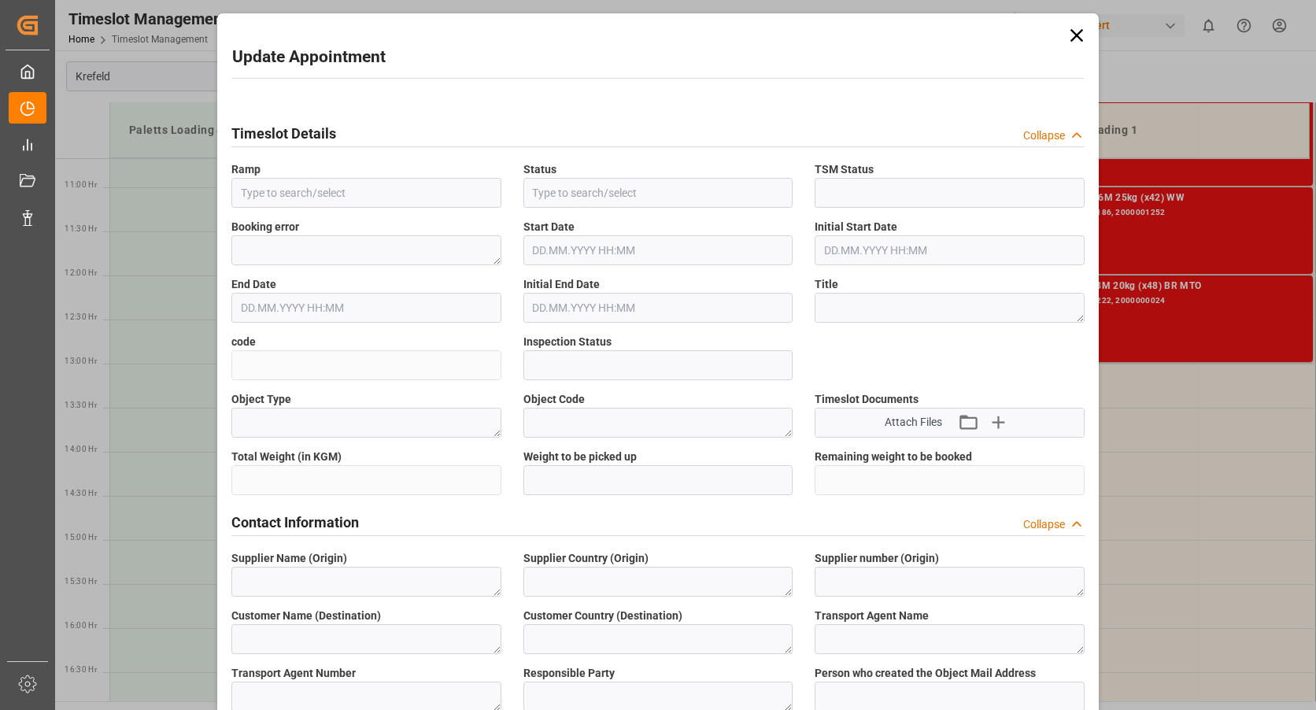
type input "4500001184"
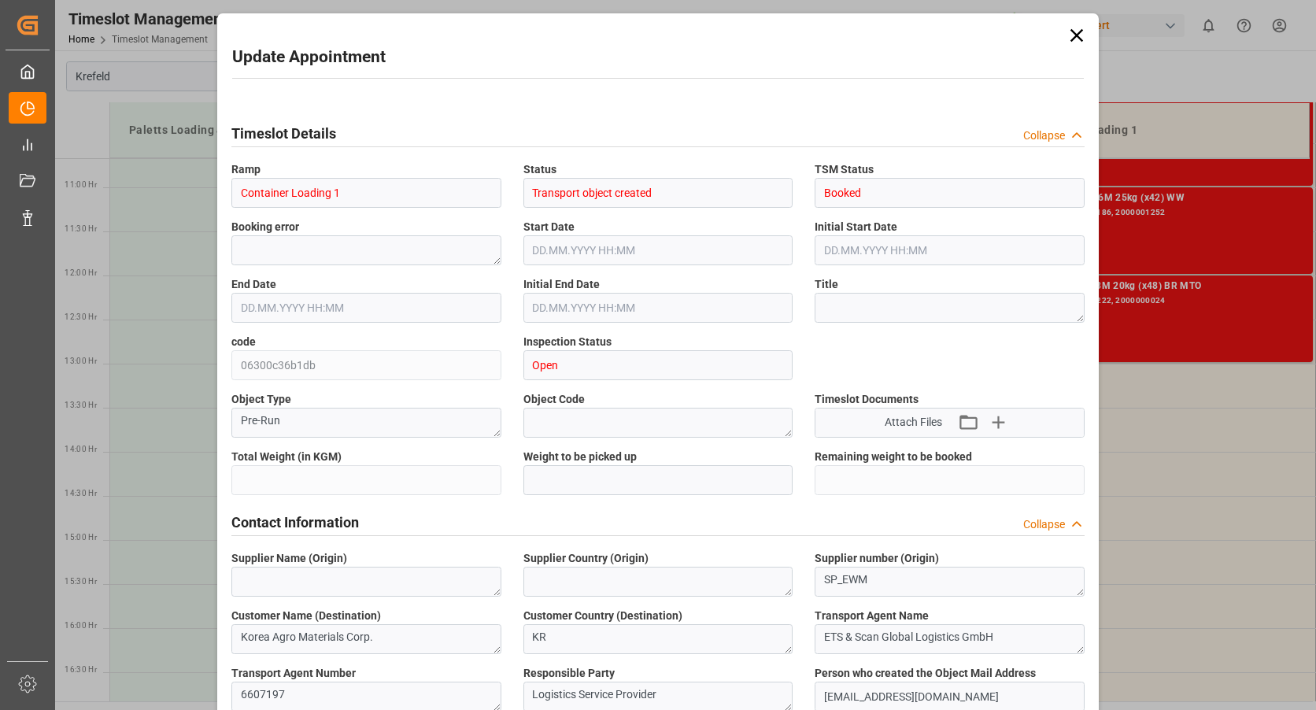
type input "43394.4"
type input "0"
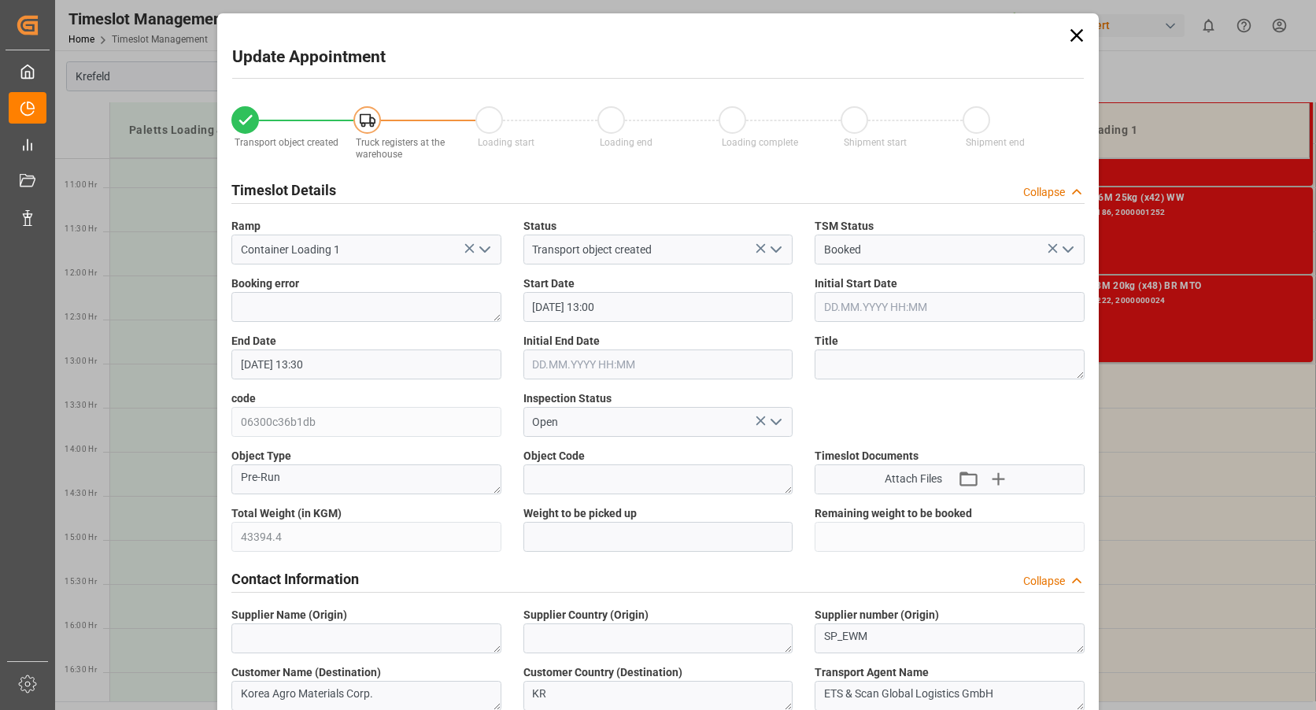
type input "13.10.2025 13:00"
type input "13.10.2025 13:30"
type input "30.09.2025 08:21"
type input "30.09.2025 08:09"
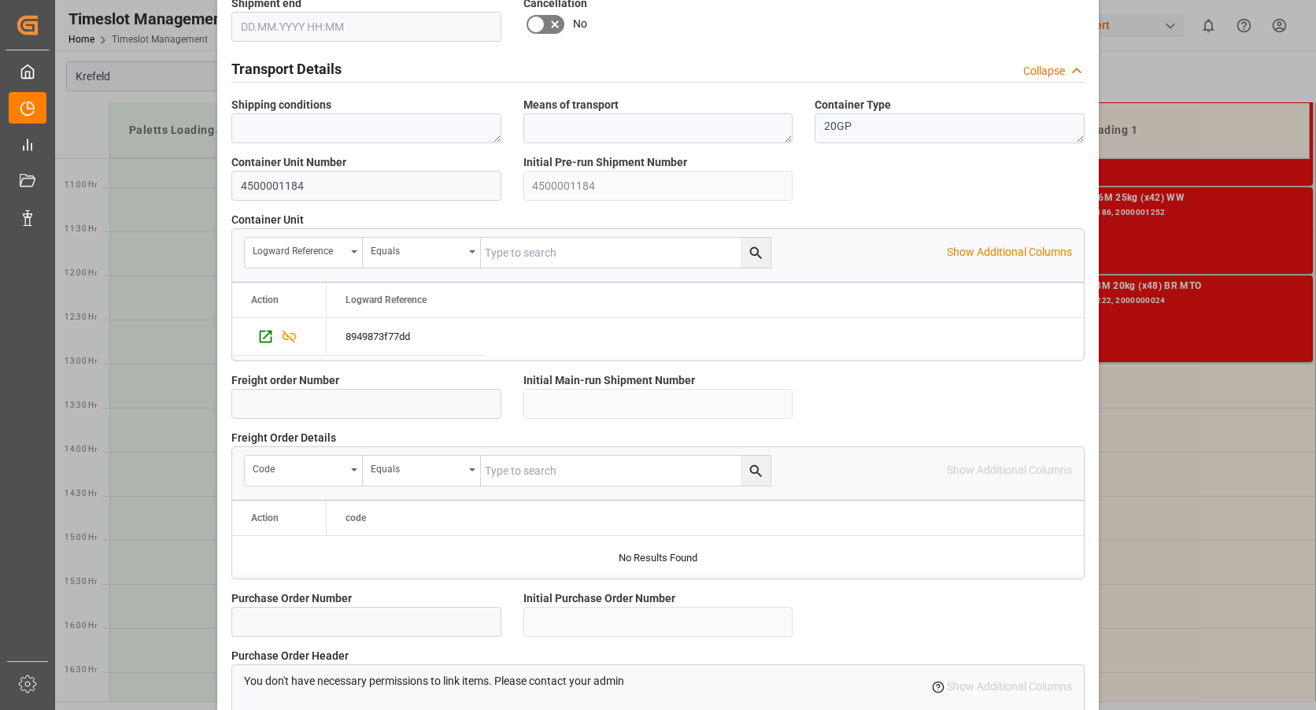
scroll to position [1365, 0]
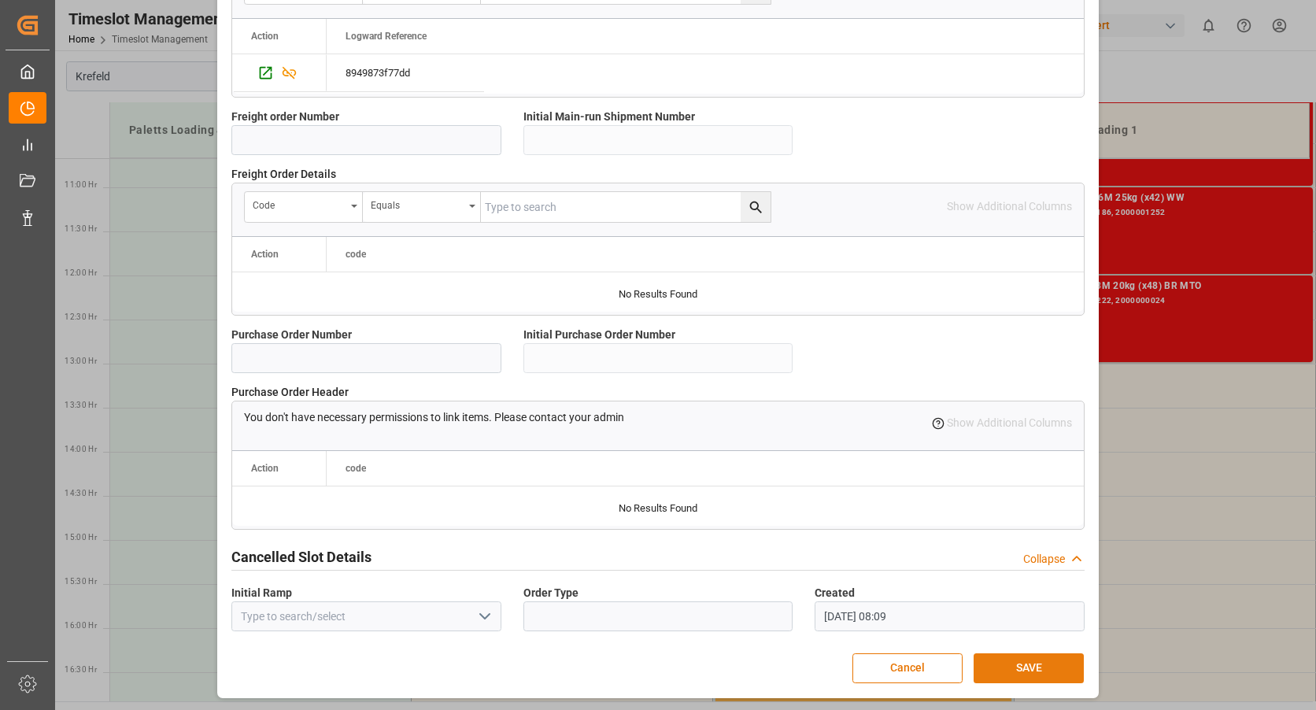
click at [1040, 667] on button "SAVE" at bounding box center [1028, 668] width 110 height 30
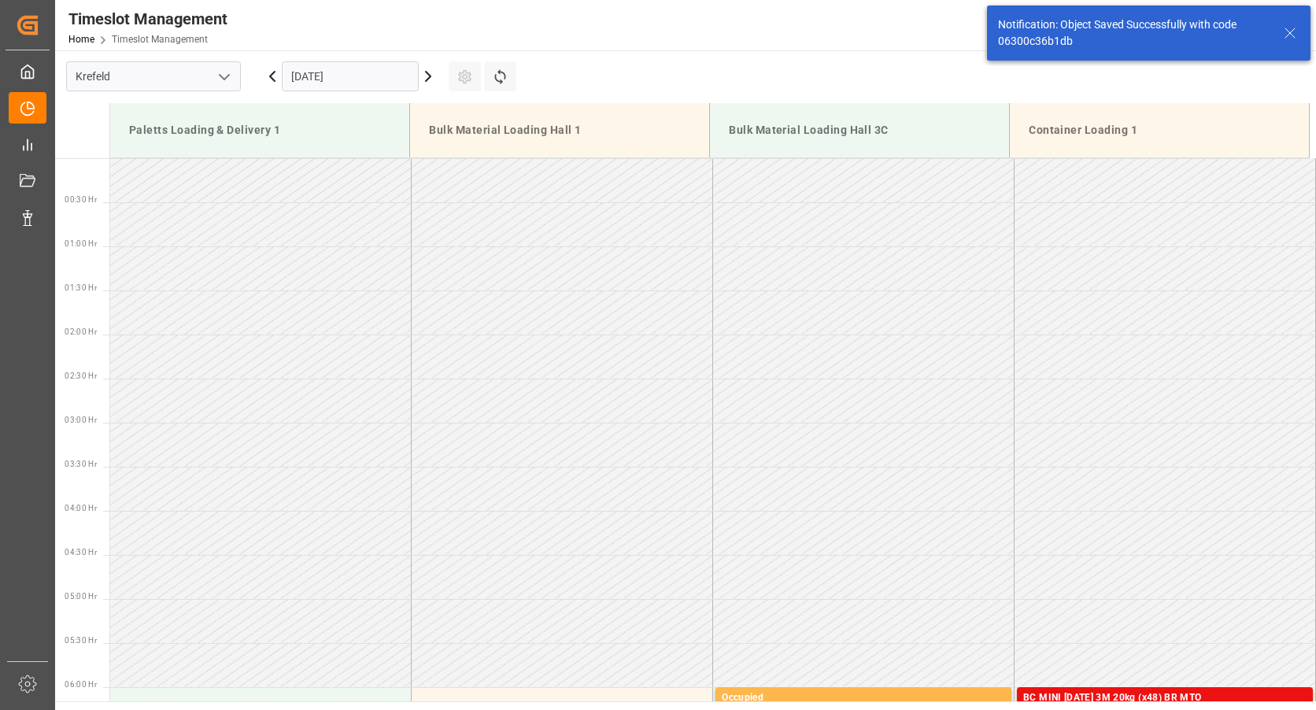
scroll to position [1047, 0]
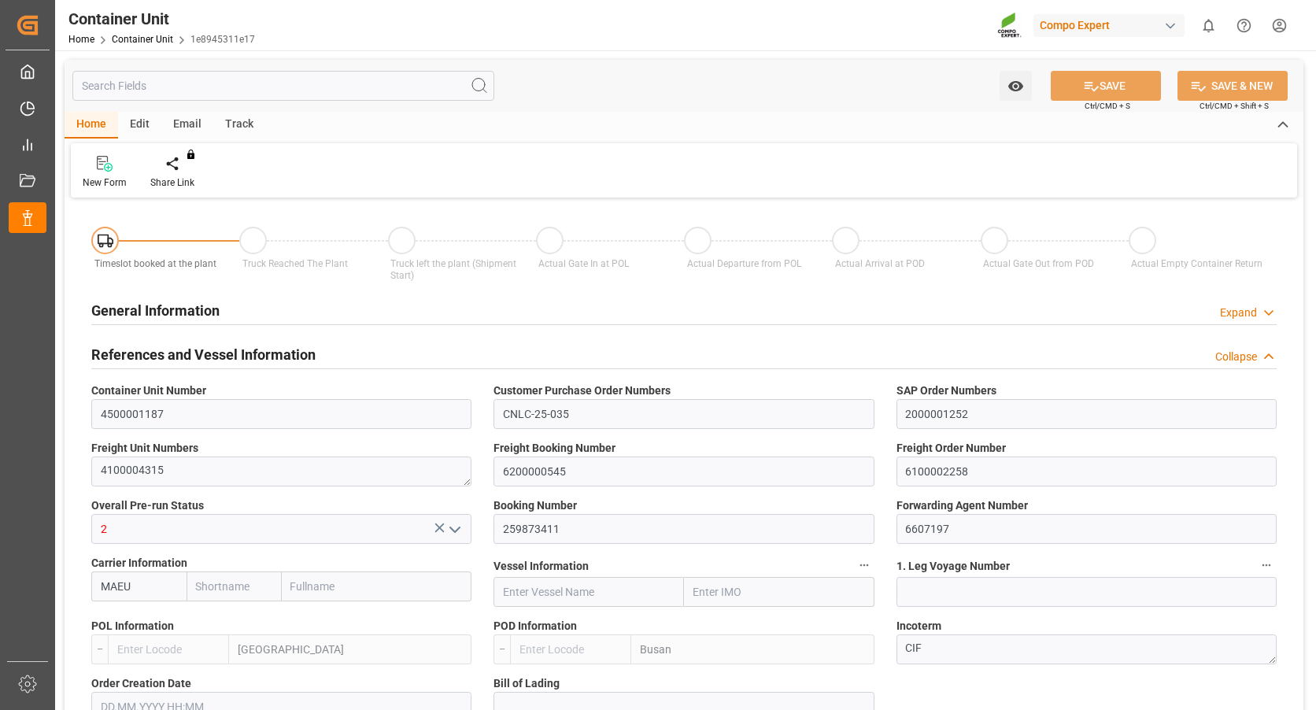
type input "Maersk"
type input "Maersk Line AS"
type input "NLRTM"
type input "KRPUS"
type input "0"
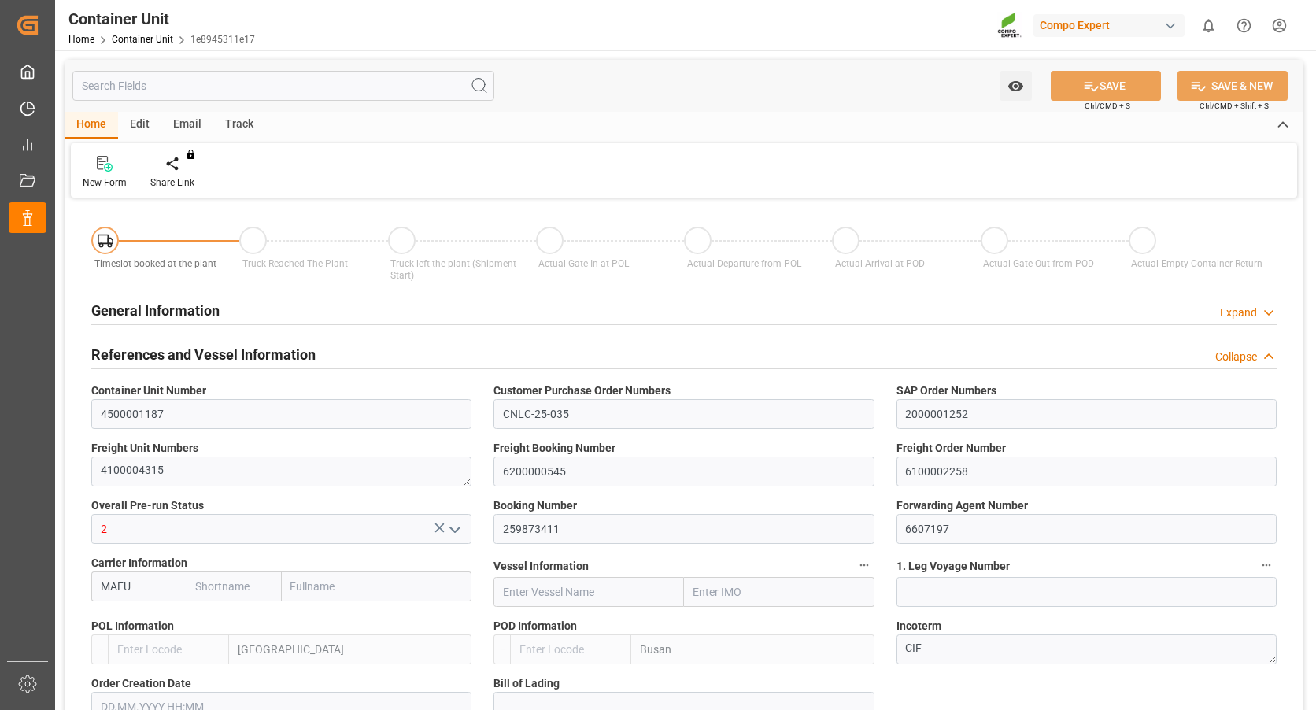
type input "0"
type input "43394.4"
type input "[DATE] 08:24"
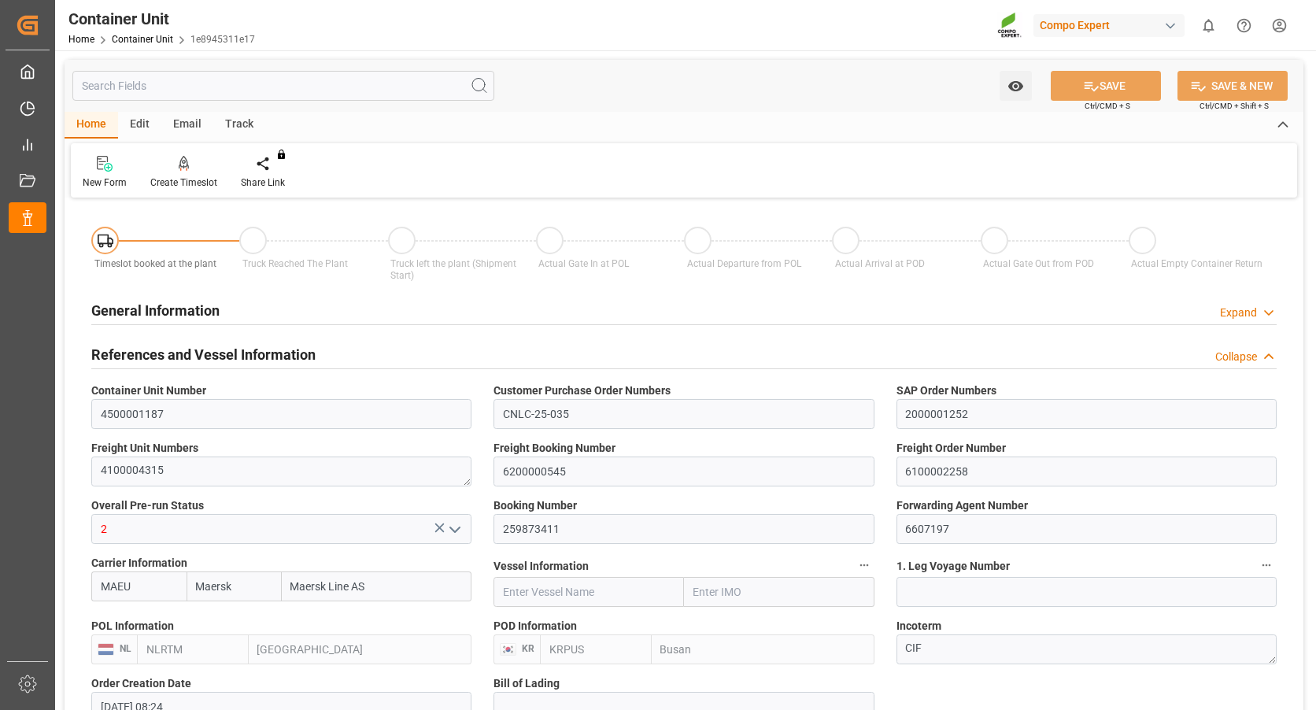
type input "[DATE]"
click at [179, 184] on div "Create Timeslot" at bounding box center [183, 182] width 67 height 14
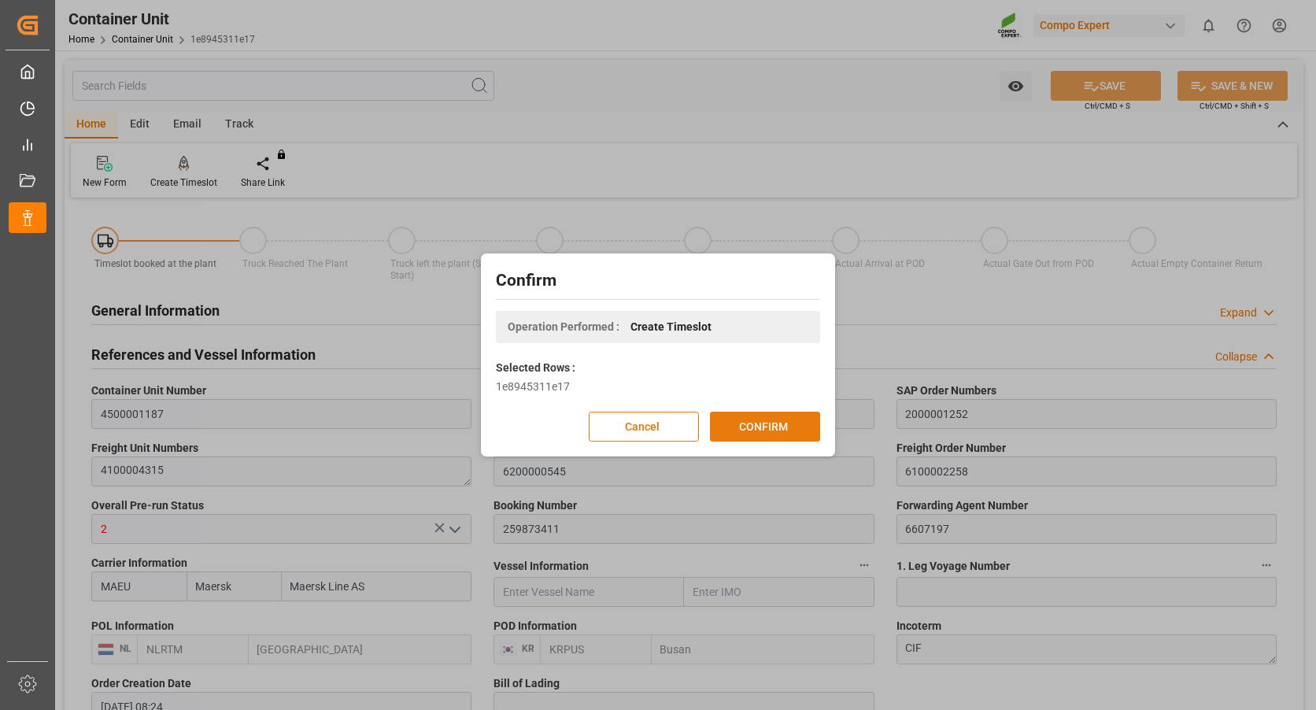
click at [768, 427] on button "CONFIRM" at bounding box center [765, 427] width 110 height 30
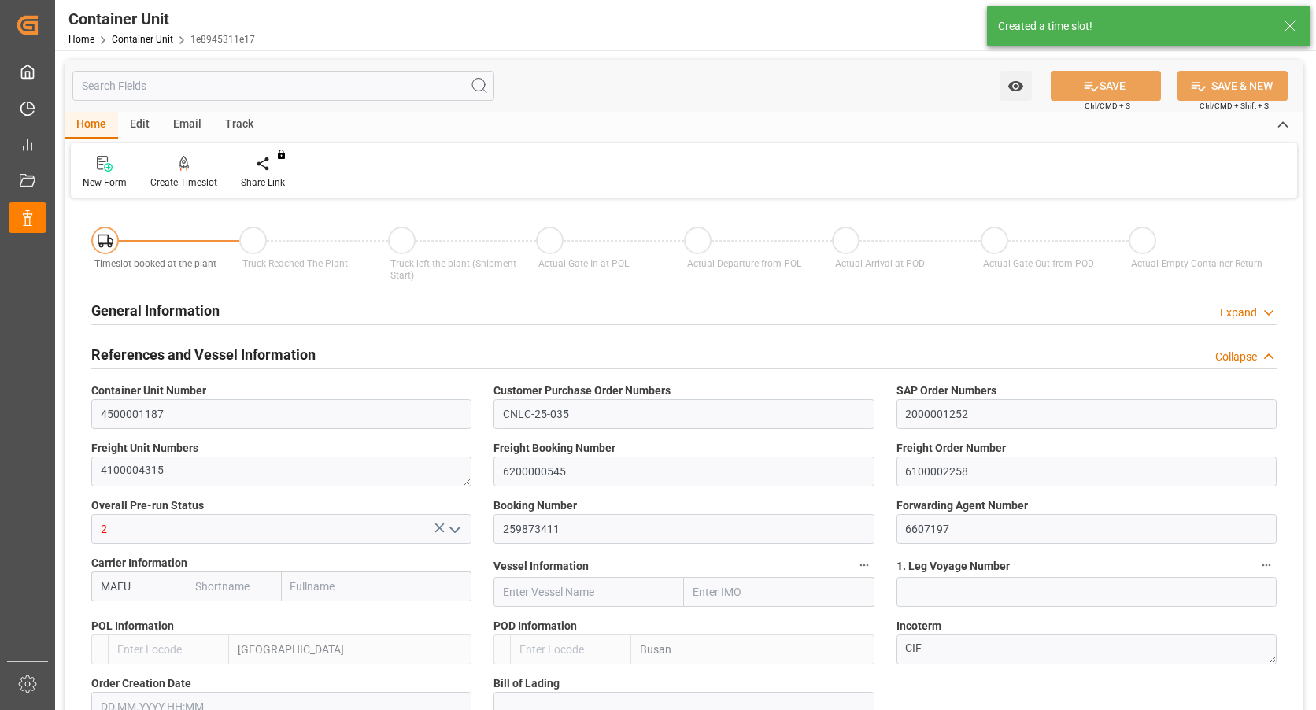
type input "Maersk"
type input "Maersk Line AS"
type input "NLRTM"
type input "KRPUS"
type input "0"
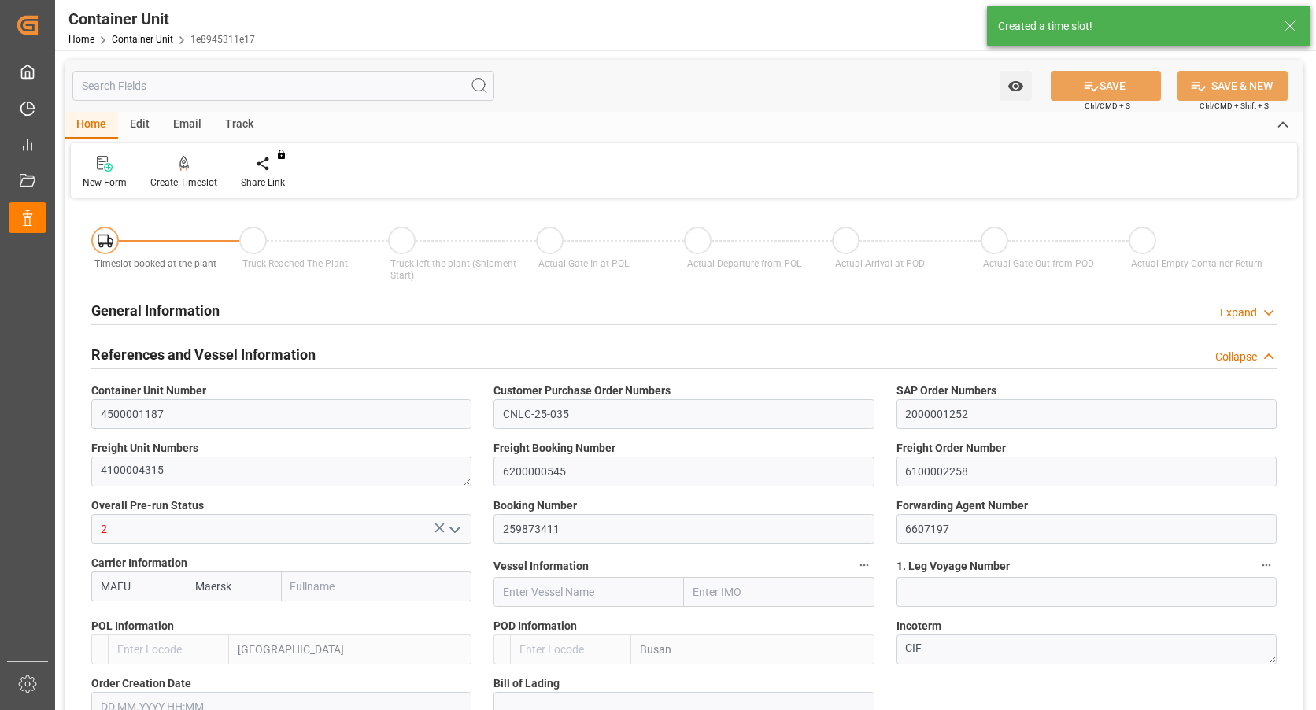
type input "0"
type input "43394.4"
type input "[DATE] 08:24"
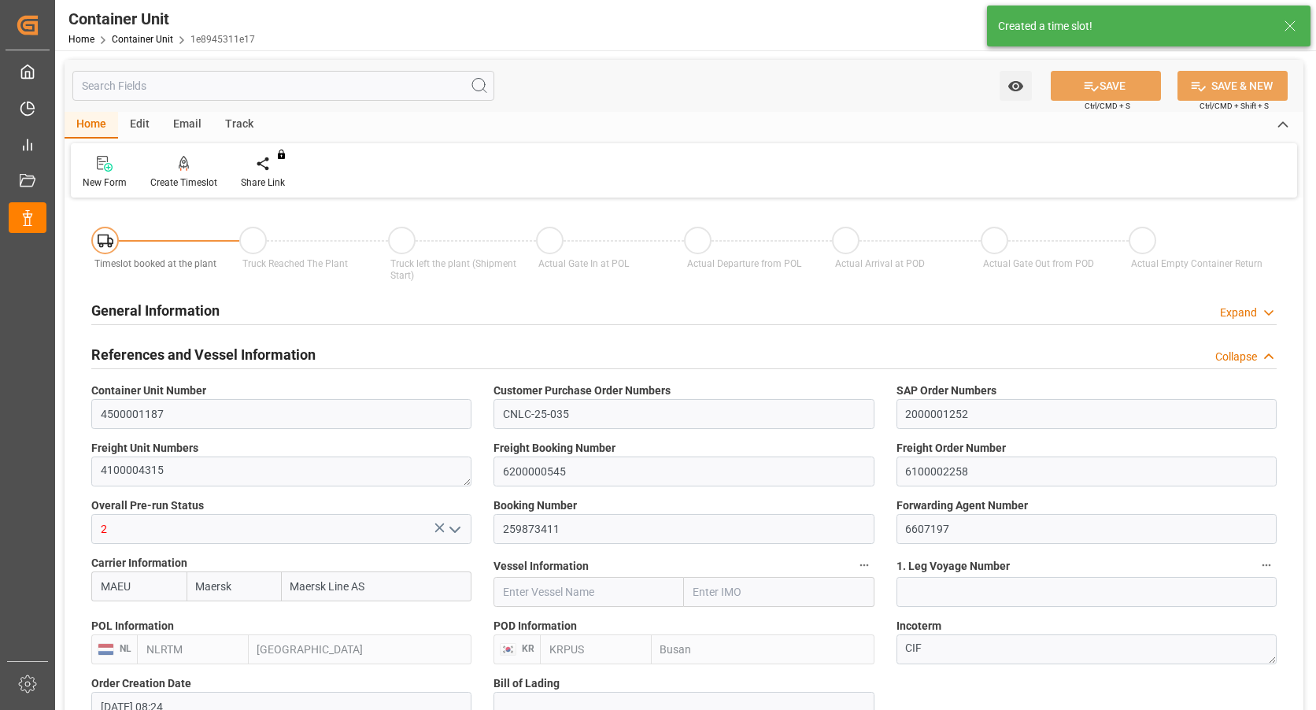
type input "[DATE]"
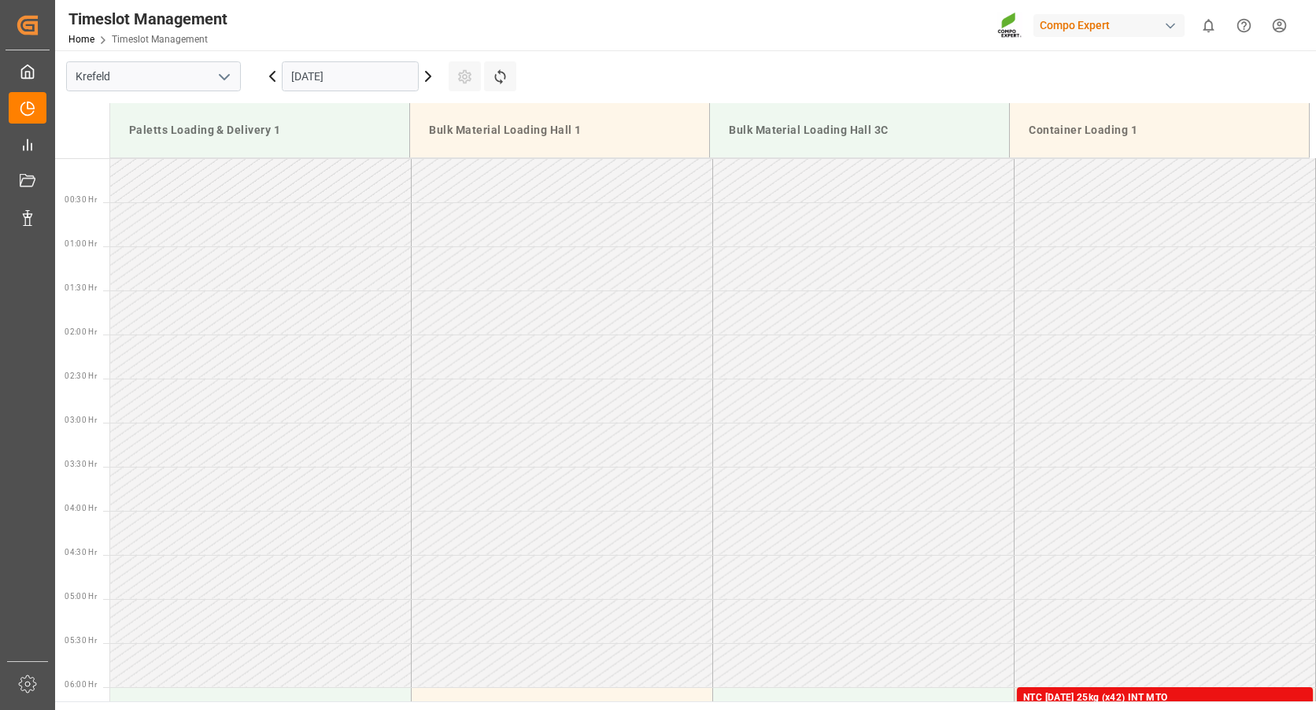
scroll to position [783, 0]
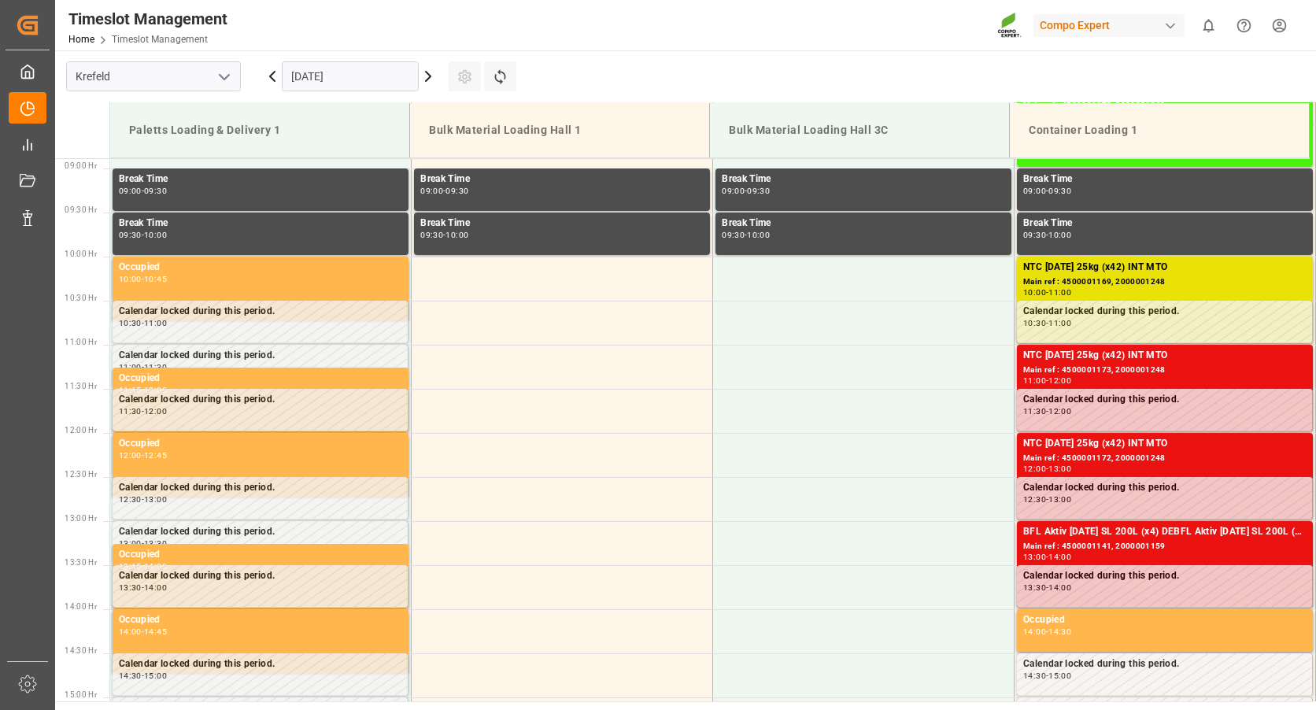
click at [323, 69] on input "[DATE]" at bounding box center [350, 76] width 137 height 30
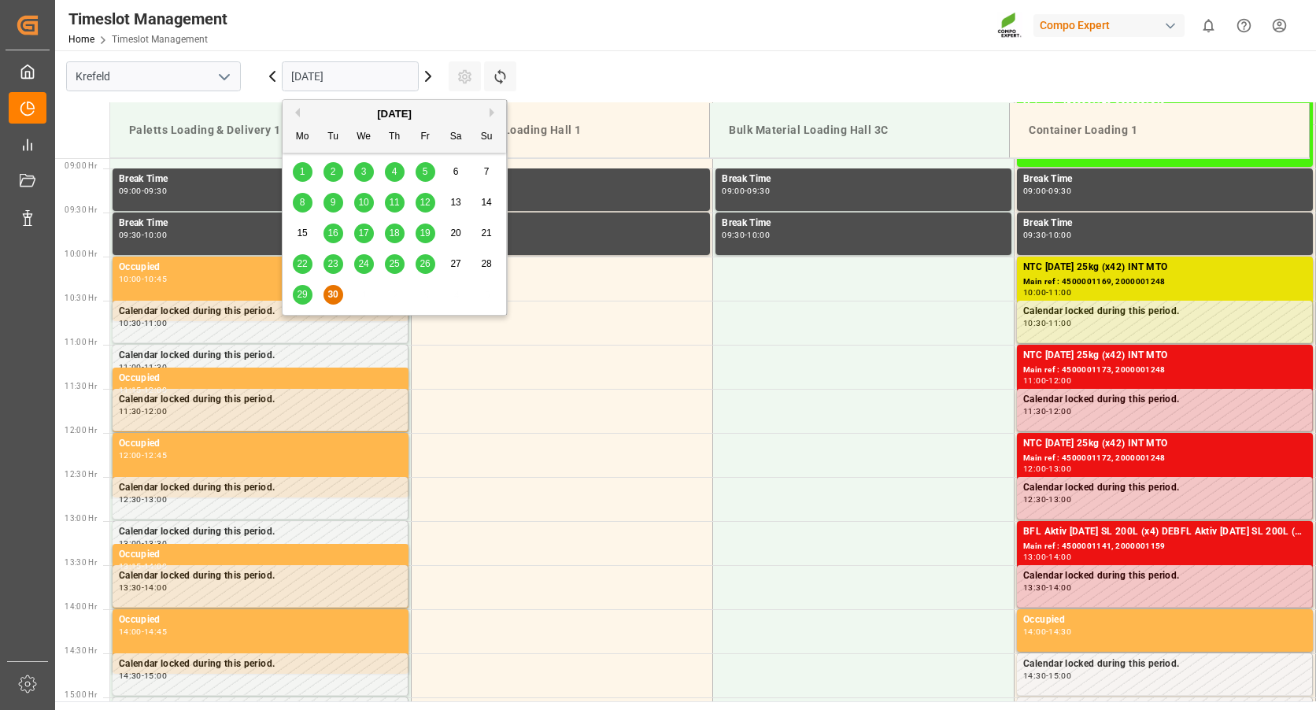
click at [493, 112] on button "Next Month" at bounding box center [493, 112] width 9 height 9
click at [301, 236] on span "13" at bounding box center [302, 232] width 10 height 11
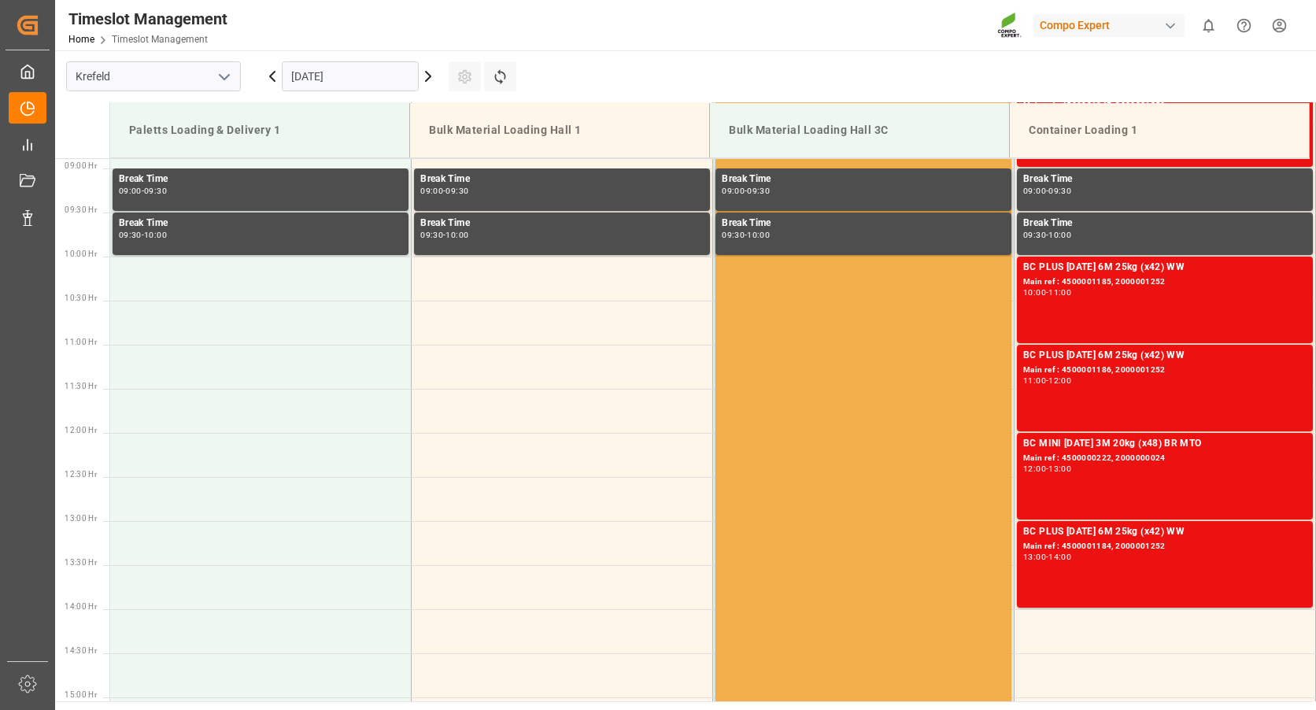
scroll to position [940, 0]
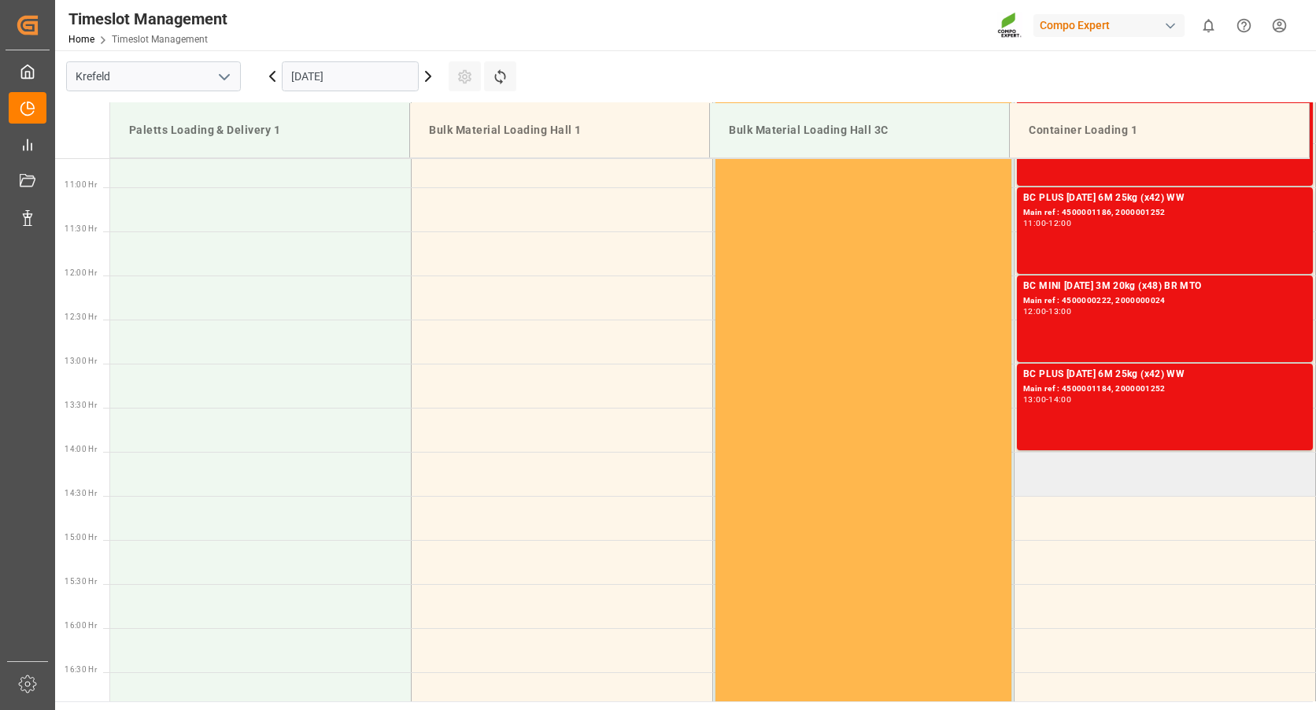
click at [1039, 481] on td at bounding box center [1164, 474] width 301 height 44
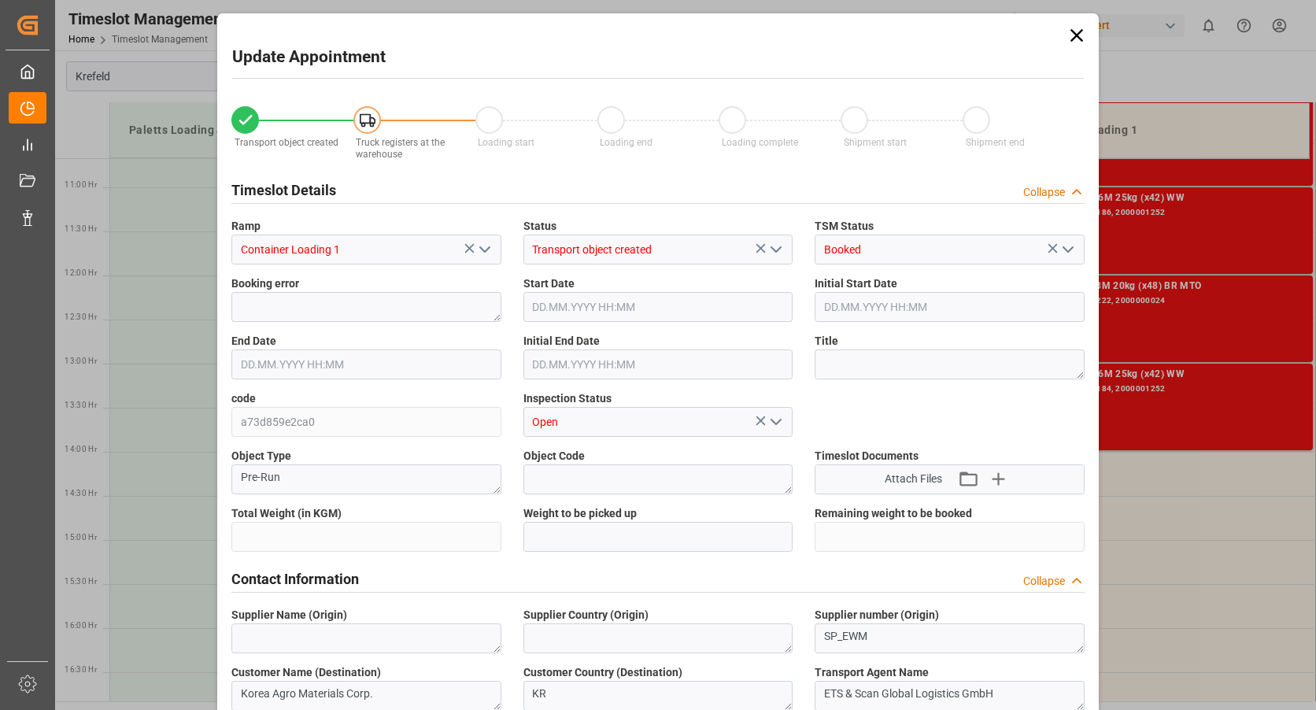
type input "43394.4"
type input "0"
type input "13.10.2025 14:00"
type input "13.10.2025 14:30"
type input "[DATE] 08:24"
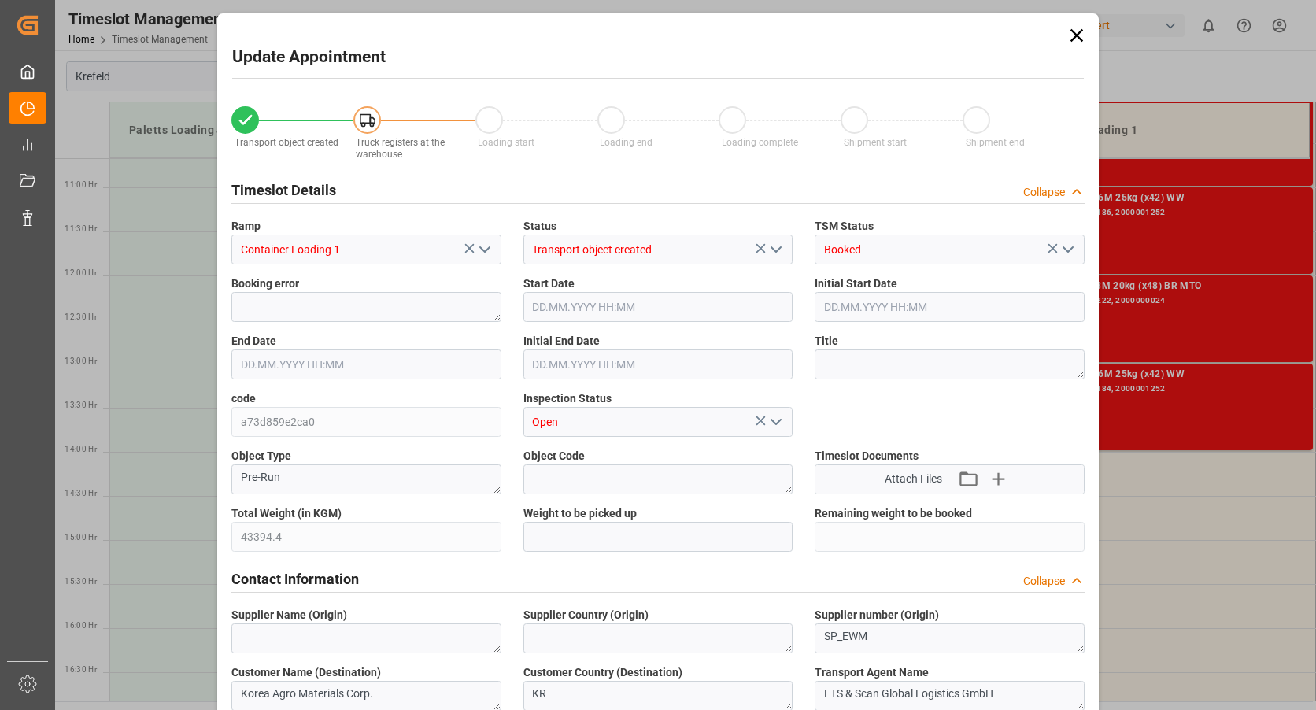
type input "30.09.2025 08:10"
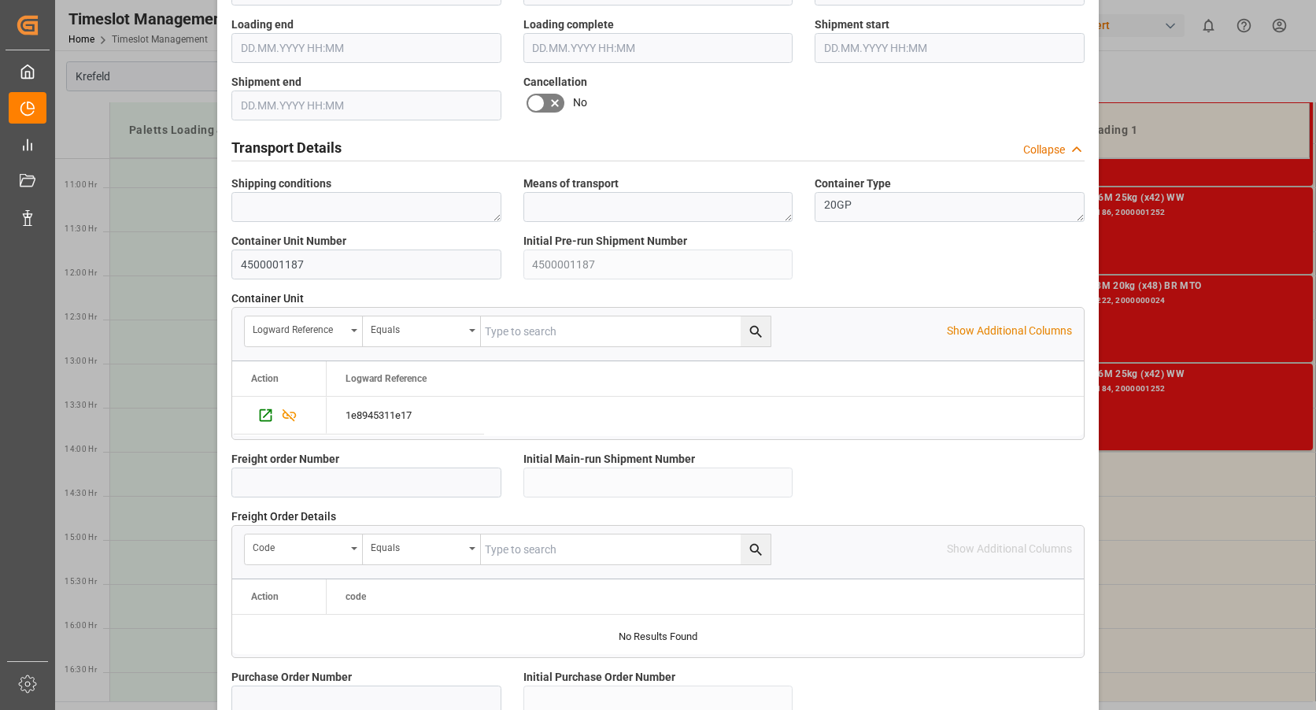
scroll to position [1365, 0]
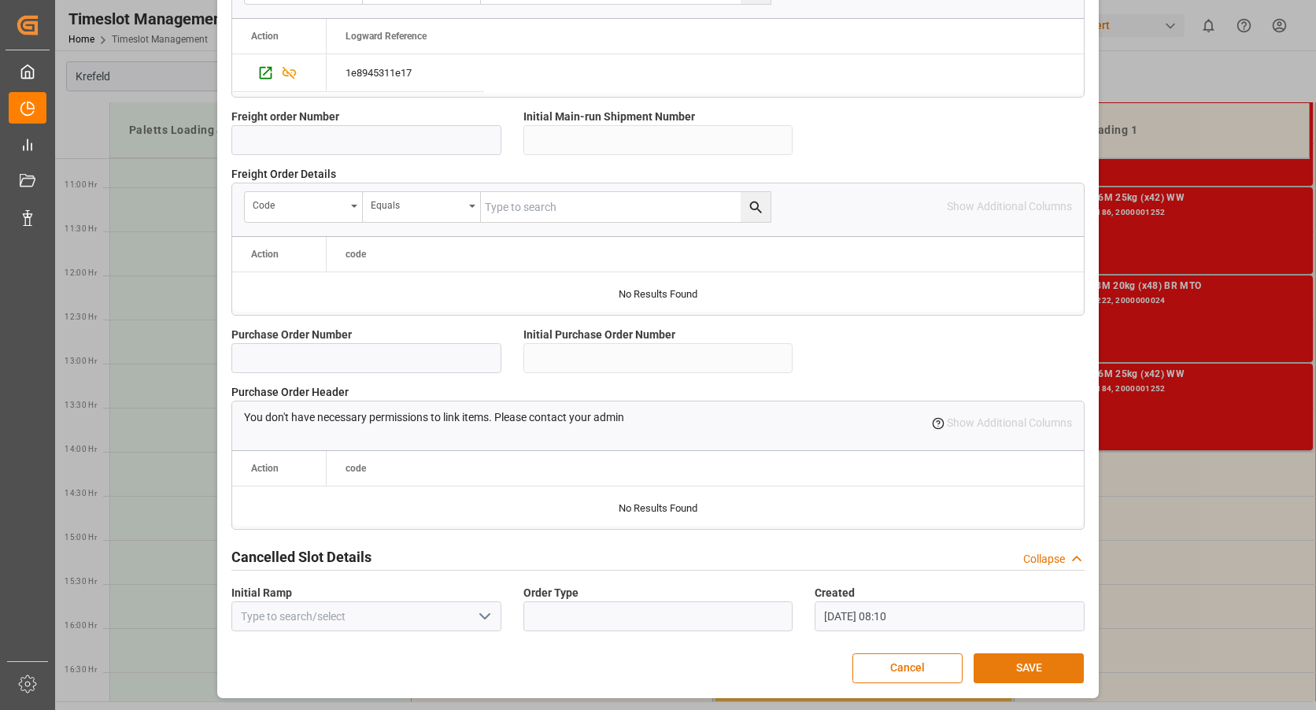
click at [1001, 674] on button "SAVE" at bounding box center [1028, 668] width 110 height 30
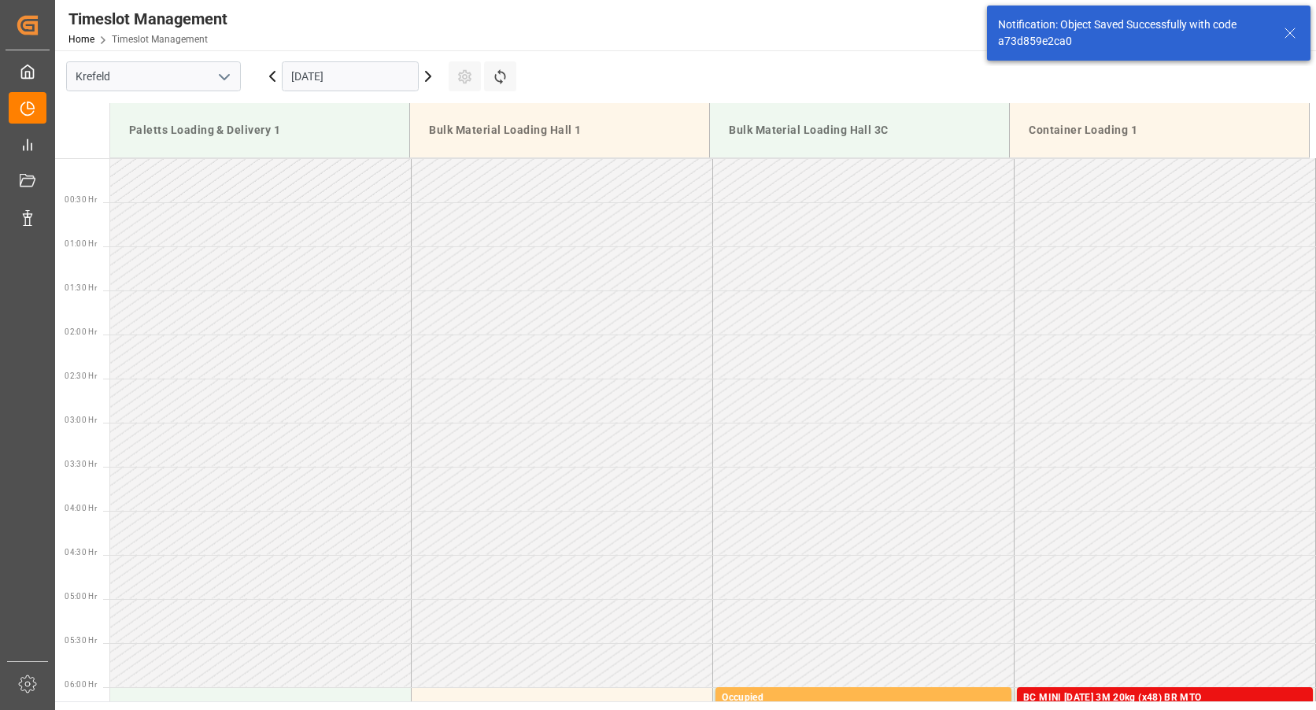
scroll to position [1136, 0]
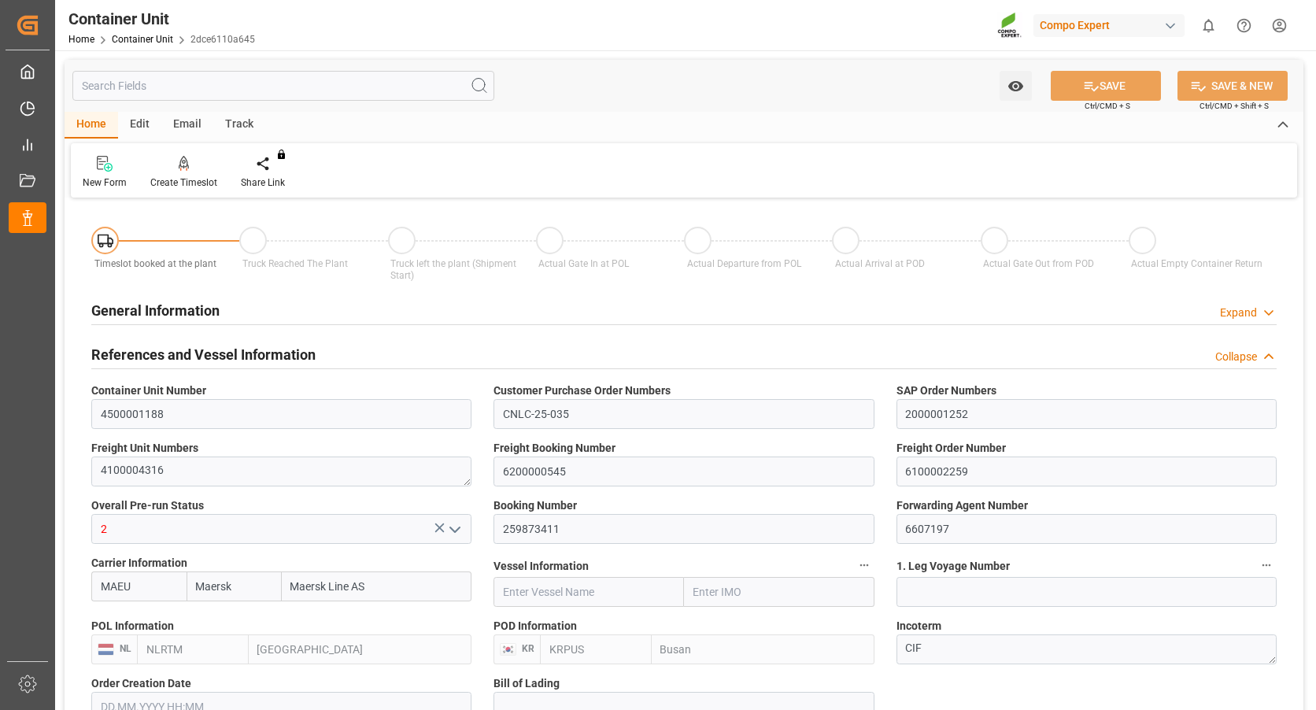
type input "Maersk"
type input "Maersk Line AS"
type input "NLRTM"
type input "KRPUS"
type input "0"
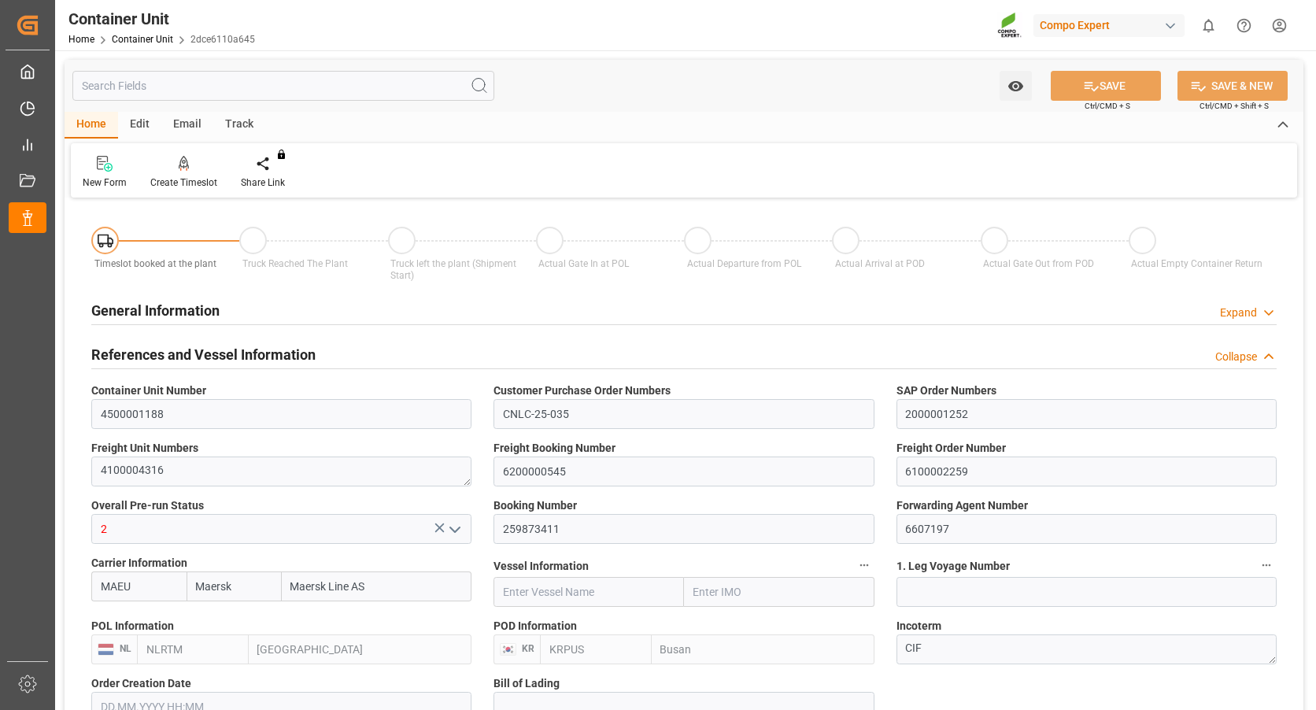
type input "0"
type input "43394.4"
type input "[DATE] 08:24"
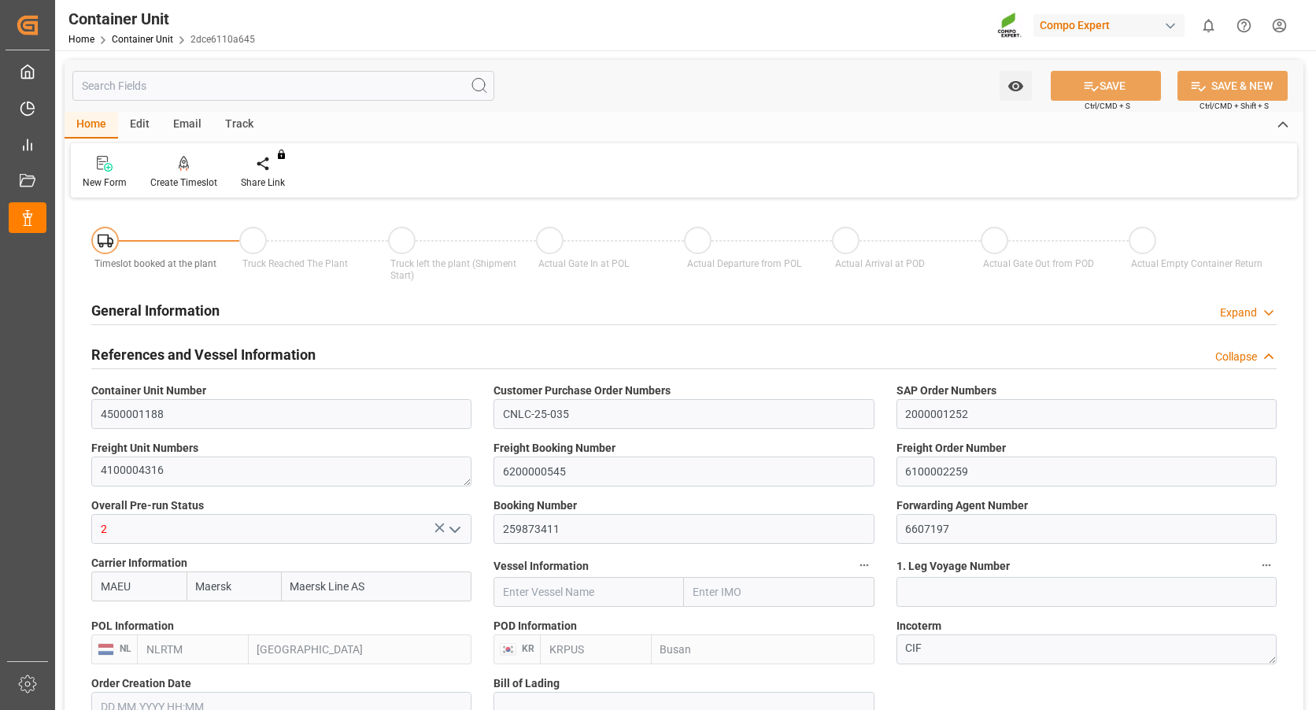
type input "13.10.2025"
click at [177, 175] on div "Create Timeslot" at bounding box center [183, 182] width 67 height 14
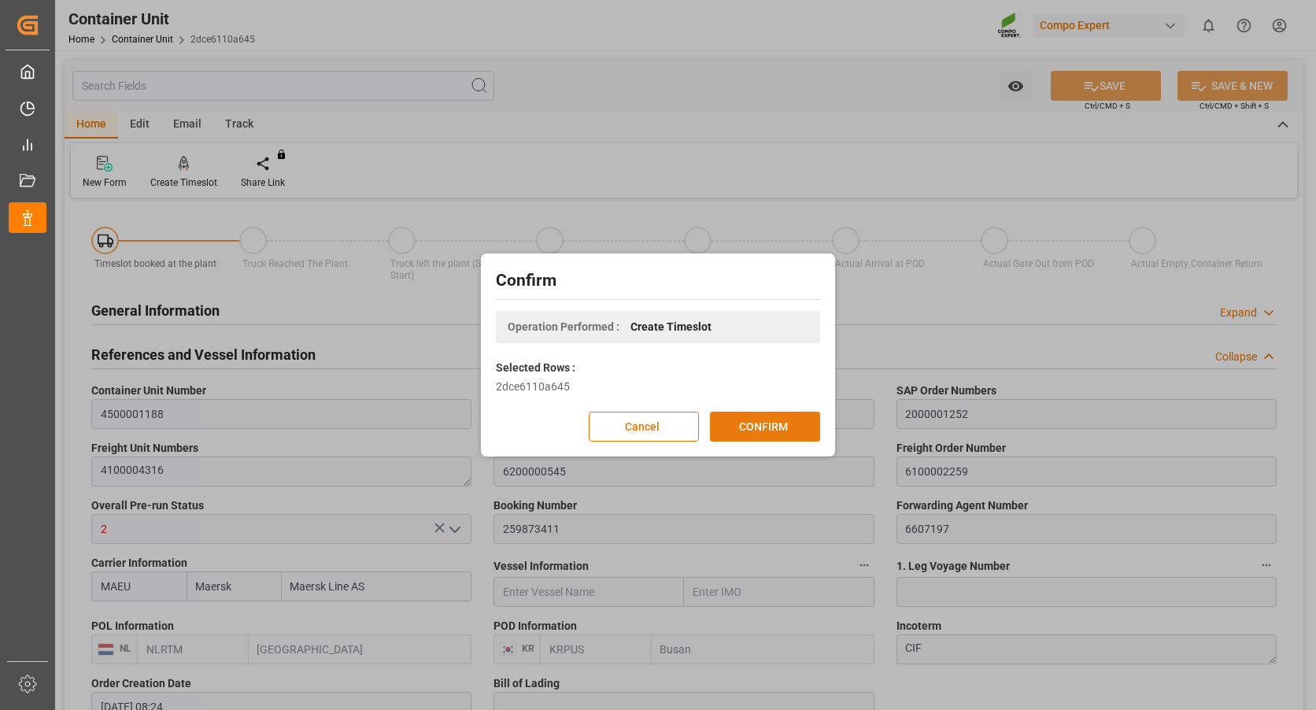
click at [726, 423] on button "CONFIRM" at bounding box center [765, 427] width 110 height 30
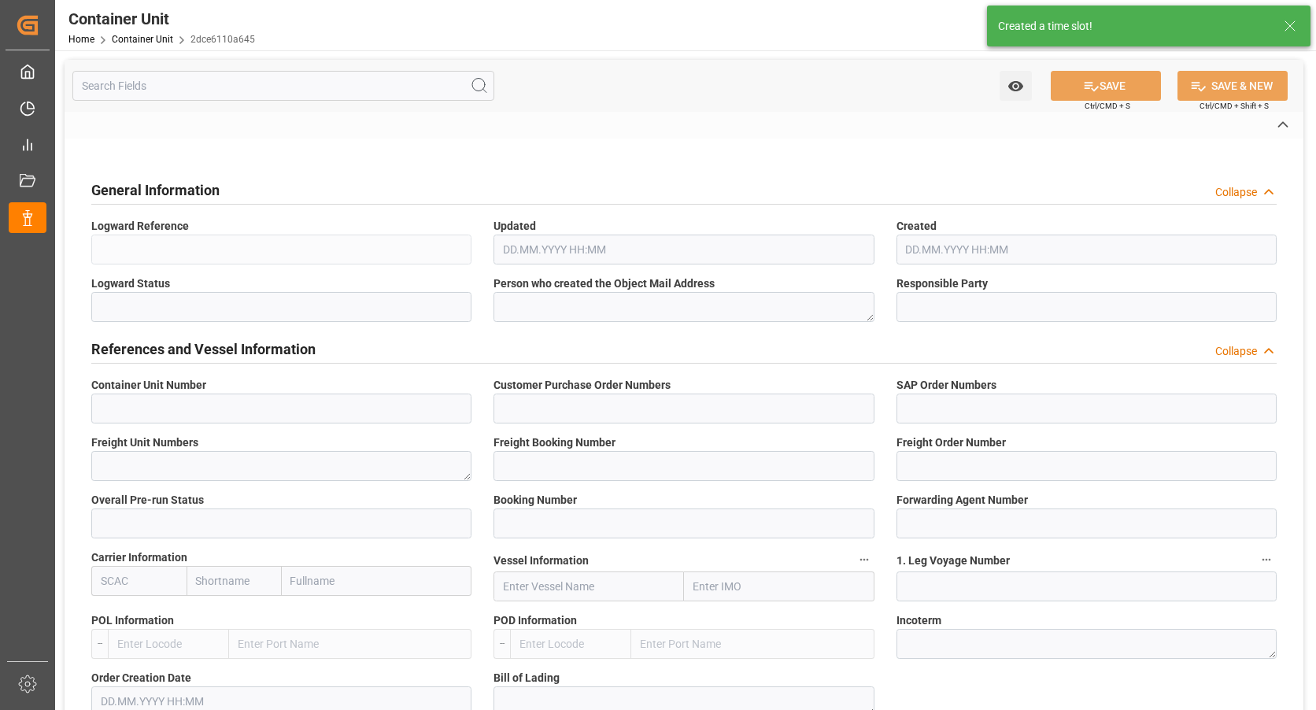
type input "4500001188"
type input "CNLC-25-035"
type input "2000001252"
type textarea "4100004316"
type input "6200000545"
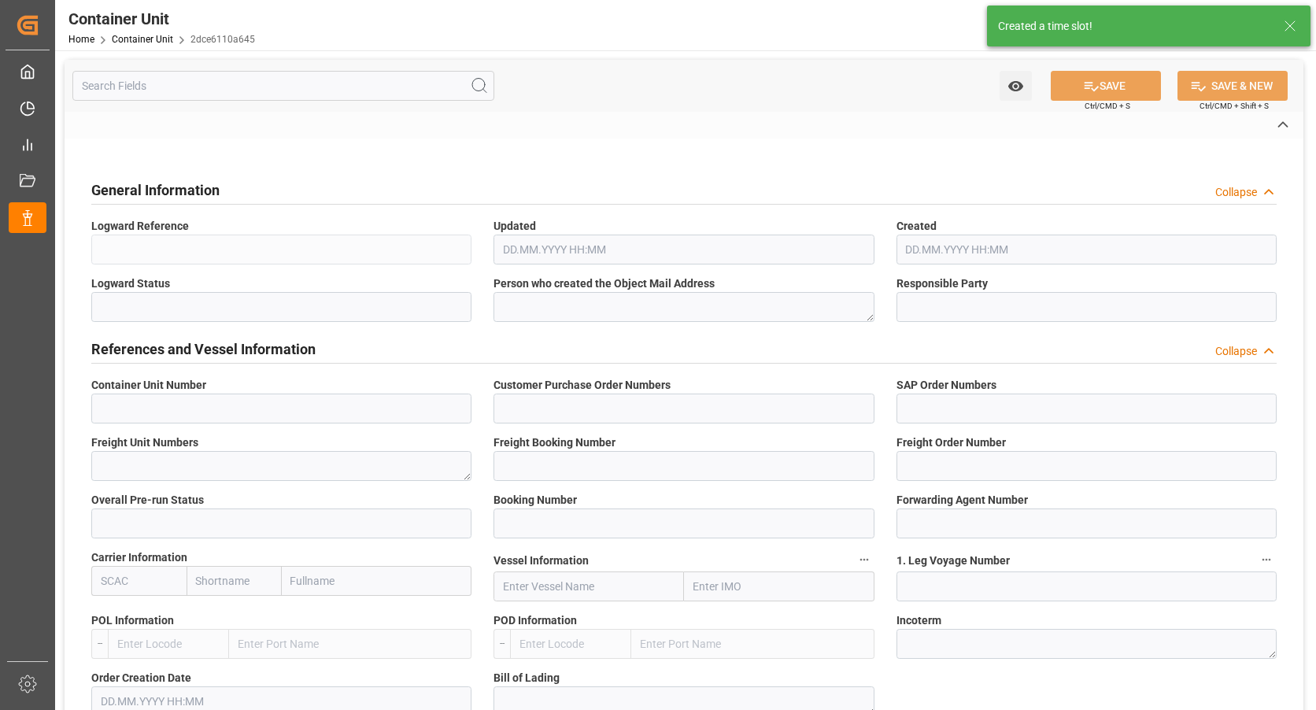
type input "6100002259"
type input "2"
type input "259873411"
type input "6607197"
type input "MAEU"
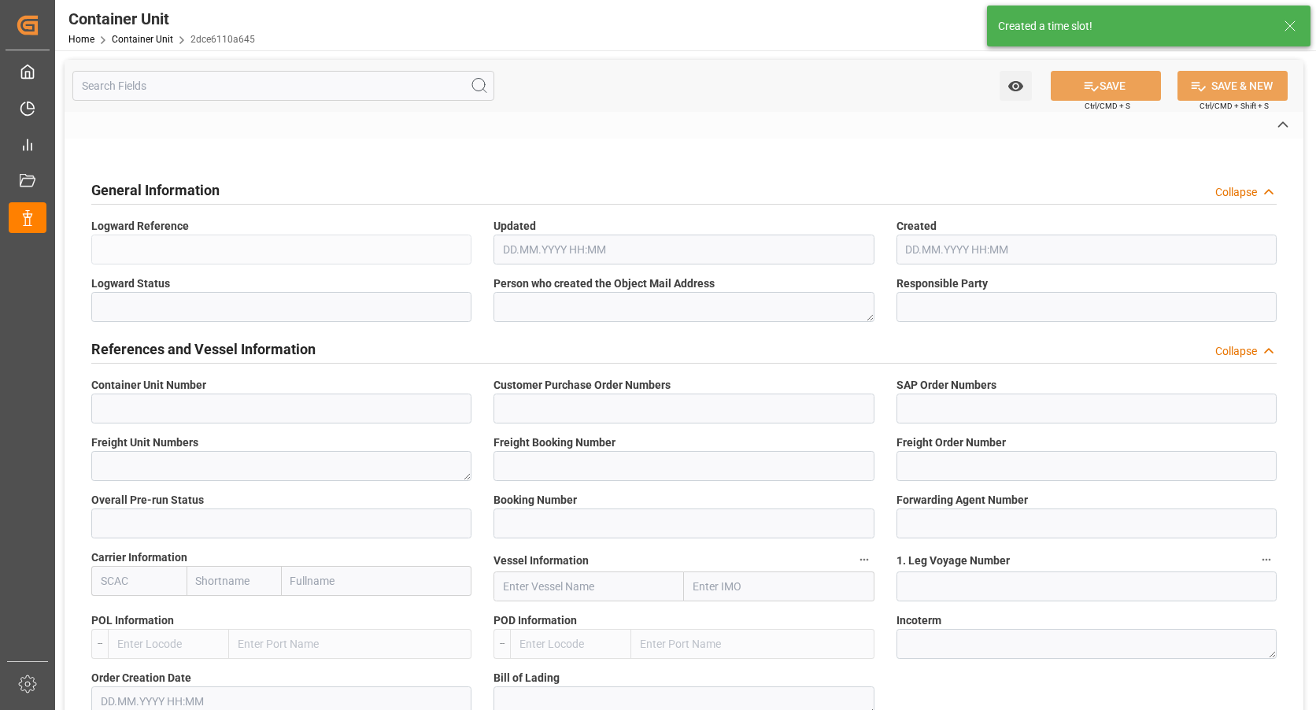
type input "[GEOGRAPHIC_DATA]"
type input "Busan"
type textarea "CIF"
type input "No"
type input "20GP"
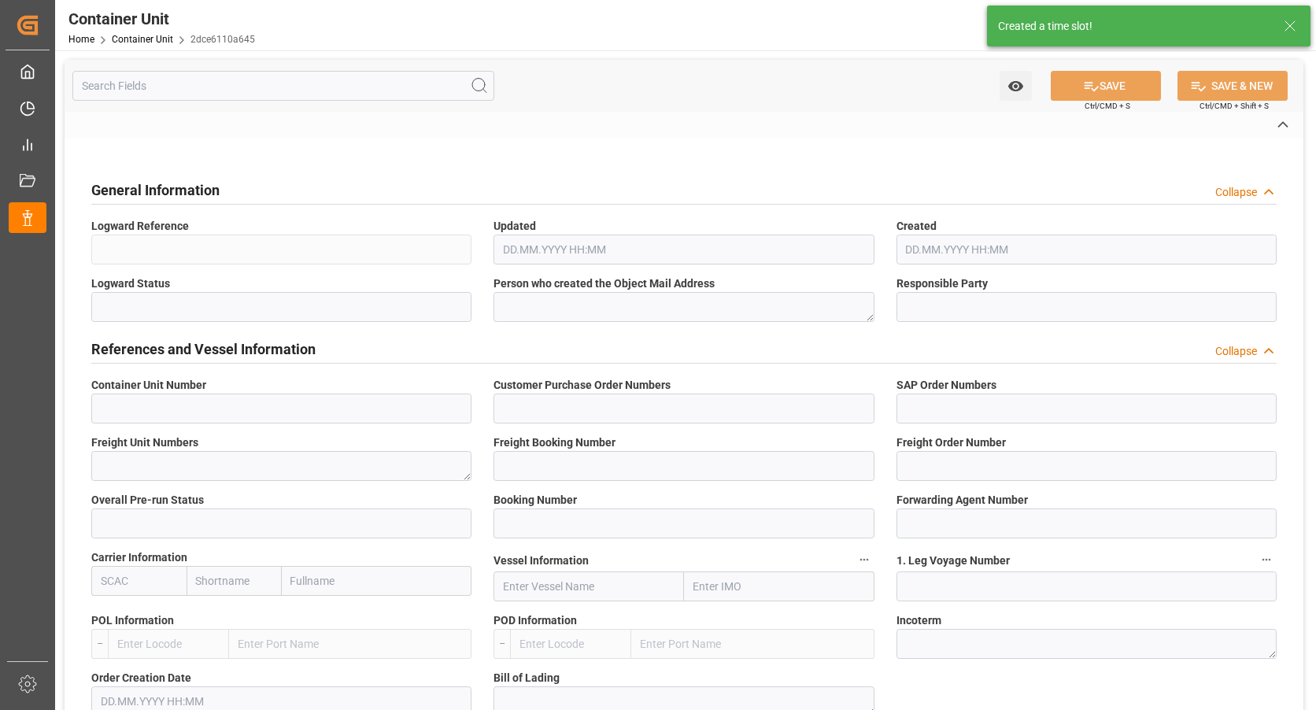
type input "2"
type textarea "Z101"
type textarea "28956"
type input "Korea, Republic of"
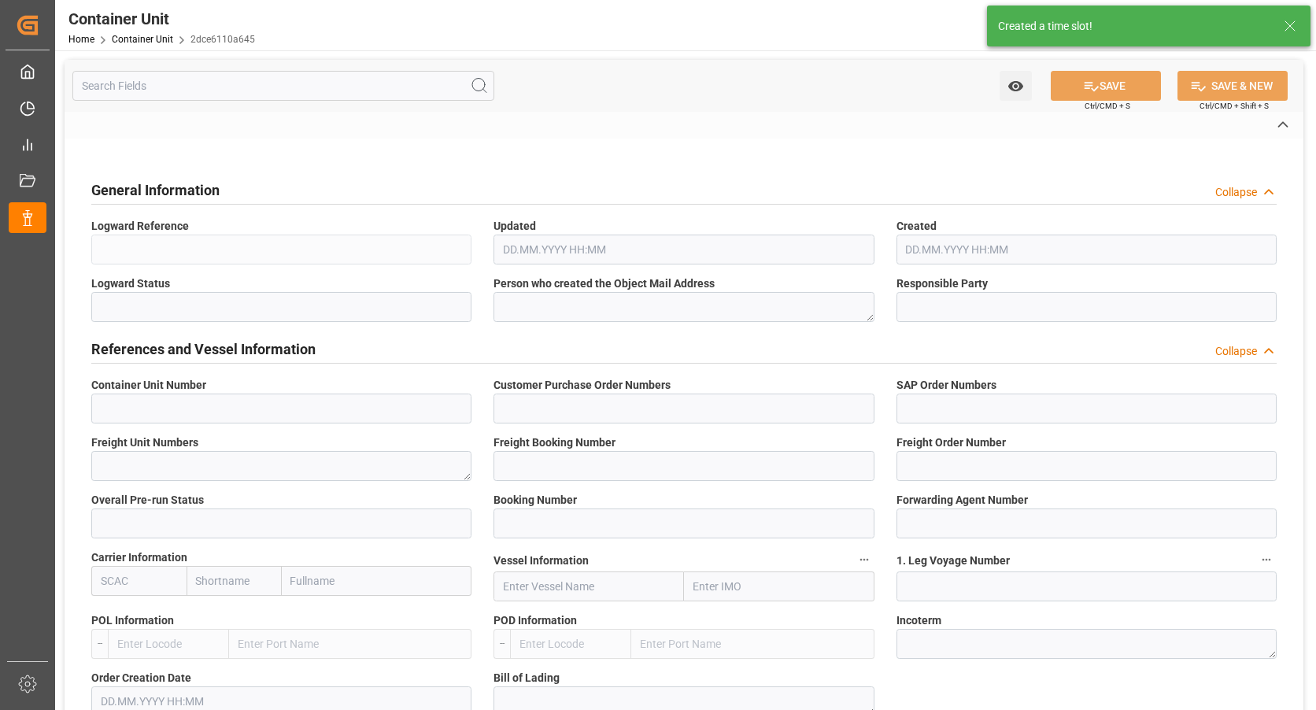
type input "EUR"
type textarea "3200"
type textarea "BC PLUS [DATE] 6M 25kg (x42) WW"
type textarea "1568102899"
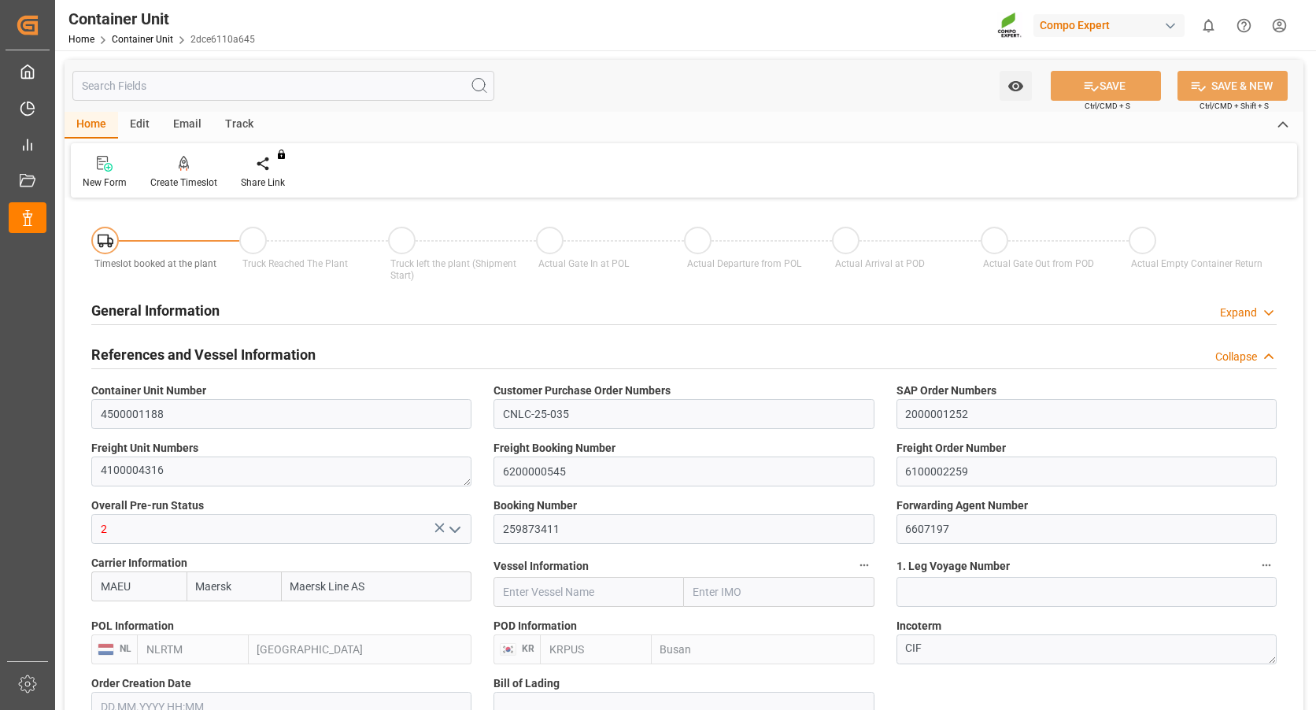
type input "Maersk"
type input "Maersk Line AS"
type input "NLRTM"
type input "KRPUS"
type input "0"
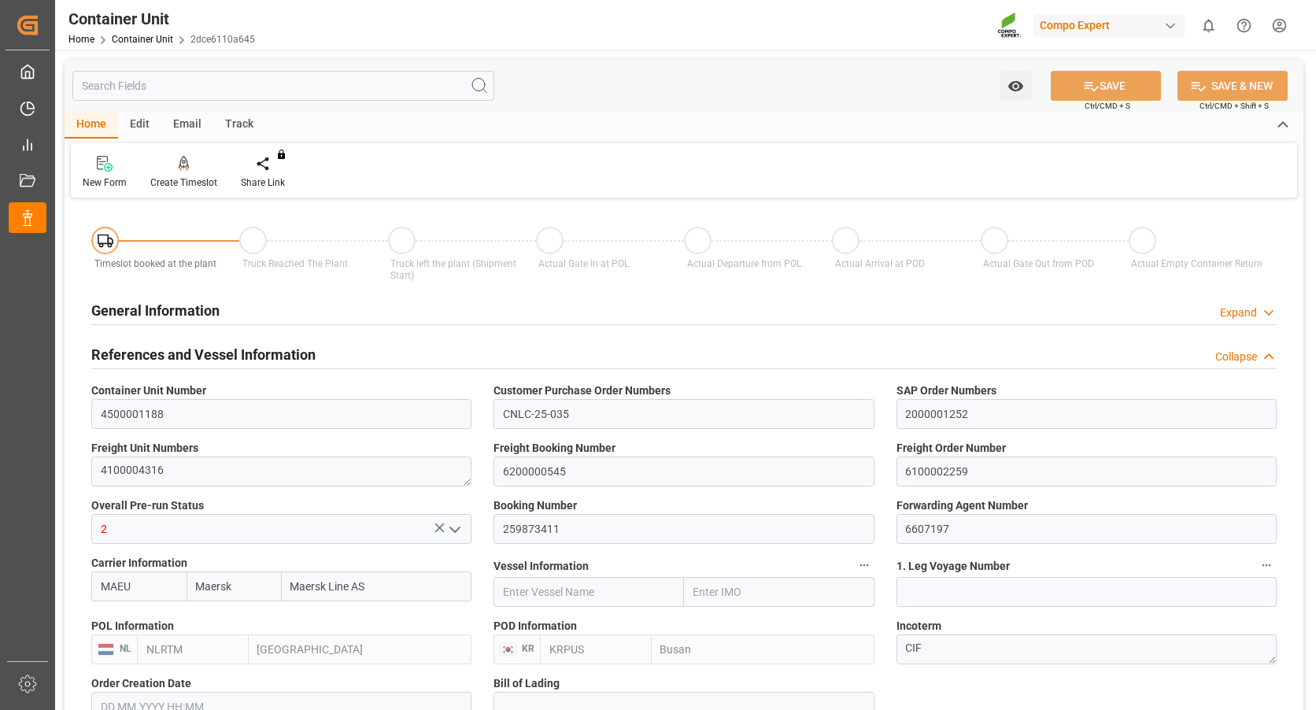
type input "0"
type input "43394.4"
type input "30.09.2025 08:24"
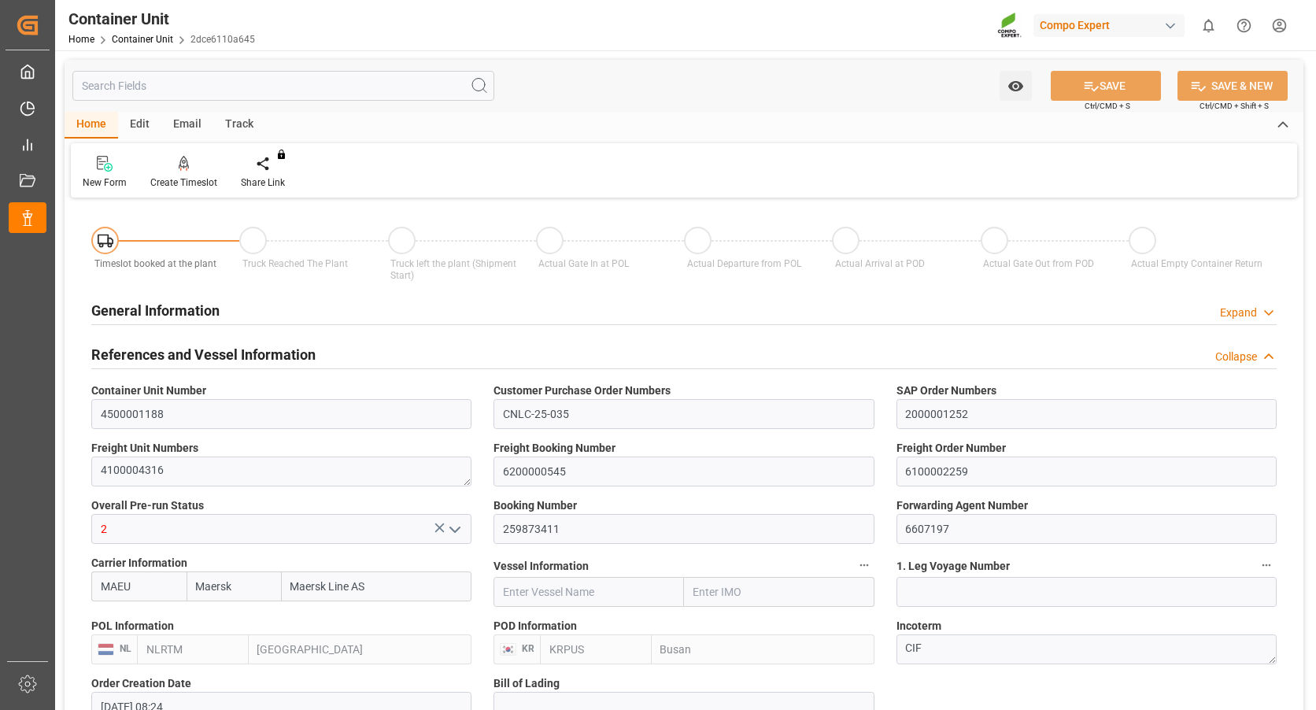
type input "13.10.2025"
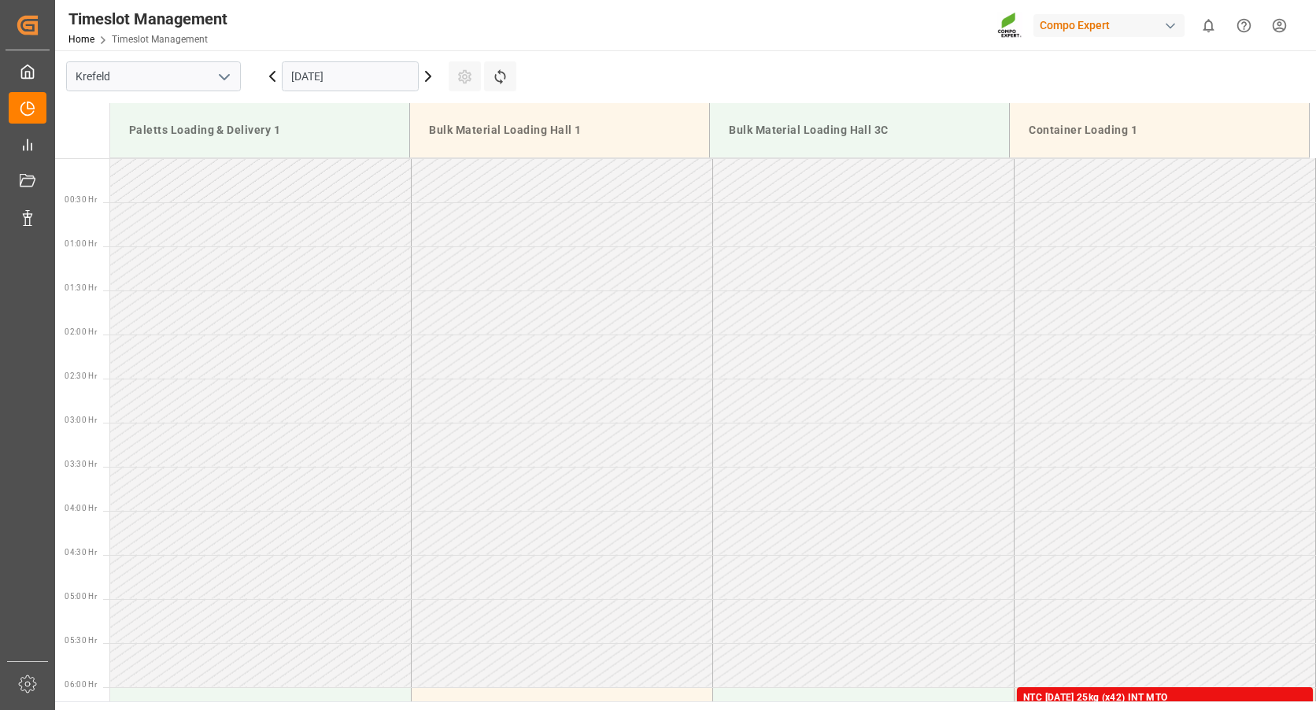
scroll to position [783, 0]
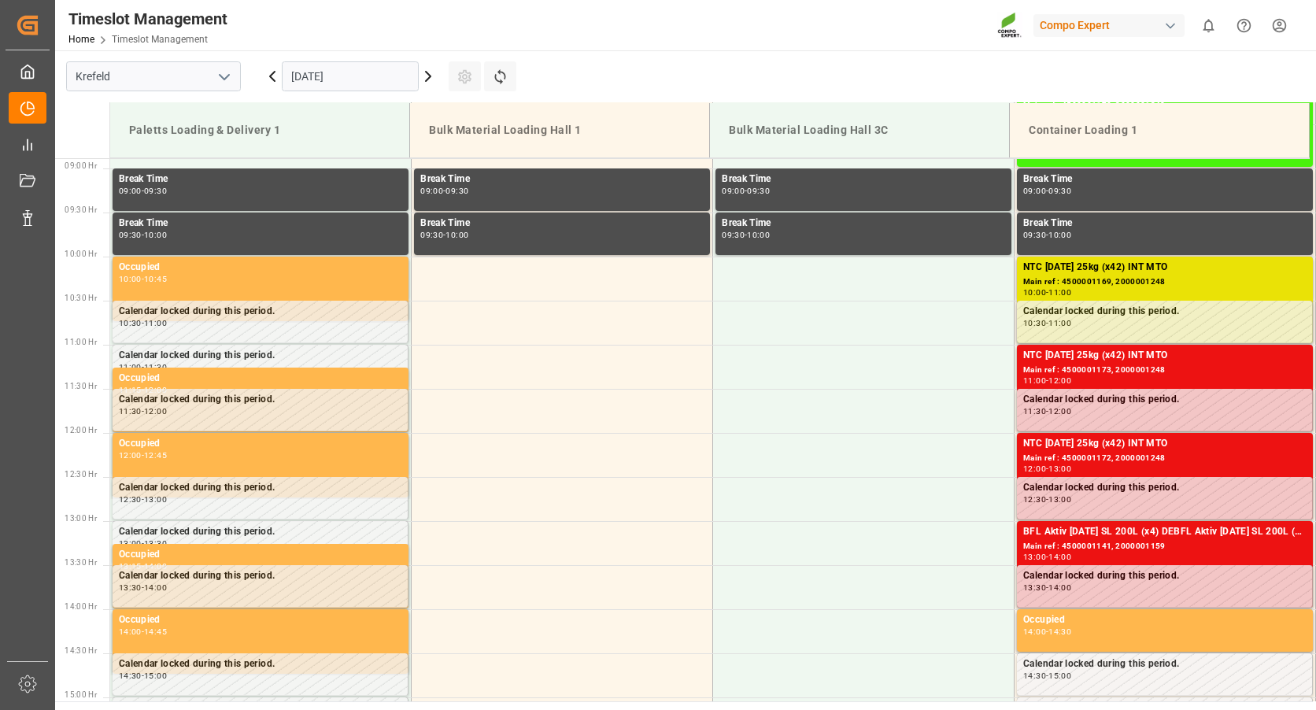
click at [316, 82] on input "30.09.2025" at bounding box center [350, 76] width 137 height 30
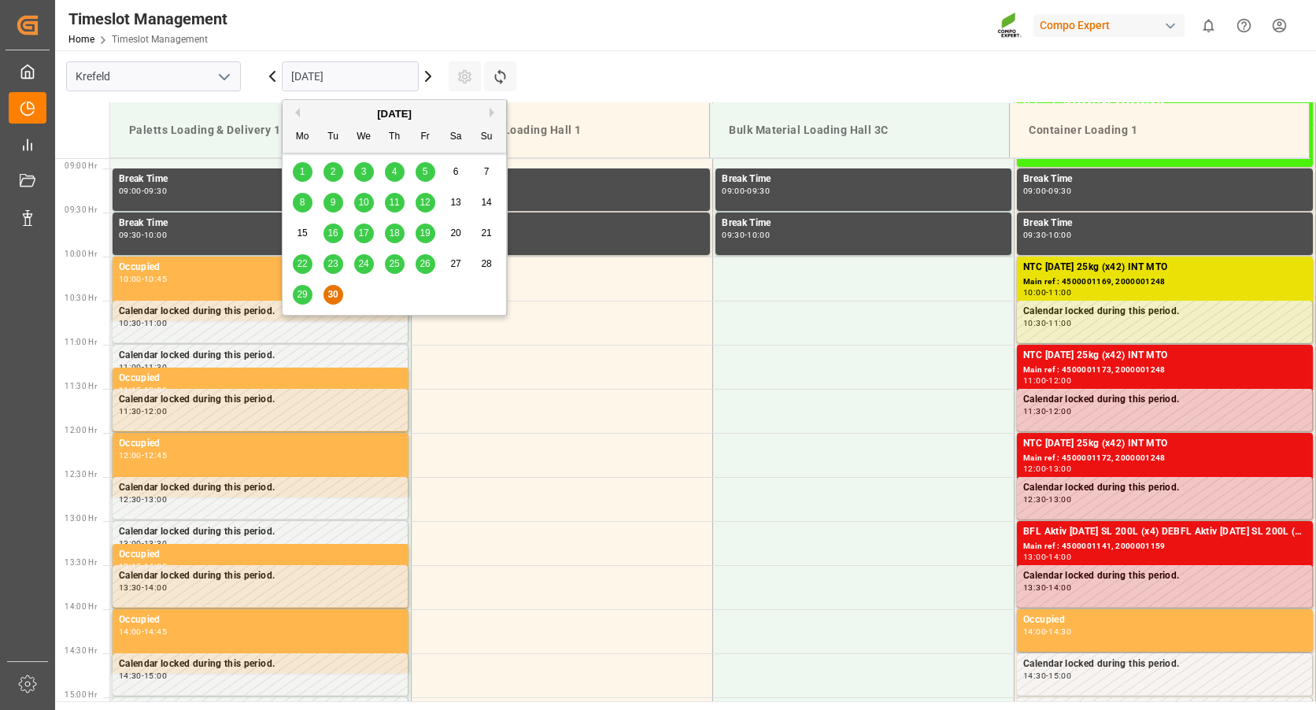
click at [489, 113] on div "September 2025" at bounding box center [394, 114] width 223 height 16
click at [493, 113] on button "Next Month" at bounding box center [493, 112] width 9 height 9
click at [302, 233] on span "13" at bounding box center [302, 232] width 10 height 11
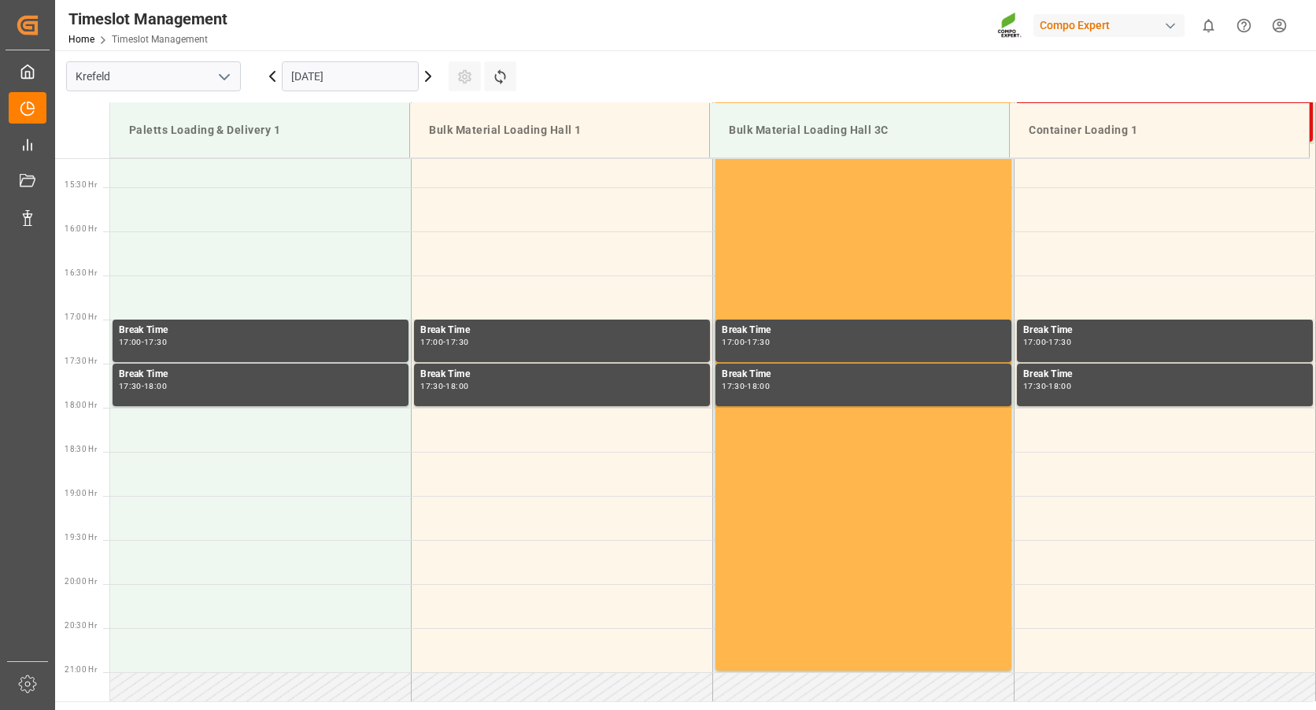
scroll to position [1101, 0]
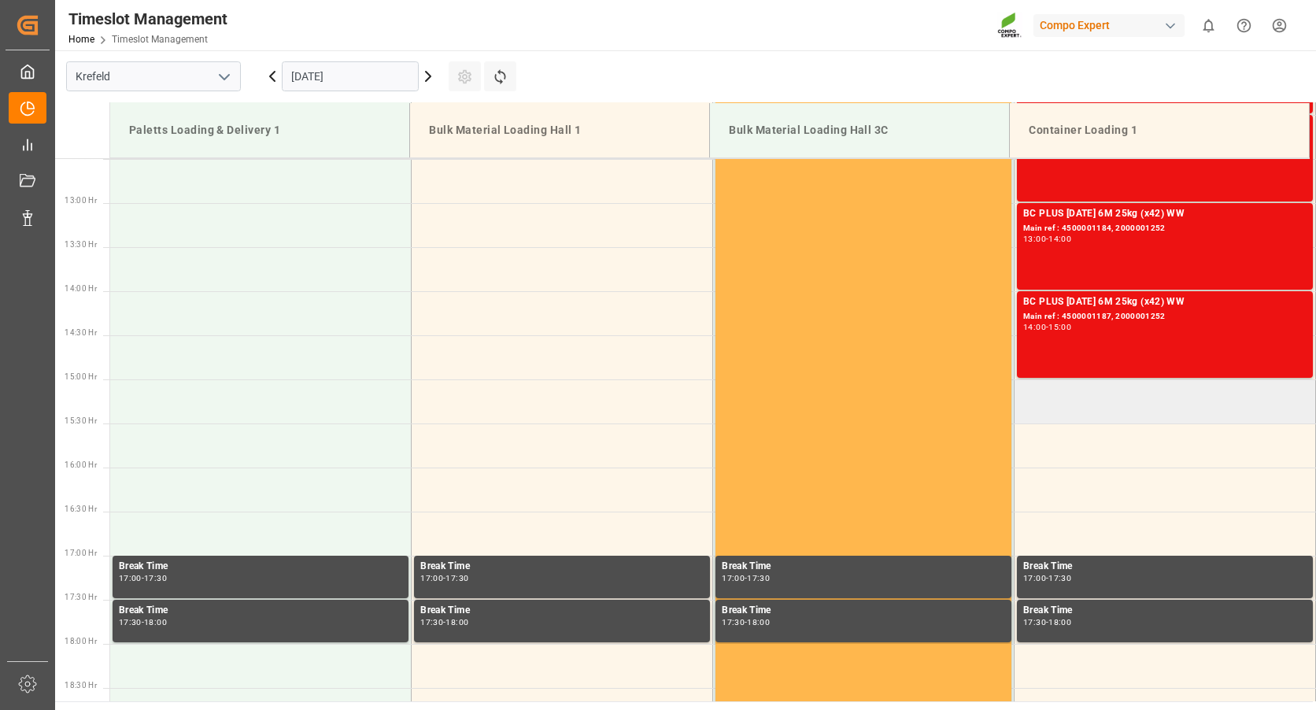
click at [1025, 391] on td at bounding box center [1164, 401] width 301 height 44
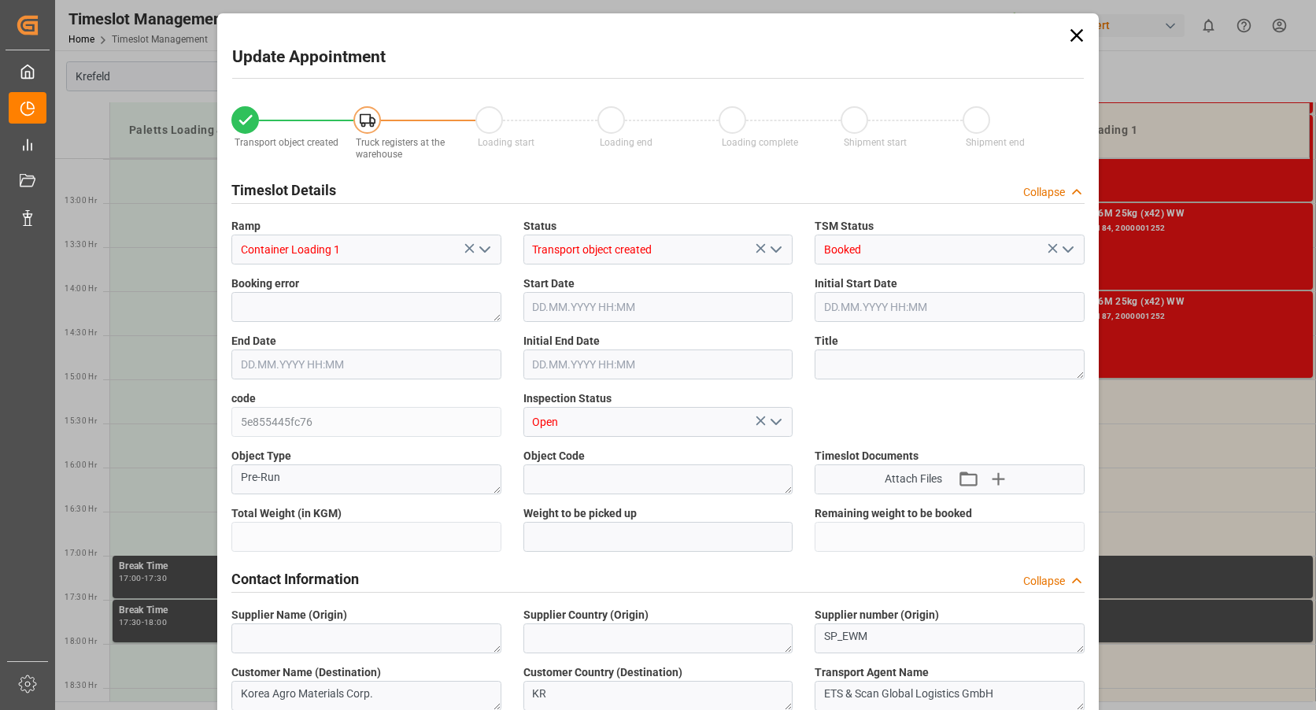
type input "43394.4"
type input "0"
type input "13.10.2025 15:00"
type input "13.10.2025 15:30"
type input "30.09.2025 08:24"
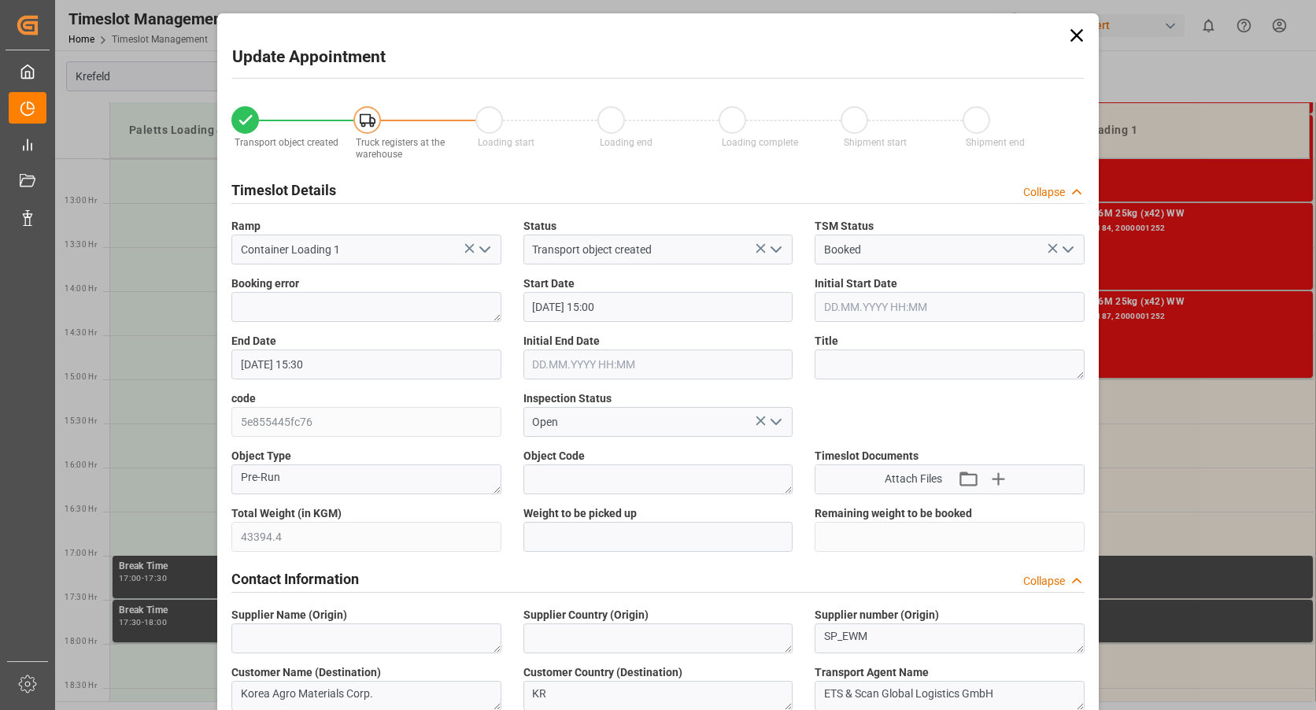
type input "30.09.2025 08:11"
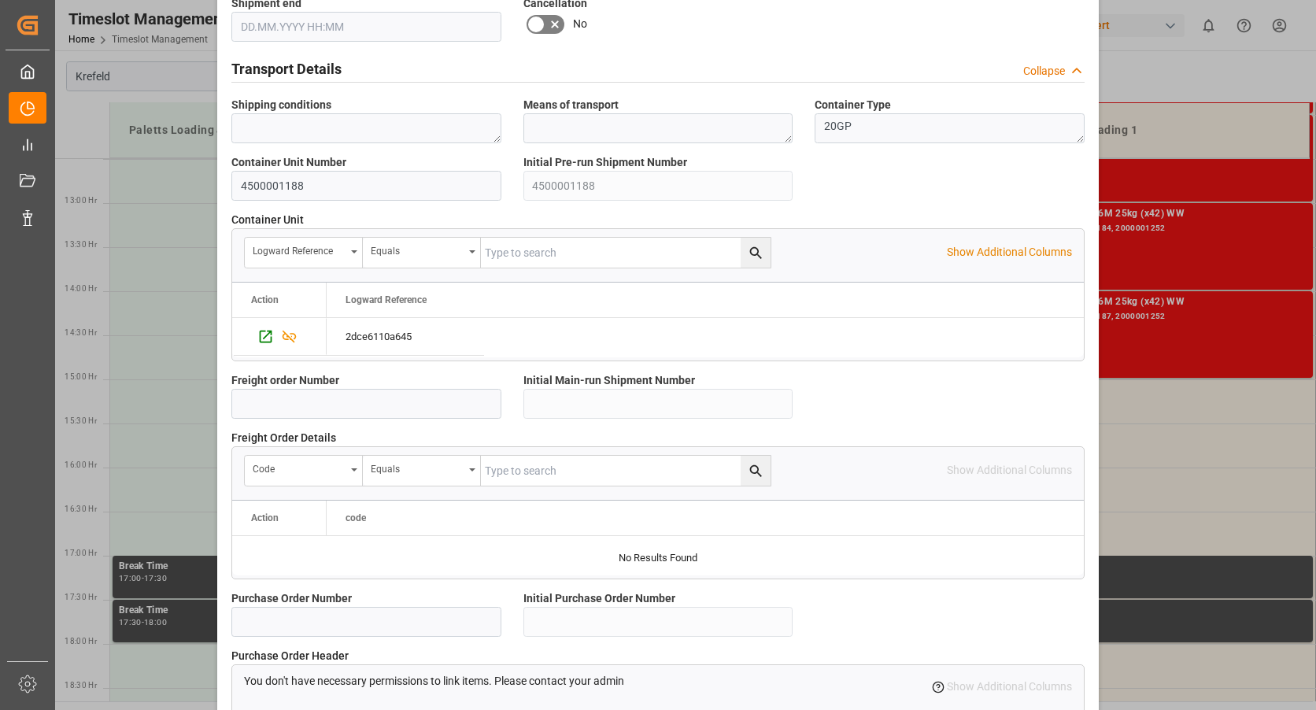
scroll to position [1365, 0]
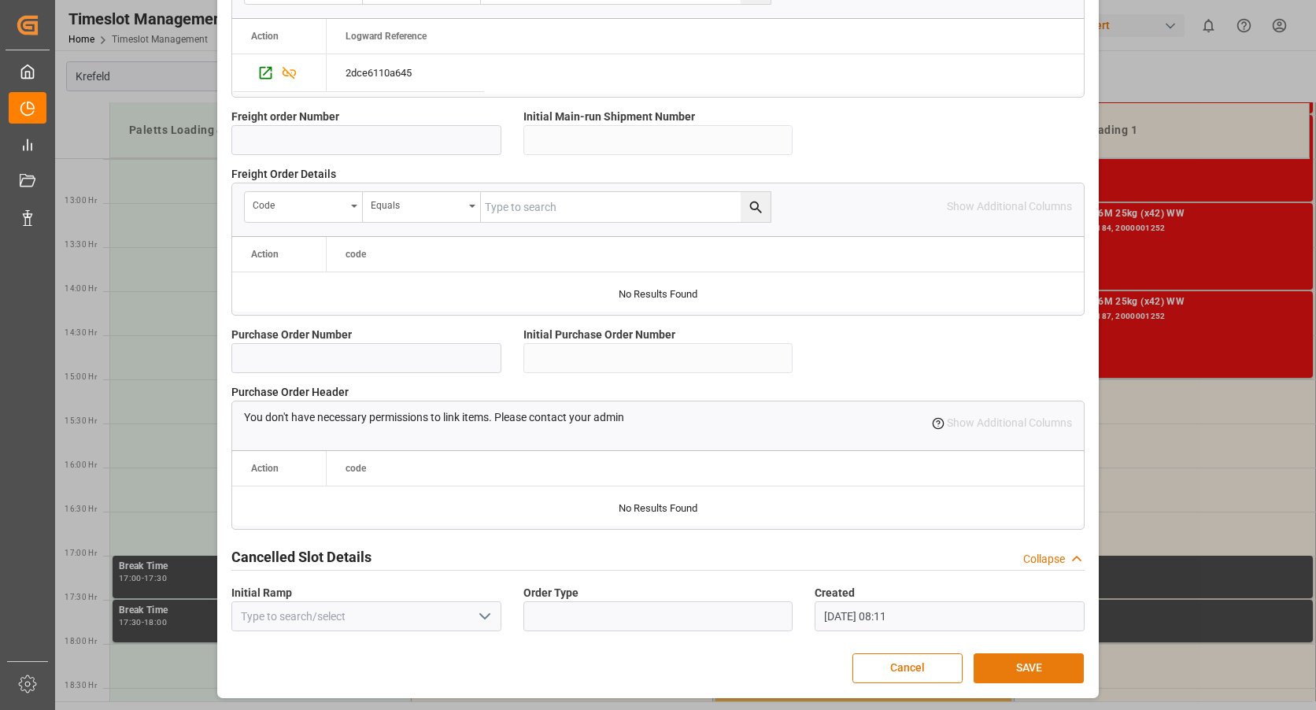
click at [1008, 663] on button "SAVE" at bounding box center [1028, 668] width 110 height 30
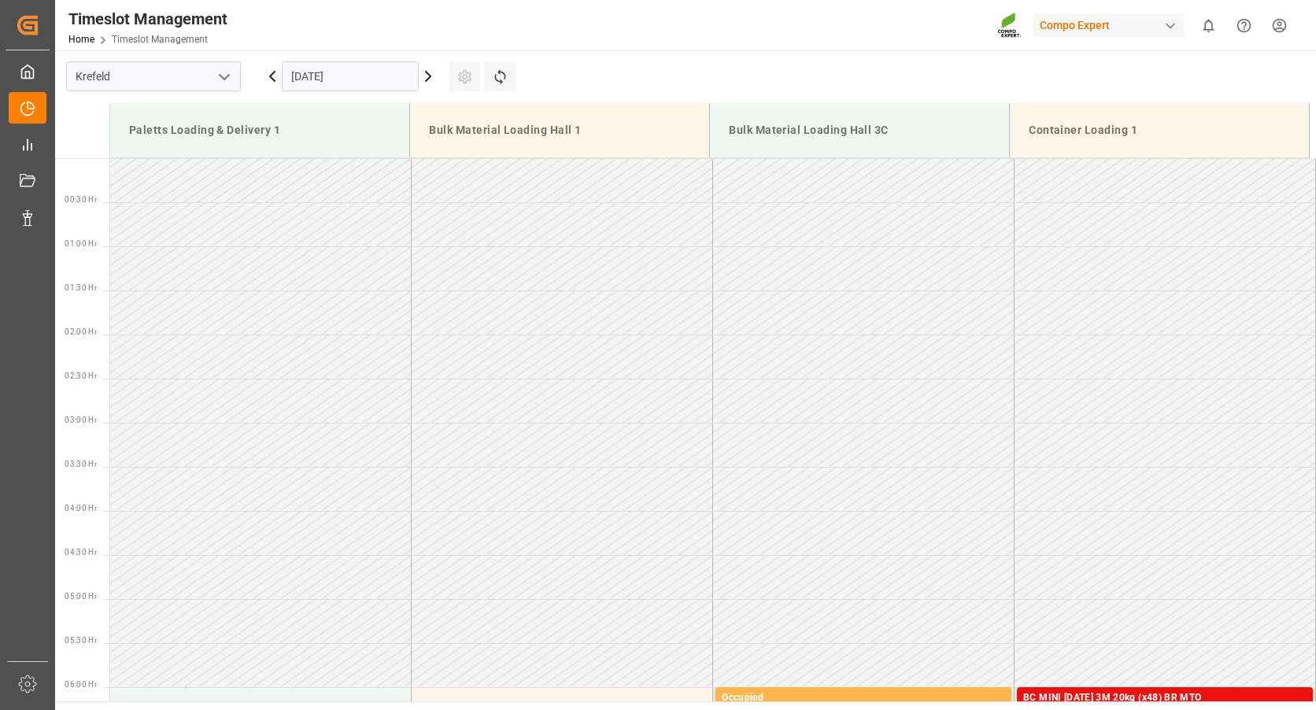
scroll to position [1224, 0]
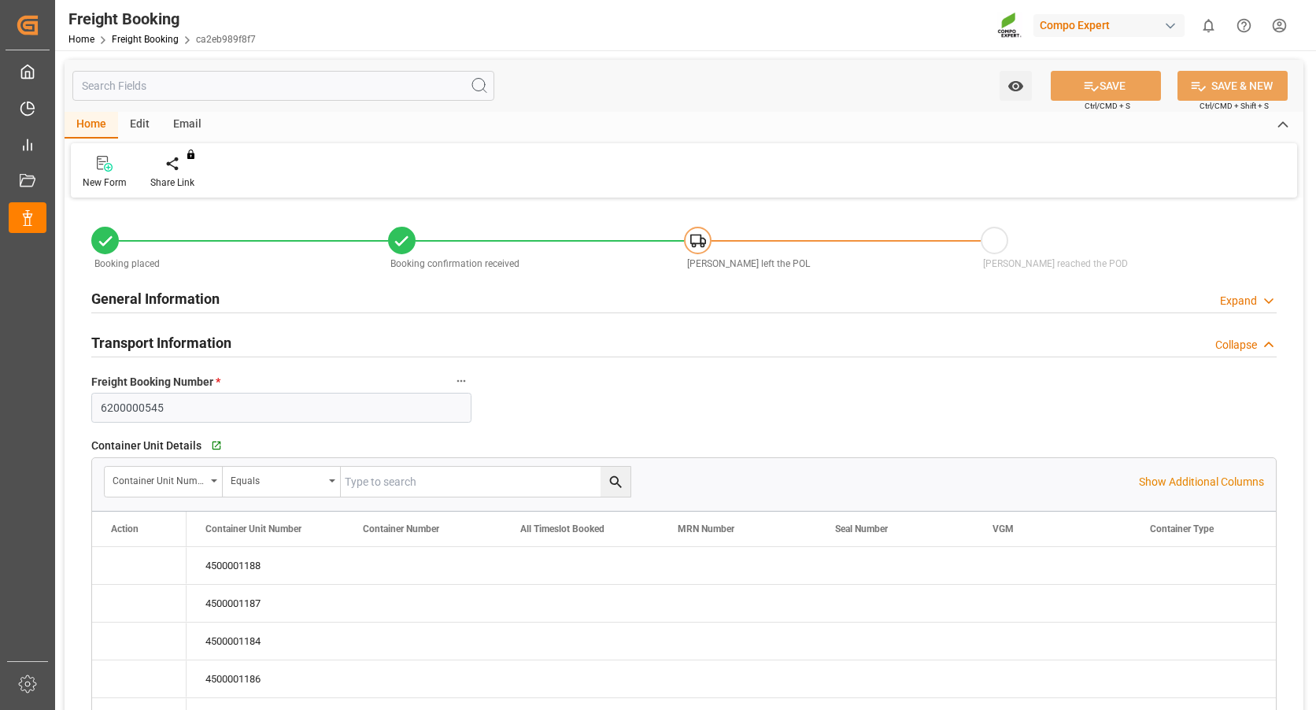
type input "Maersk"
type input "Maersk Line AS"
type input "9632167"
type input "NLRTM"
type input "KRPUS"
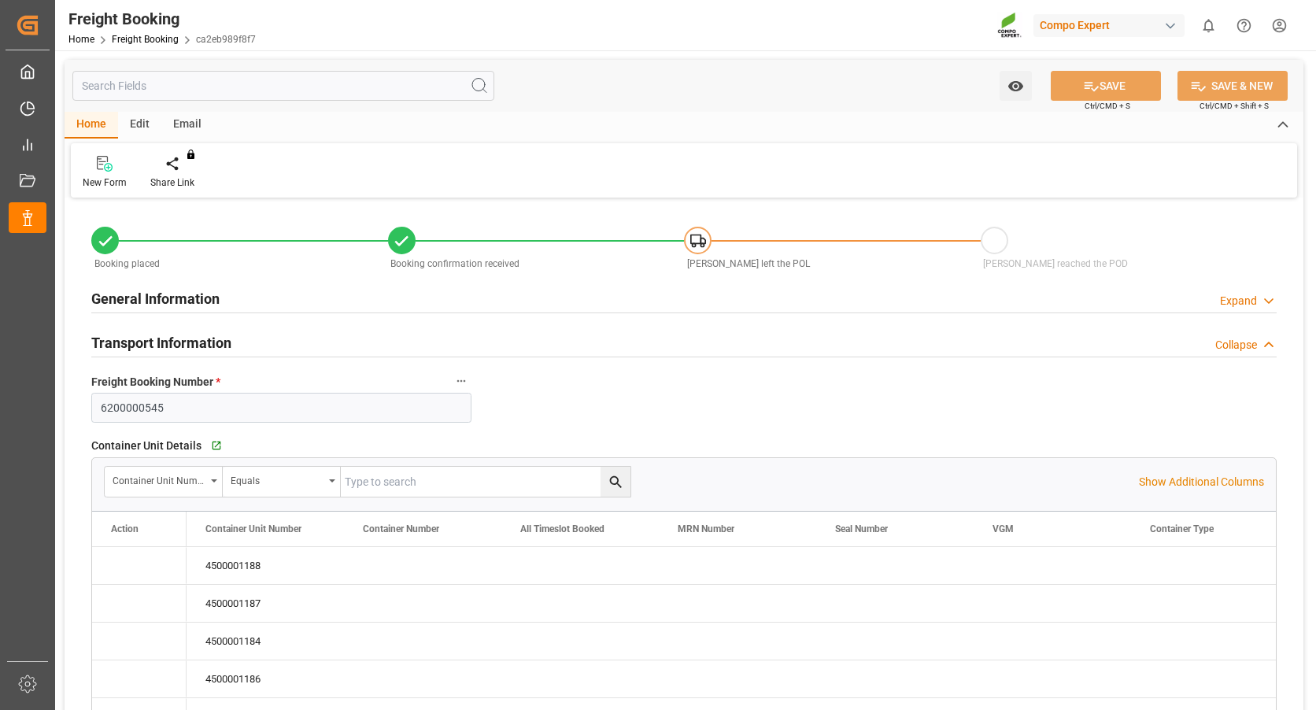
type input "0"
type input "195274.8"
type input "[DATE] 01:00"
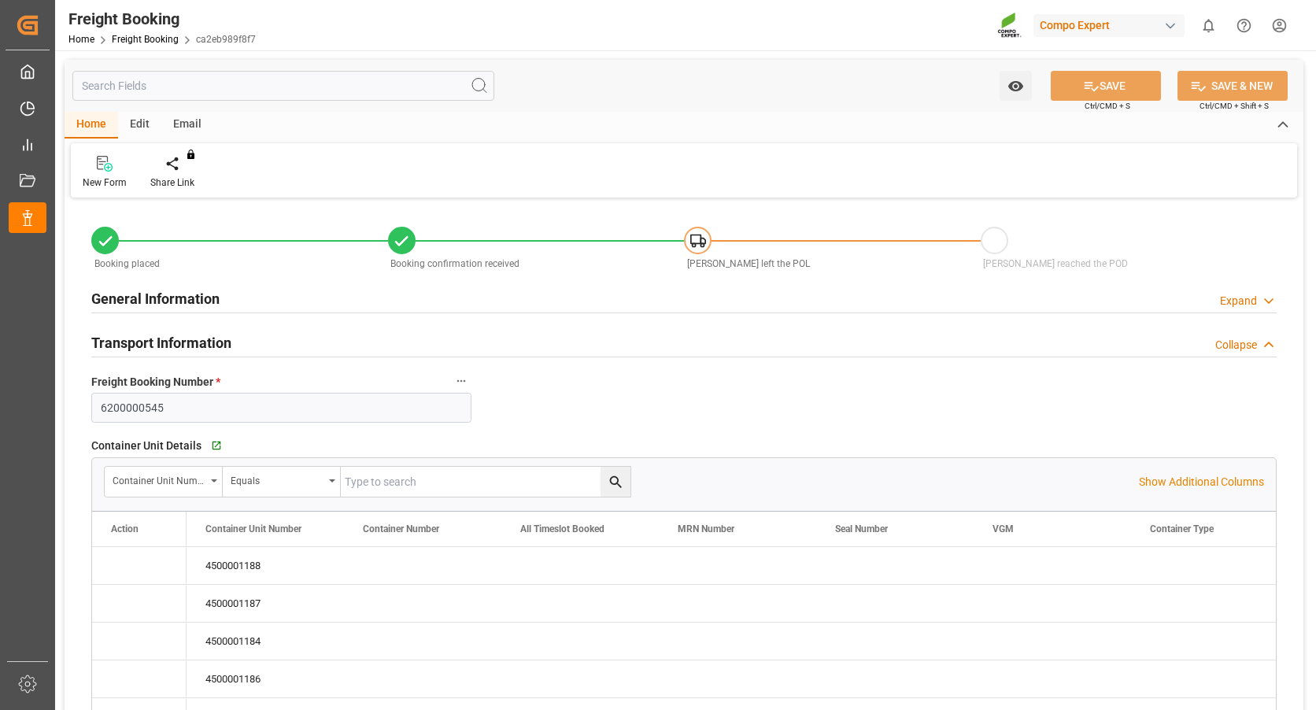
type input "[DATE] 14:50"
type input "[DATE] 14:52"
type input "[DATE] 08:20"
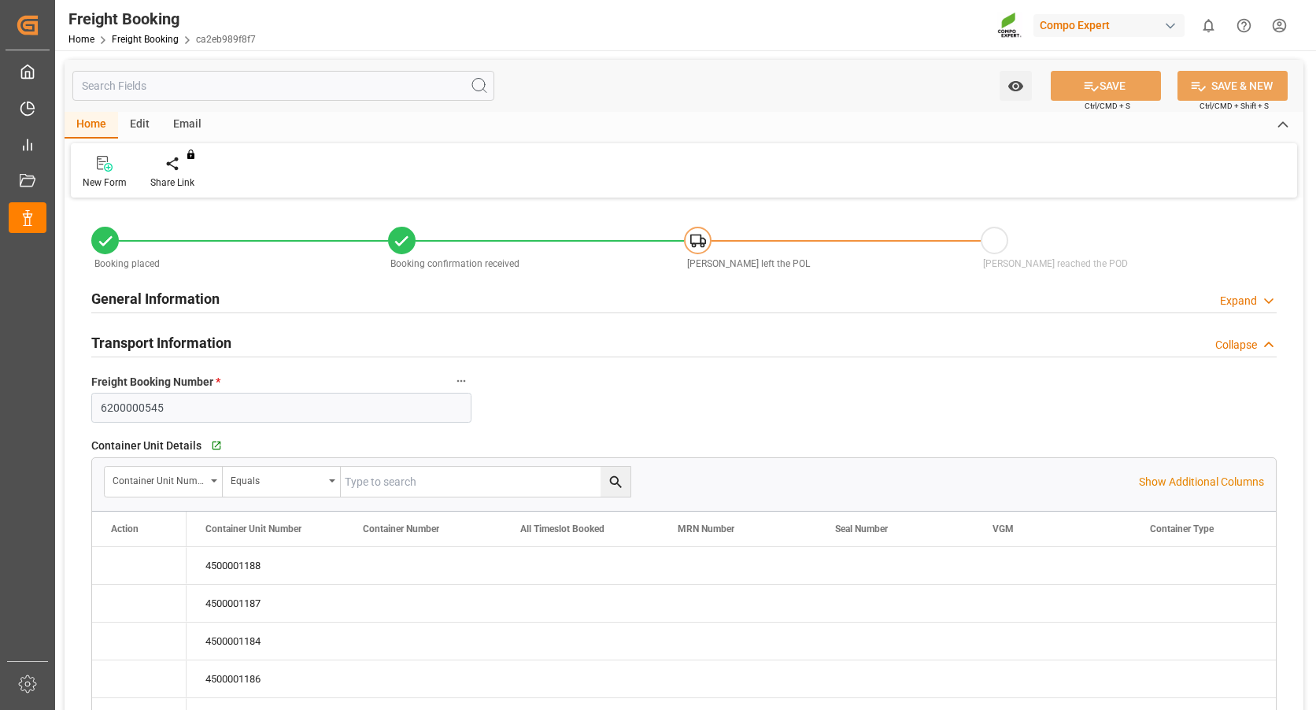
type input "[DATE] 08:20"
